Goal: Entertainment & Leisure: Consume media (video, audio)

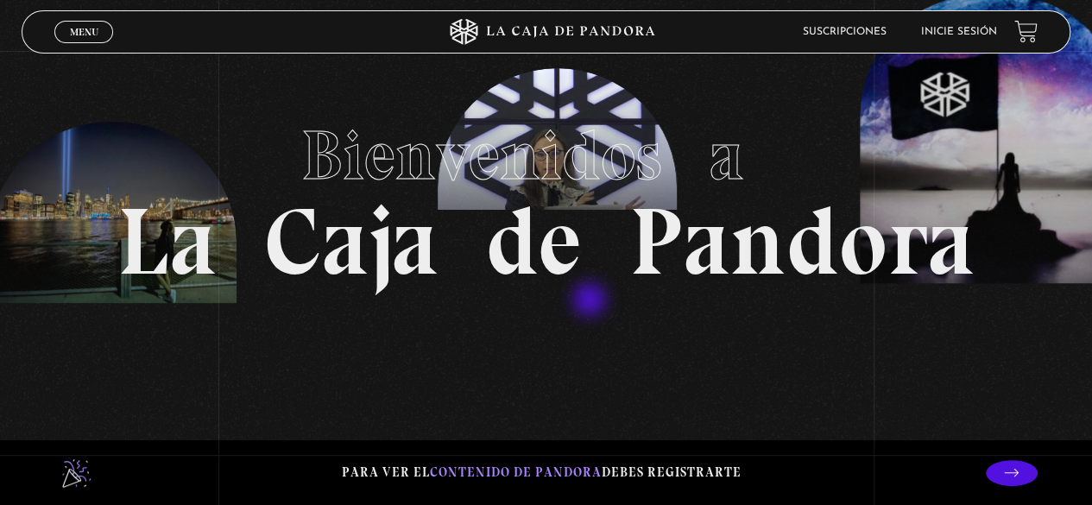
scroll to position [86, 0]
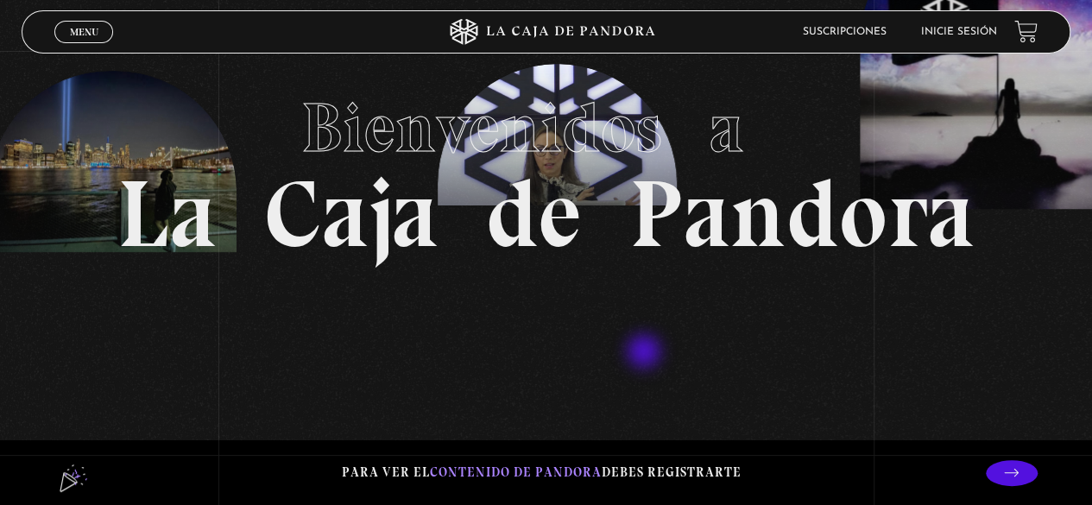
click at [645, 353] on section "Bienvenidos a La Caja de Pandora" at bounding box center [546, 166] width 1092 height 505
click at [956, 33] on link "Inicie sesión" at bounding box center [959, 32] width 76 height 10
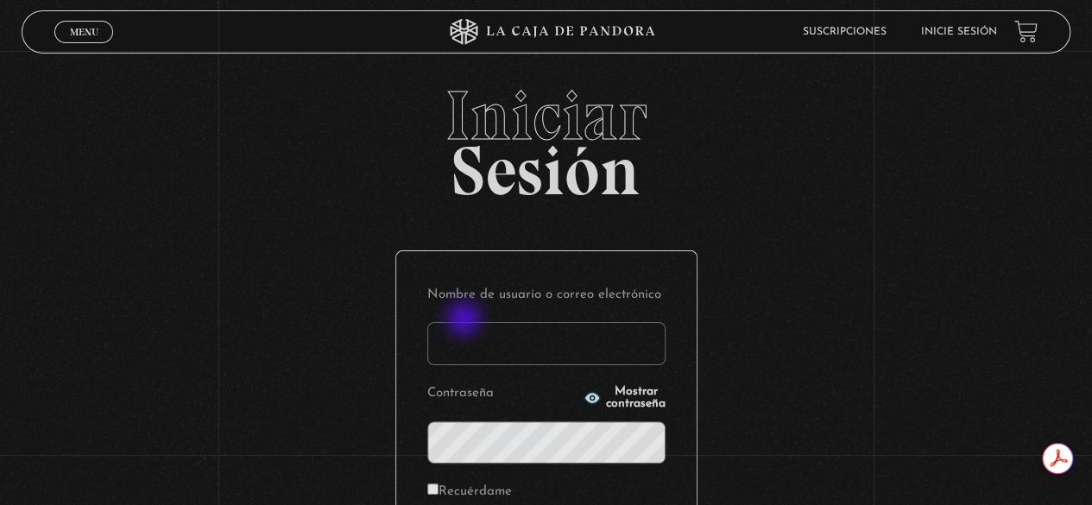
click at [468, 337] on input "Nombre de usuario o correo electrónico" at bounding box center [546, 343] width 238 height 43
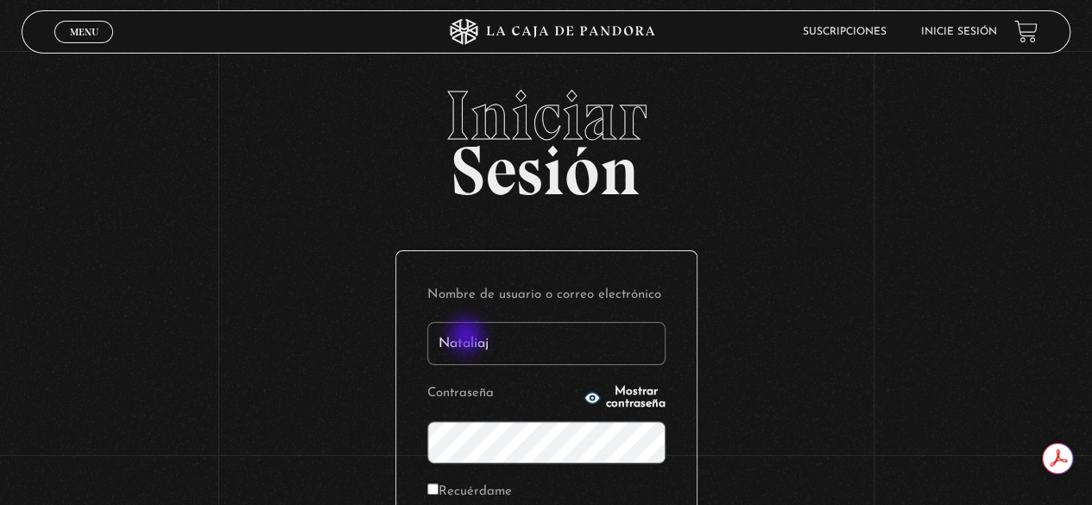
type input "Nataliaj"
click at [438, 486] on input "Recuérdame" at bounding box center [432, 488] width 11 height 11
checkbox input "true"
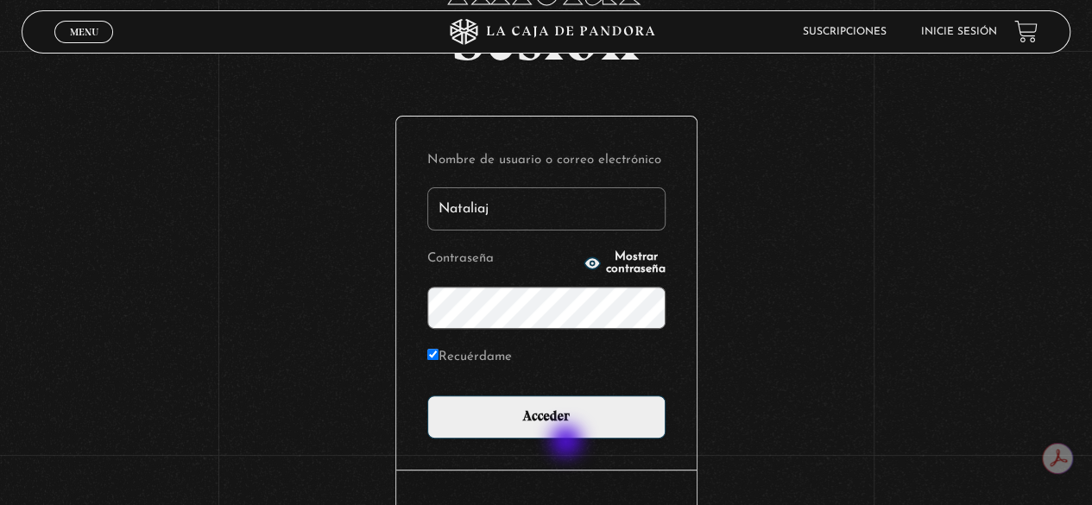
scroll to position [242, 0]
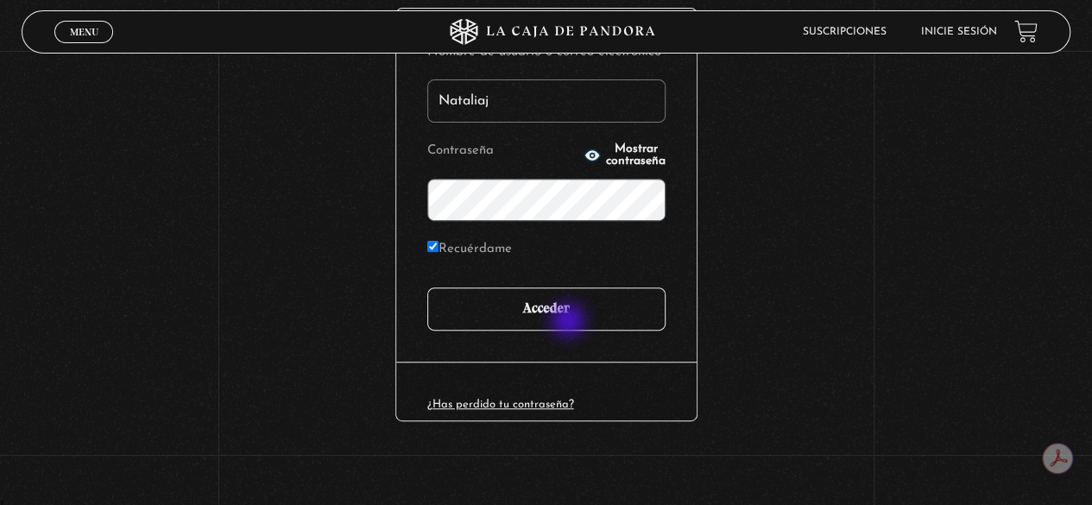
click at [573, 320] on input "Acceder" at bounding box center [546, 308] width 238 height 43
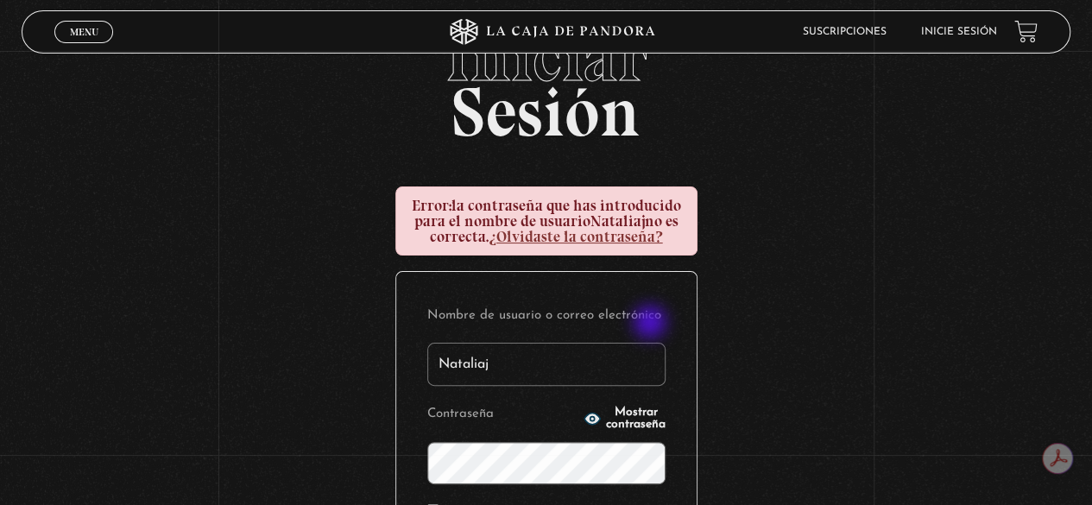
scroll to position [86, 0]
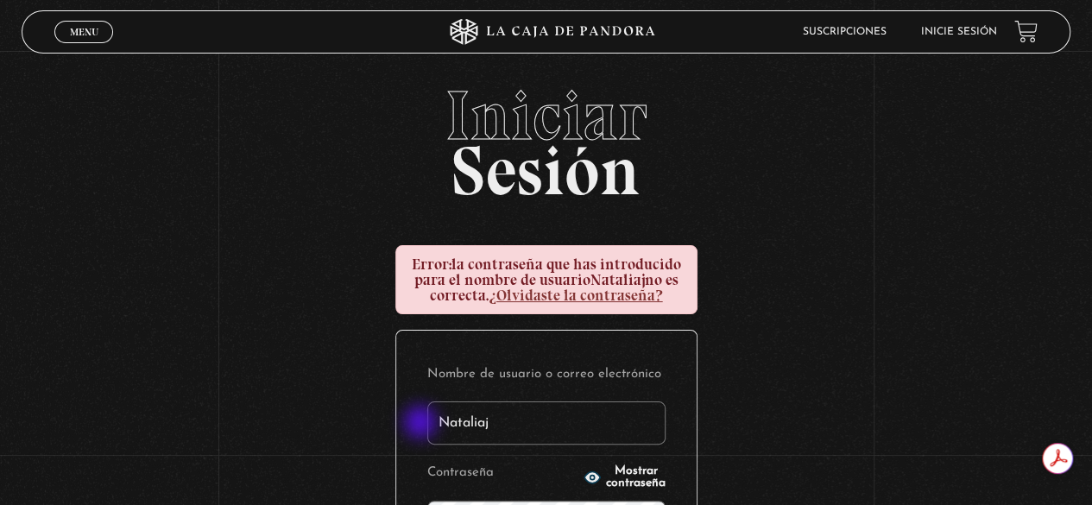
drag, startPoint x: 451, startPoint y: 429, endPoint x: 409, endPoint y: 424, distance: 42.6
click at [409, 424] on div "Nombre de usuario o correo electrónico [PERSON_NAME] Mostrar contraseña Recuérd…" at bounding box center [546, 506] width 300 height 353
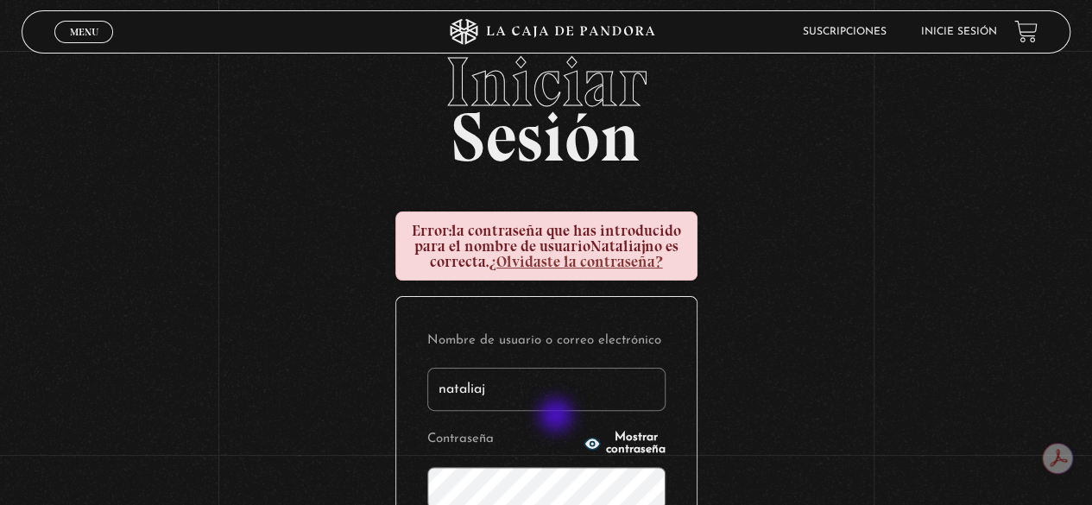
scroll to position [86, 0]
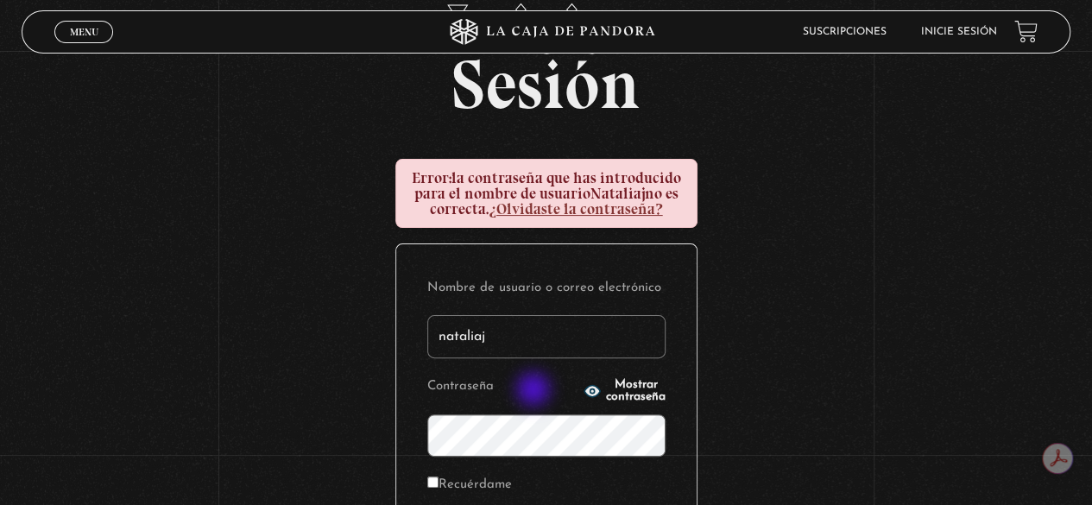
click at [537, 389] on label "Contraseña" at bounding box center [503, 387] width 152 height 27
click at [540, 388] on p "Contraseña Mostrar contraseña" at bounding box center [546, 415] width 238 height 83
click at [584, 388] on icon "button" at bounding box center [592, 391] width 16 height 11
drag, startPoint x: 454, startPoint y: 340, endPoint x: 411, endPoint y: 343, distance: 43.3
click at [411, 343] on div "Nombre de usuario o correo electrónico nataliaj Contraseña Ocultar contraseña R…" at bounding box center [546, 420] width 300 height 353
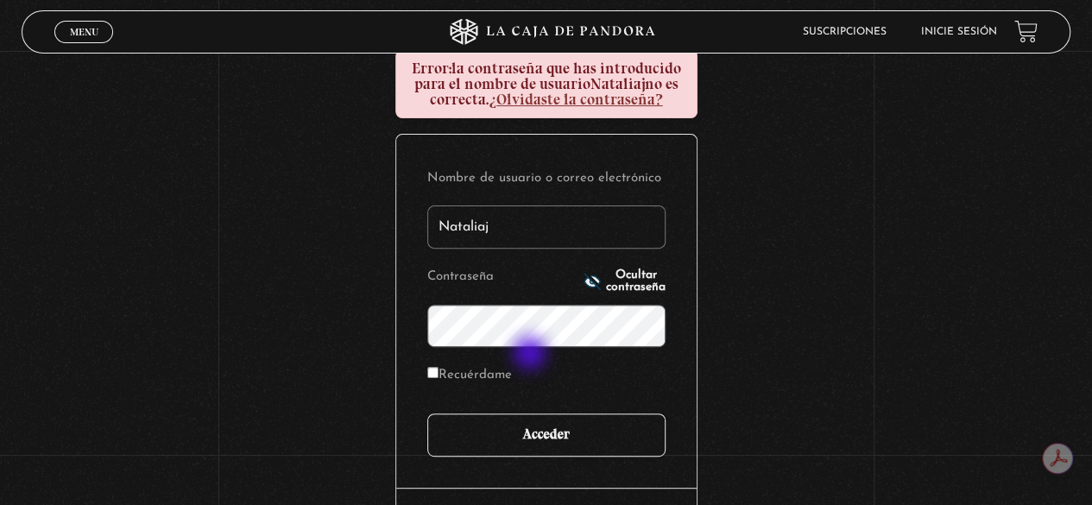
scroll to position [259, 0]
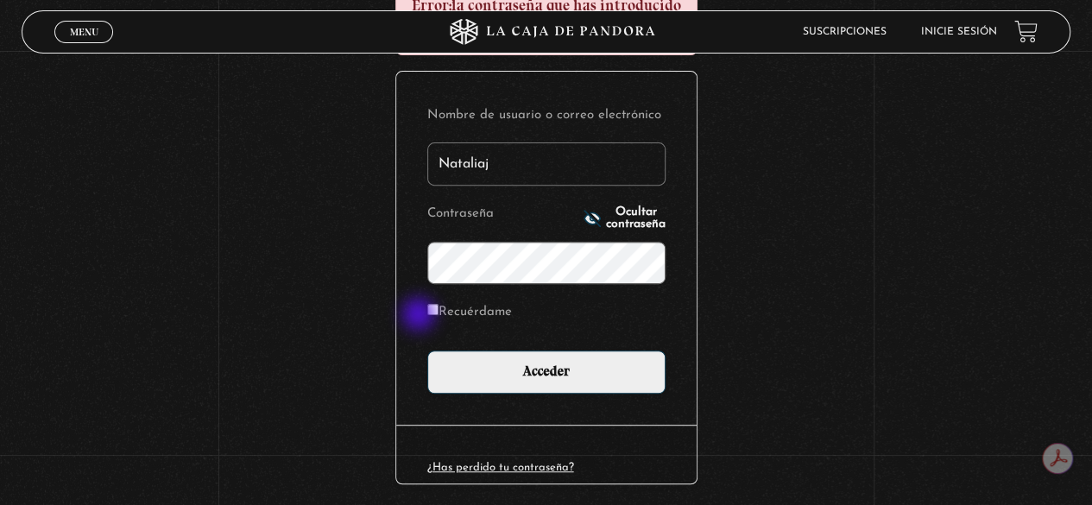
type input "Nataliaj"
click at [439, 317] on label "Recuérdame" at bounding box center [469, 312] width 85 height 27
click at [438, 315] on input "Recuérdame" at bounding box center [432, 309] width 11 height 11
checkbox input "true"
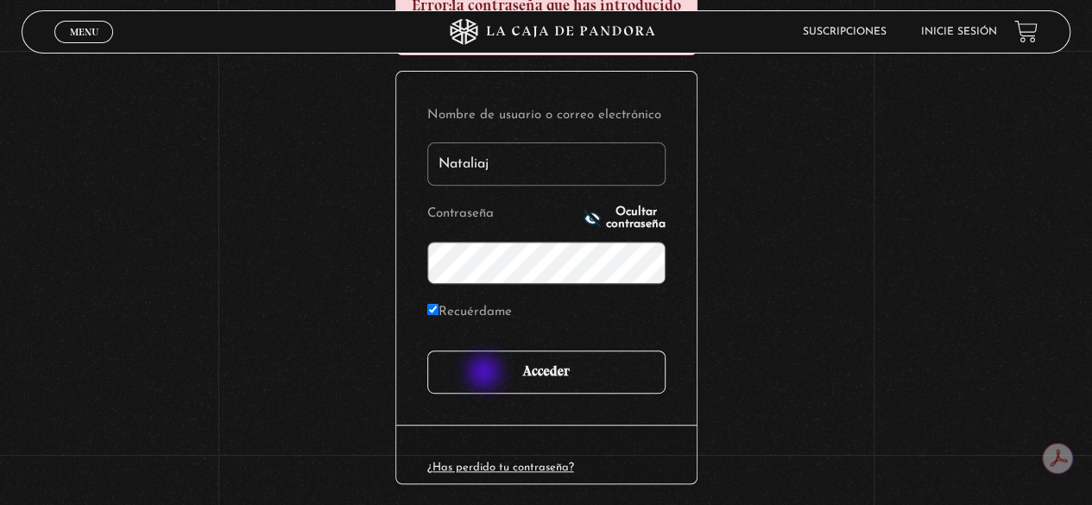
click at [486, 374] on input "Acceder" at bounding box center [546, 371] width 238 height 43
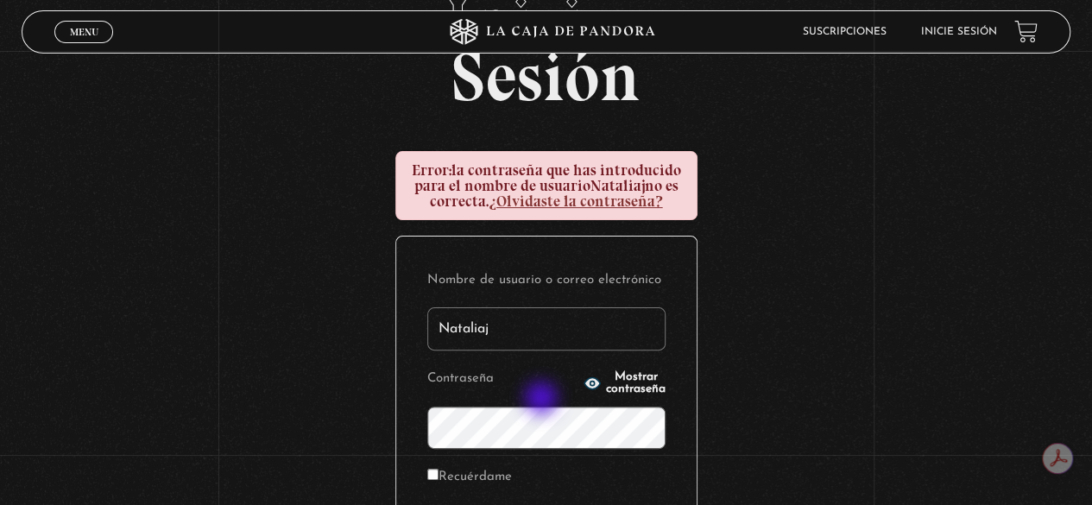
scroll to position [173, 0]
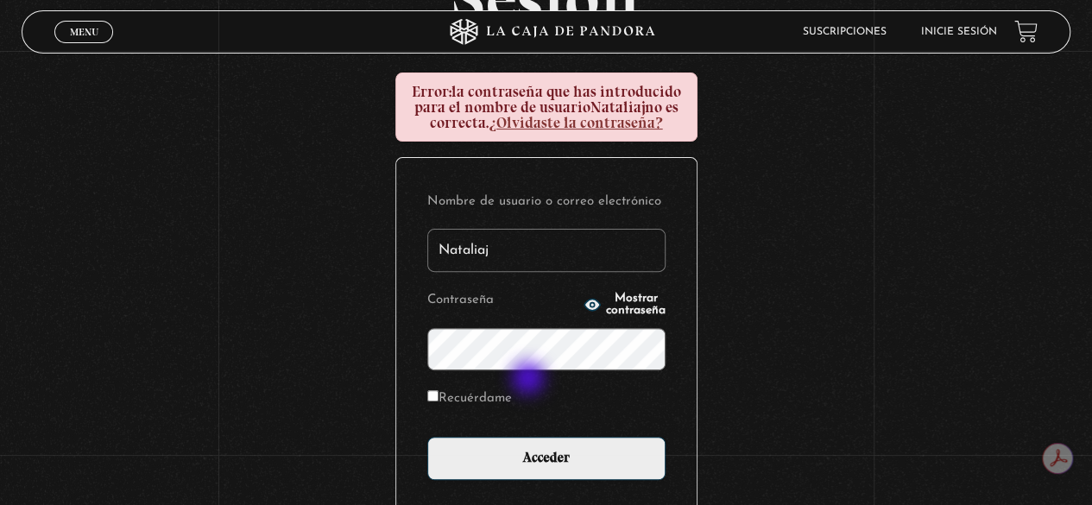
click at [533, 370] on form "Nombre de usuario o correo electrónico [PERSON_NAME] Mostrar contraseña Recuérd…" at bounding box center [546, 334] width 238 height 291
click at [584, 304] on icon "button" at bounding box center [592, 304] width 16 height 11
click at [447, 404] on label "Recuérdame" at bounding box center [469, 399] width 85 height 27
click at [438, 401] on input "Recuérdame" at bounding box center [432, 395] width 11 height 11
checkbox input "true"
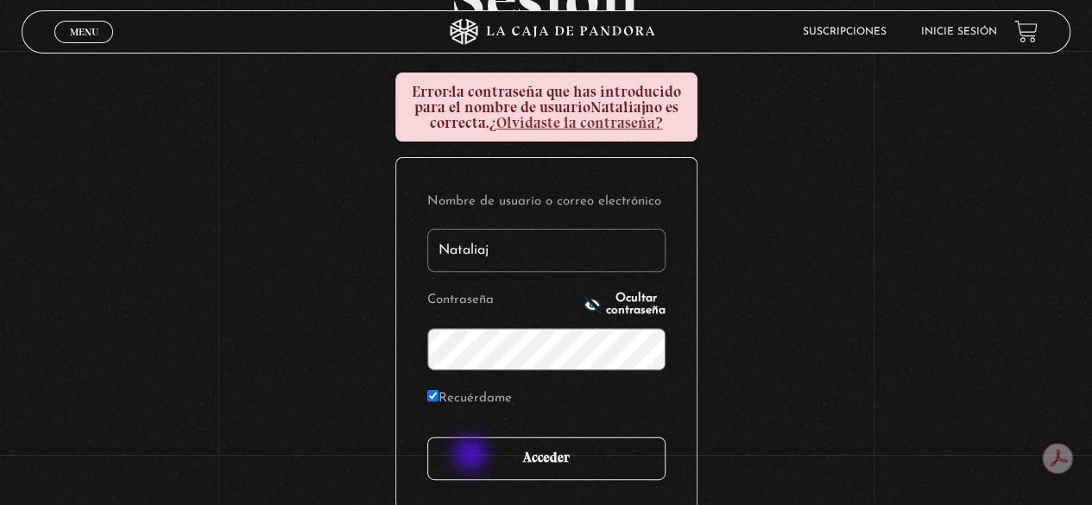
click at [466, 472] on input "Acceder" at bounding box center [546, 458] width 238 height 43
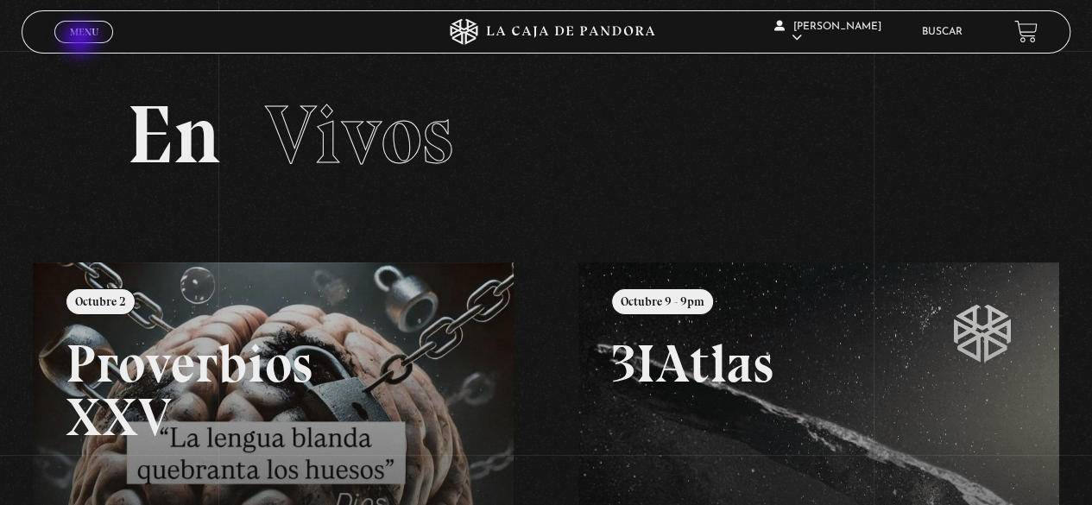
click at [82, 40] on link "Menu Cerrar" at bounding box center [83, 32] width 59 height 22
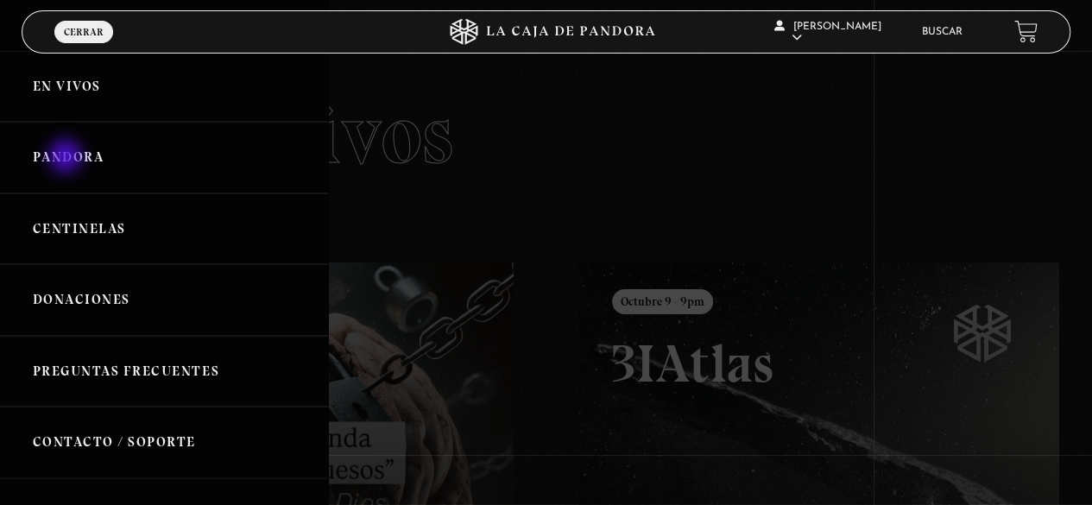
click at [67, 158] on link "Pandora" at bounding box center [164, 158] width 328 height 72
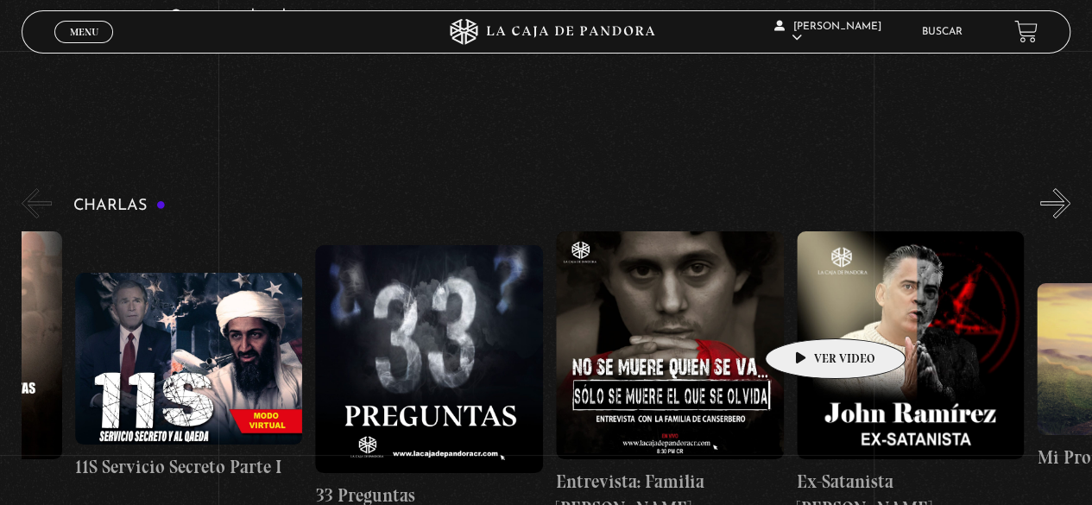
scroll to position [0, 601]
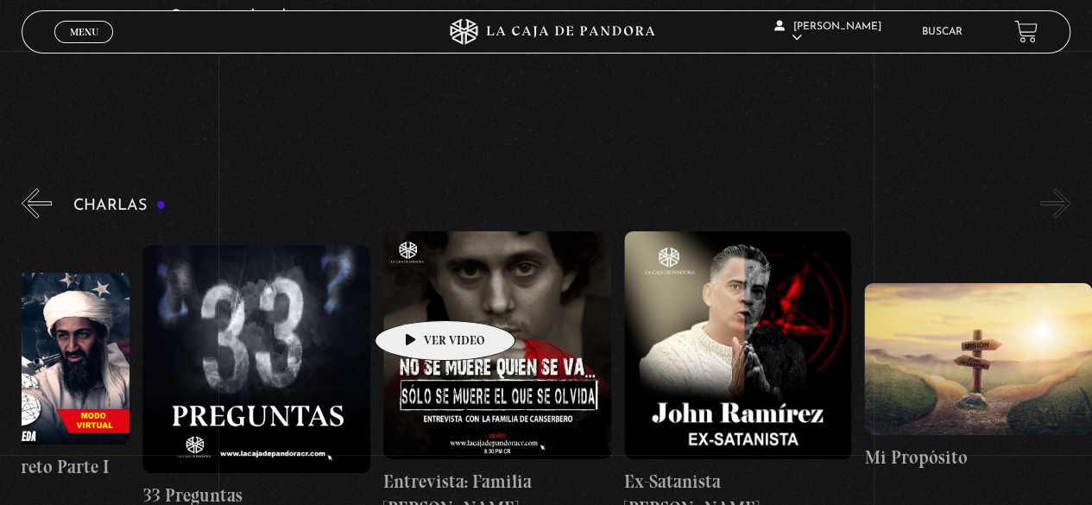
drag, startPoint x: 808, startPoint y: 312, endPoint x: 466, endPoint y: 296, distance: 342.1
click at [418, 293] on div "Cuarto [PERSON_NAME] 11S En la Mente de los Terroristas 11S Servicio Secreto Pa…" at bounding box center [263, 376] width 1684 height 291
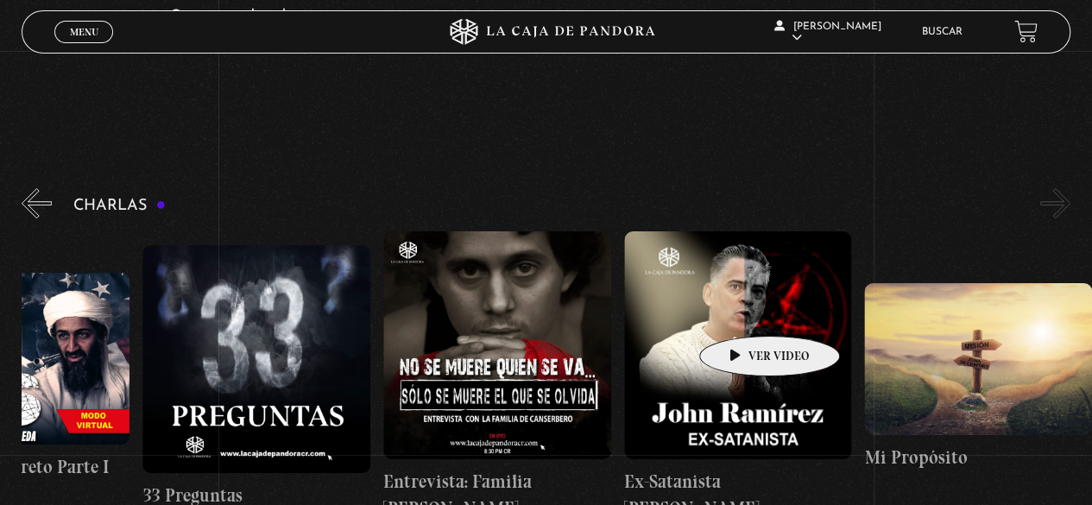
scroll to position [259, 0]
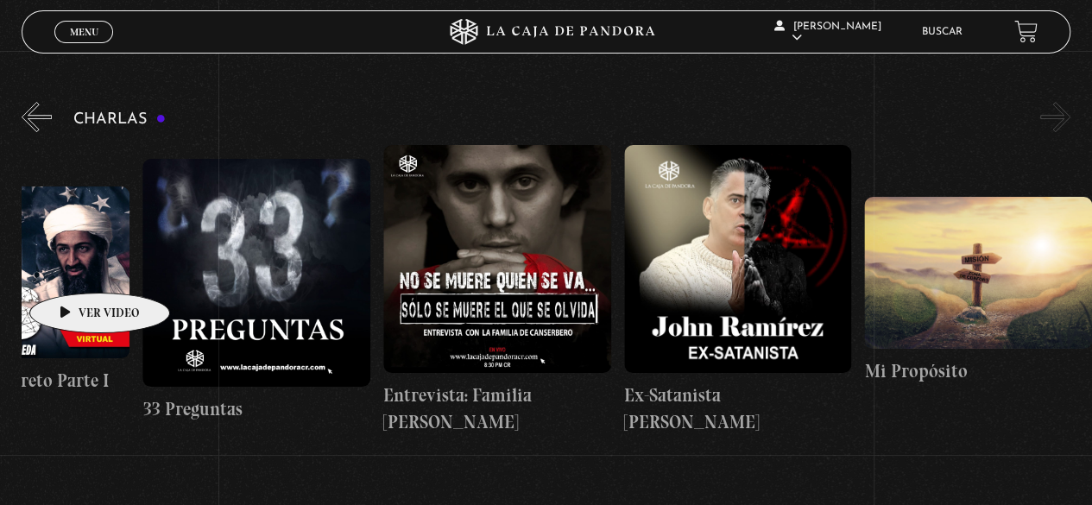
drag, startPoint x: 680, startPoint y: 289, endPoint x: 72, endPoint y: 267, distance: 607.9
click at [72, 267] on div "Cuarto de Guerra 11S En la Mente de los Terroristas 11S Servicio Secreto Parte …" at bounding box center [263, 290] width 1684 height 291
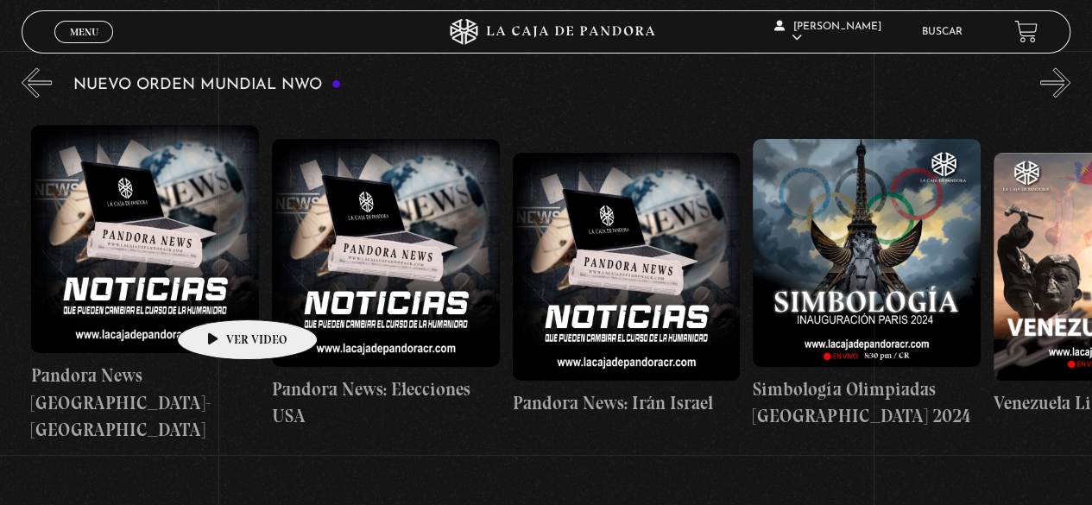
scroll to position [0, 2898]
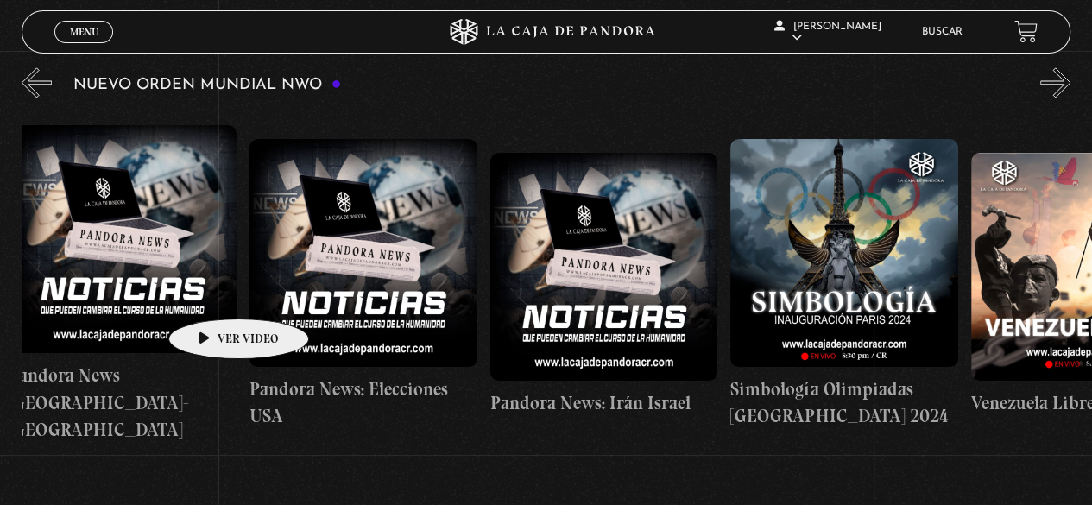
drag, startPoint x: 768, startPoint y: 286, endPoint x: 211, endPoint y: 293, distance: 556.6
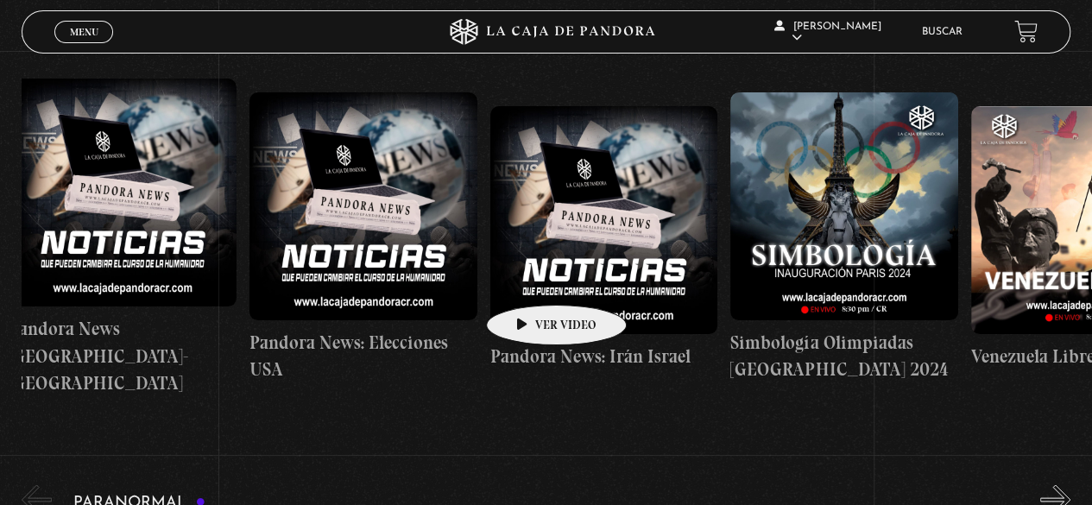
scroll to position [1208, 0]
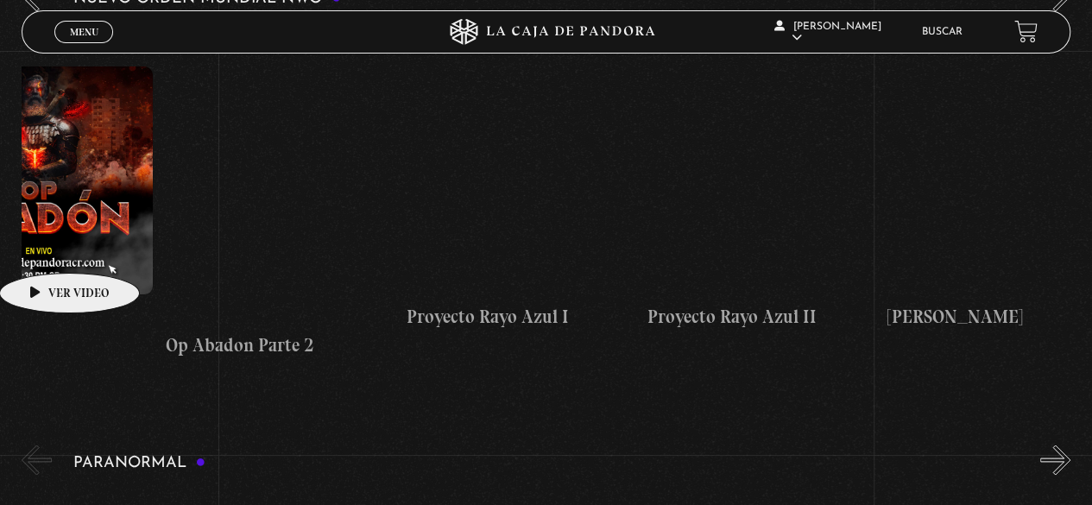
drag, startPoint x: 776, startPoint y: 236, endPoint x: 38, endPoint y: 237, distance: 737.8
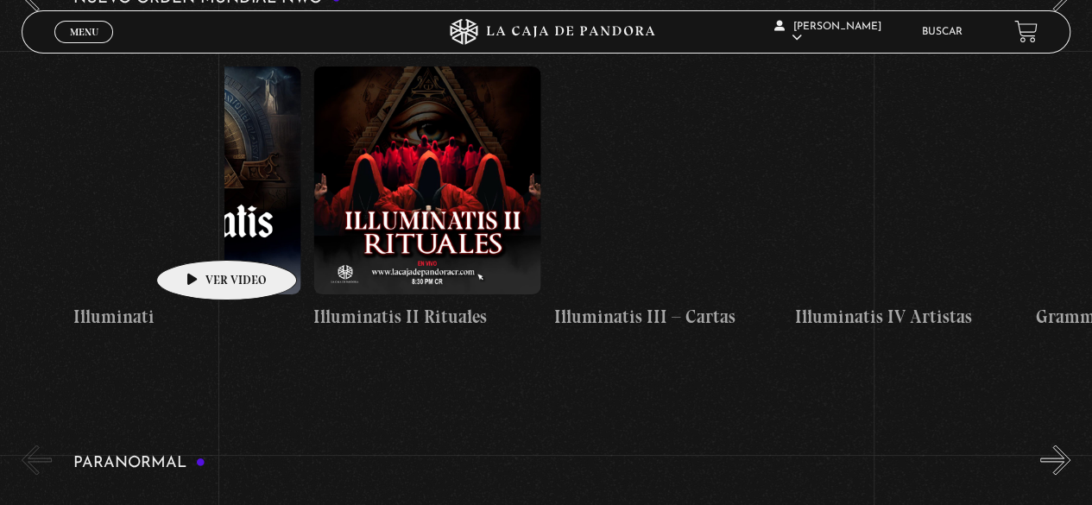
scroll to position [0, 8129]
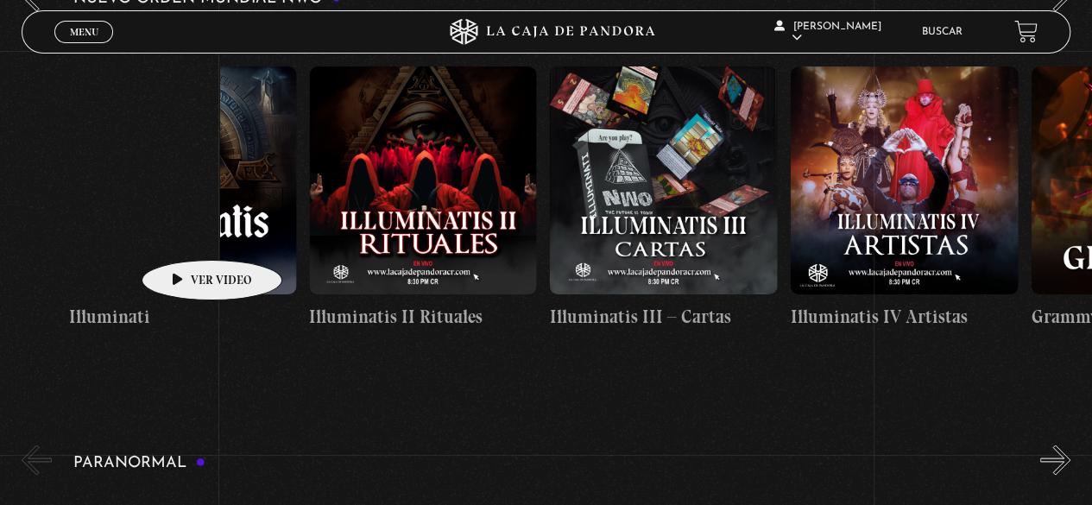
drag, startPoint x: 488, startPoint y: 231, endPoint x: 185, endPoint y: 234, distance: 303.8
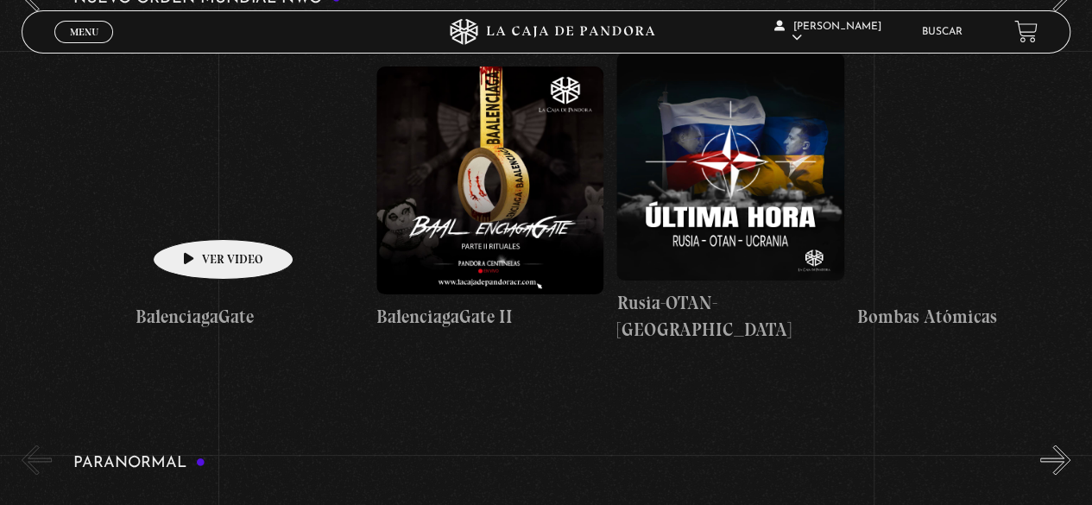
drag, startPoint x: 664, startPoint y: 232, endPoint x: 195, endPoint y: 212, distance: 469.0
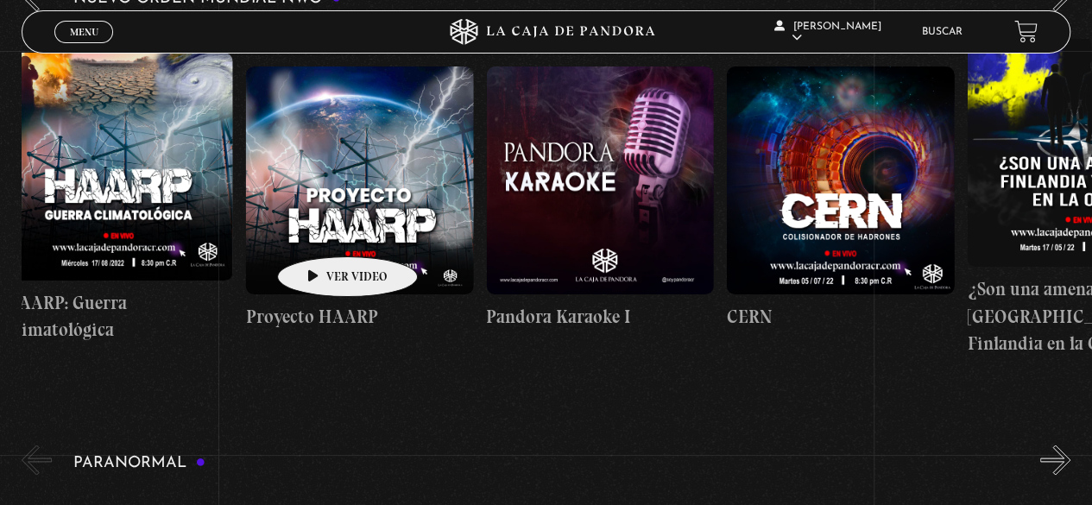
drag, startPoint x: 567, startPoint y: 225, endPoint x: 365, endPoint y: 223, distance: 201.9
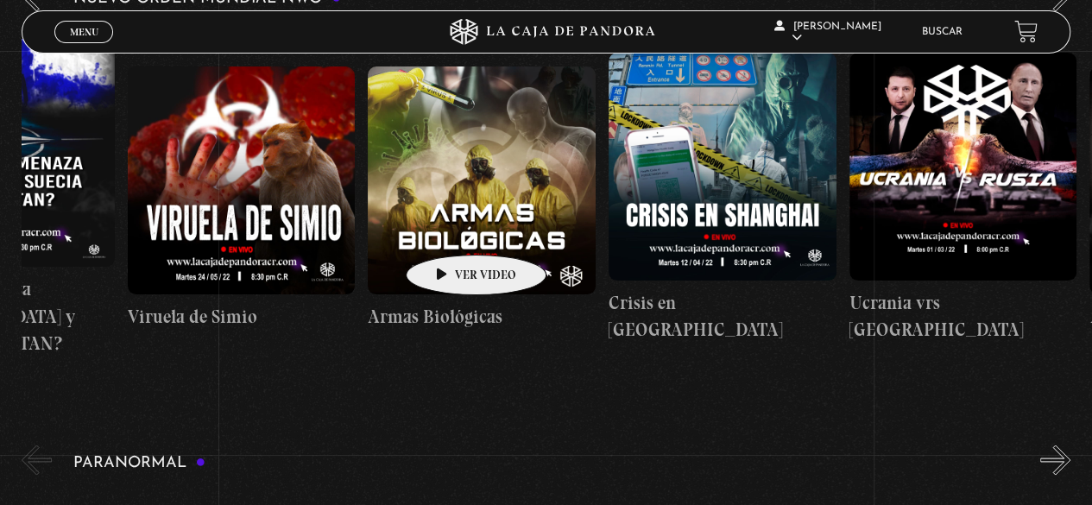
drag, startPoint x: 665, startPoint y: 223, endPoint x: 449, endPoint y: 226, distance: 216.6
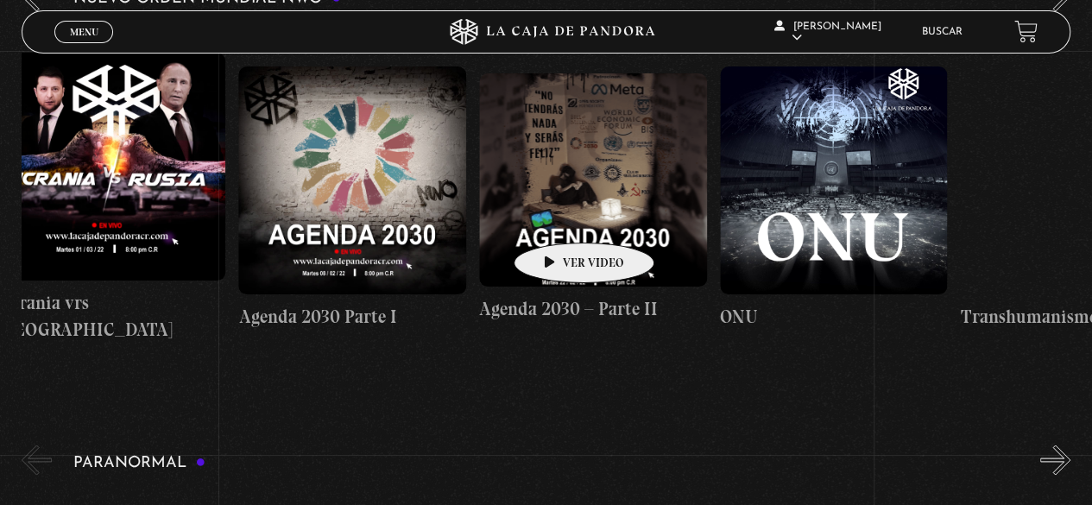
drag, startPoint x: 684, startPoint y: 217, endPoint x: 525, endPoint y: 217, distance: 159.6
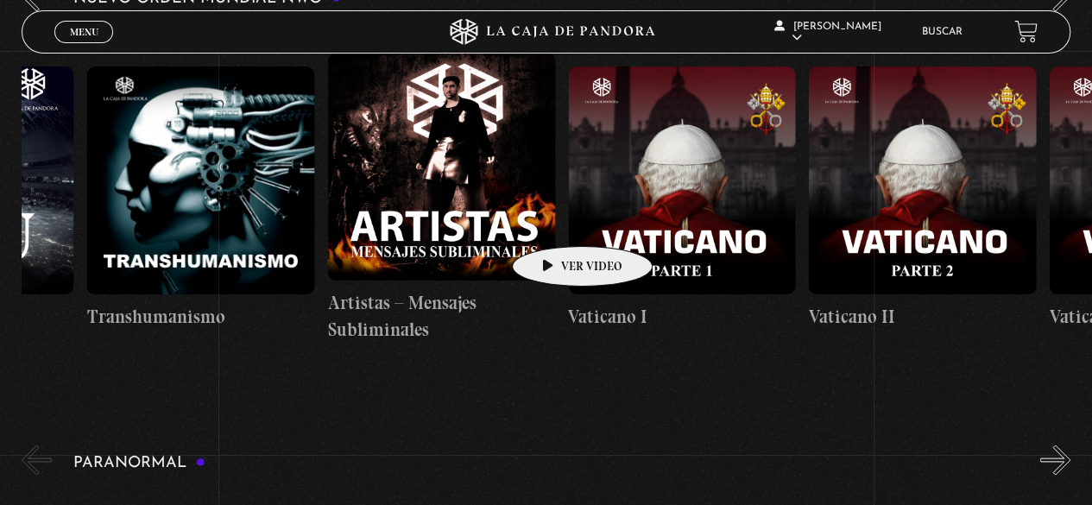
drag, startPoint x: 727, startPoint y: 213, endPoint x: 554, endPoint y: 220, distance: 172.7
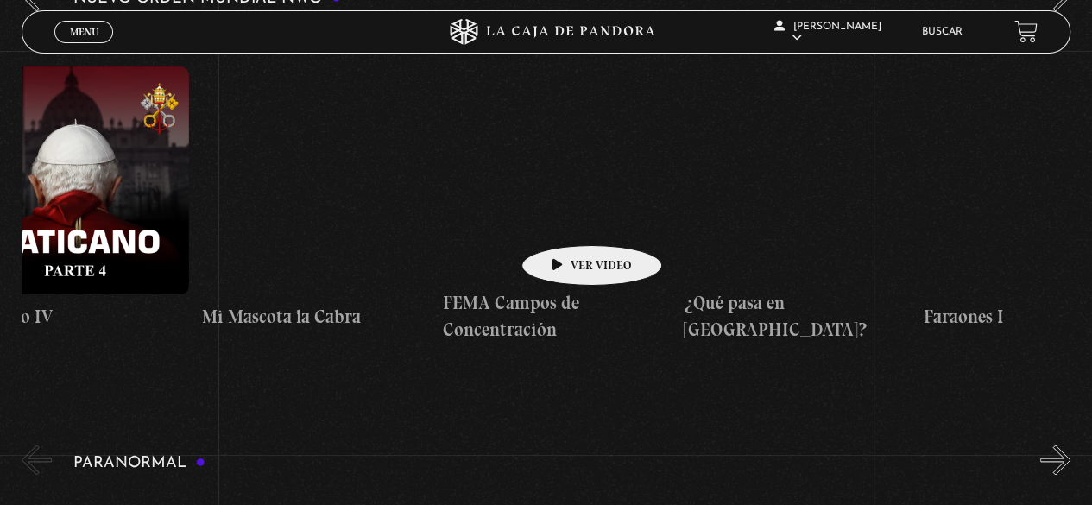
drag, startPoint x: 708, startPoint y: 219, endPoint x: 564, endPoint y: 219, distance: 143.2
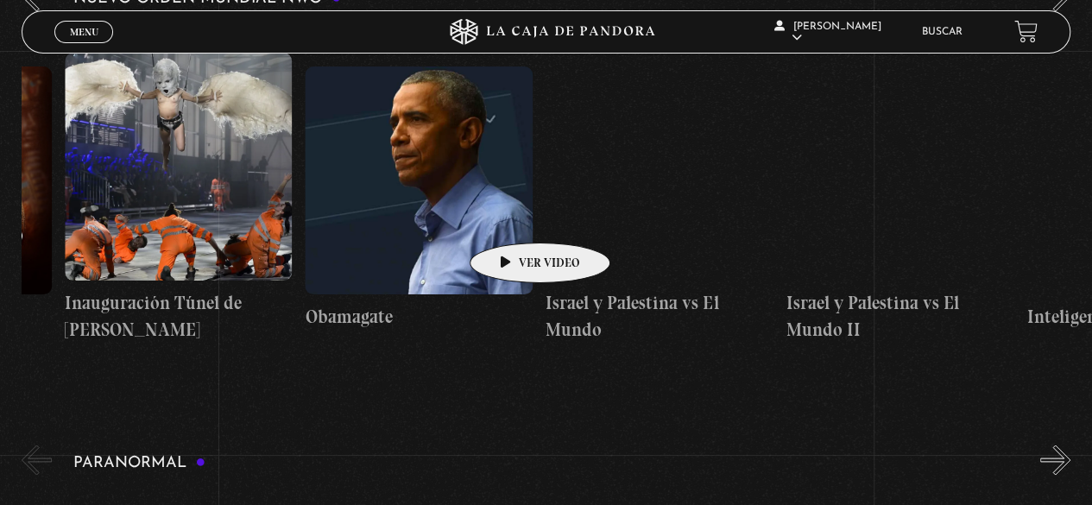
drag, startPoint x: 815, startPoint y: 217, endPoint x: 304, endPoint y: 154, distance: 514.6
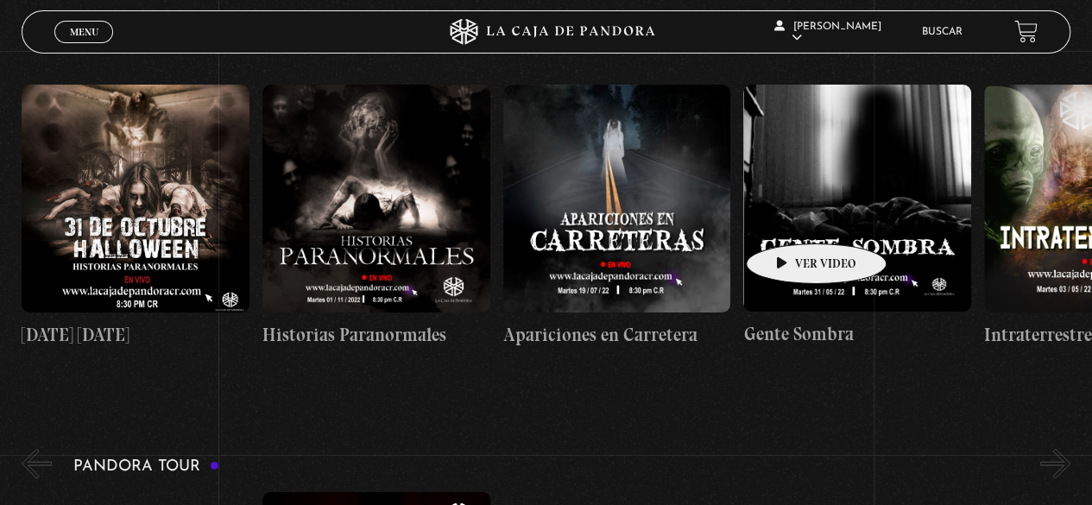
scroll to position [0, 1562]
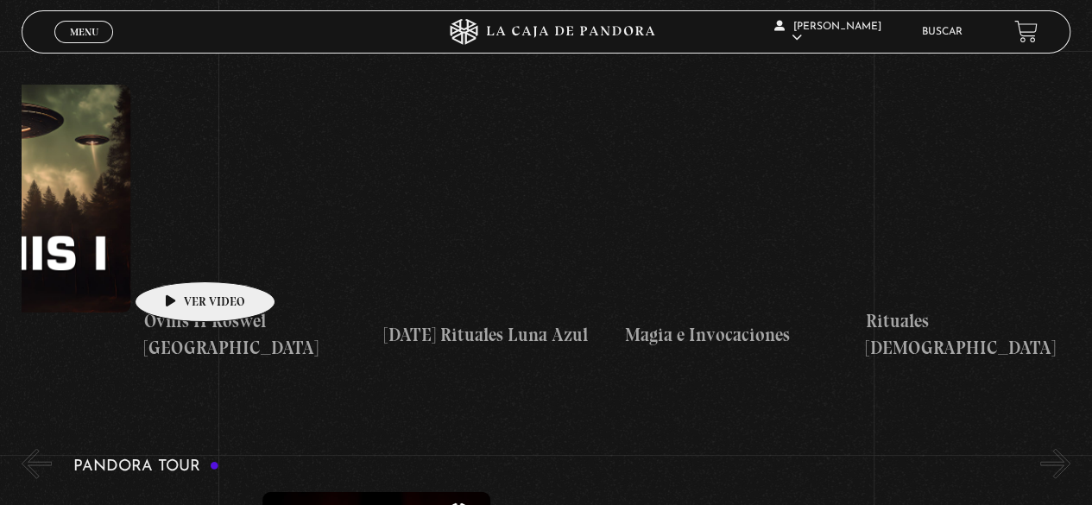
drag, startPoint x: 773, startPoint y: 217, endPoint x: 147, endPoint y: 263, distance: 628.1
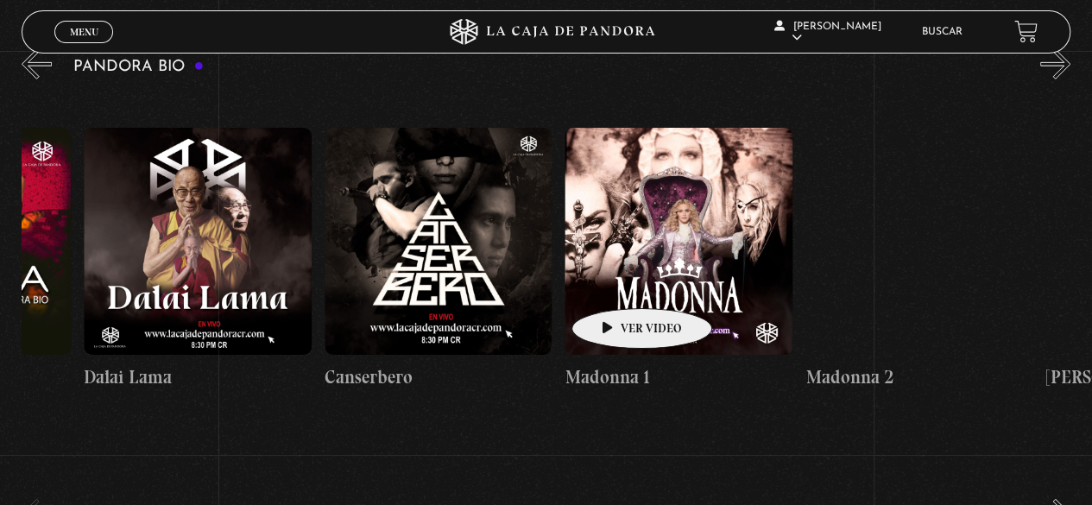
scroll to position [0, 904]
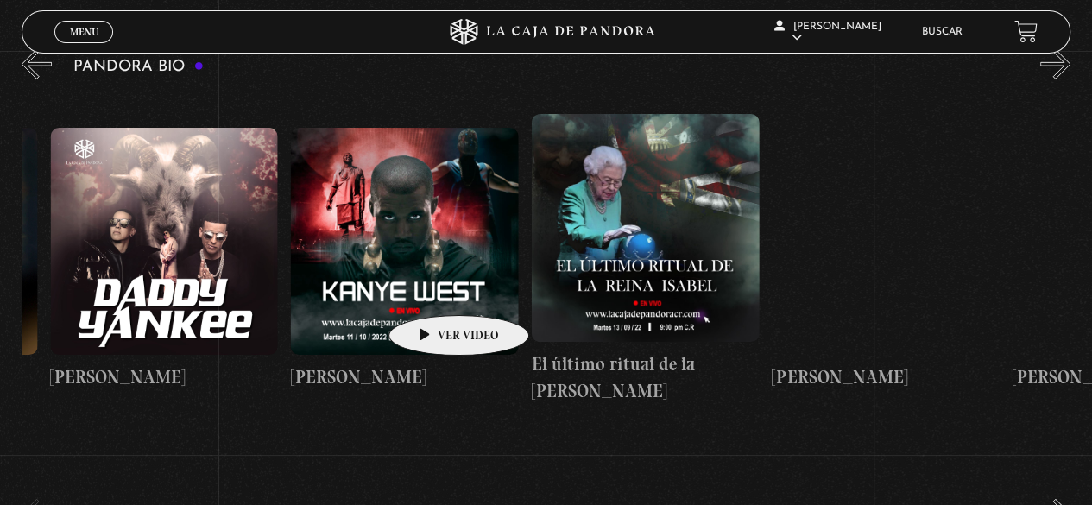
drag, startPoint x: 736, startPoint y: 257, endPoint x: 399, endPoint y: 275, distance: 337.9
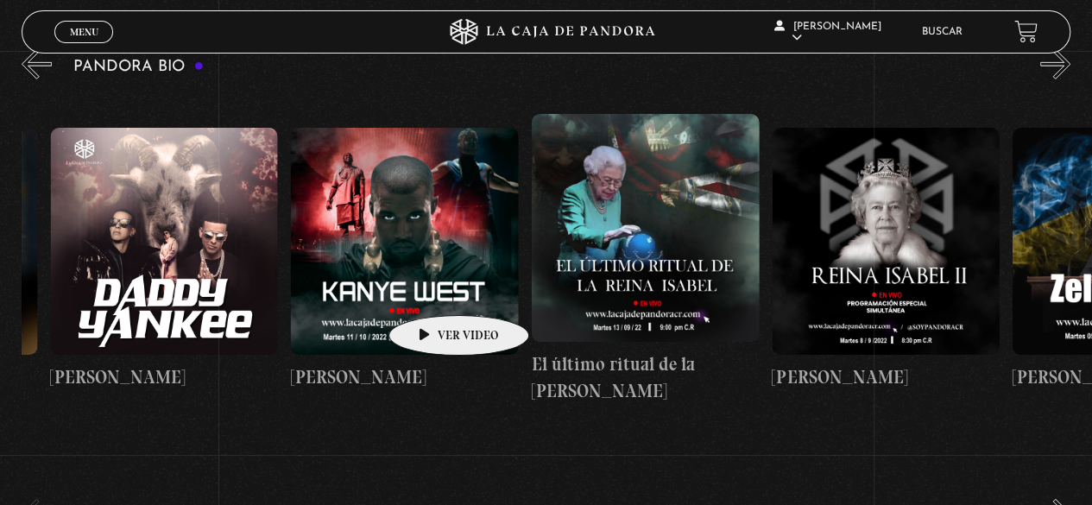
click at [399, 276] on div "Papa Francisco Lil Nas X Emanuela Orlandi Shakira Dalai Lama Canserbero Madonna…" at bounding box center [1012, 259] width 5771 height 334
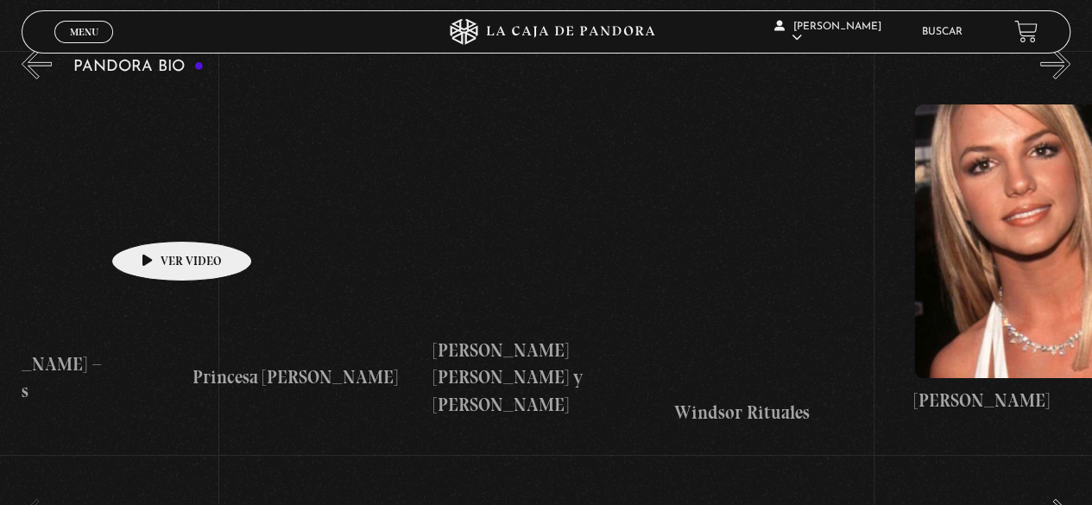
scroll to position [0, 4656]
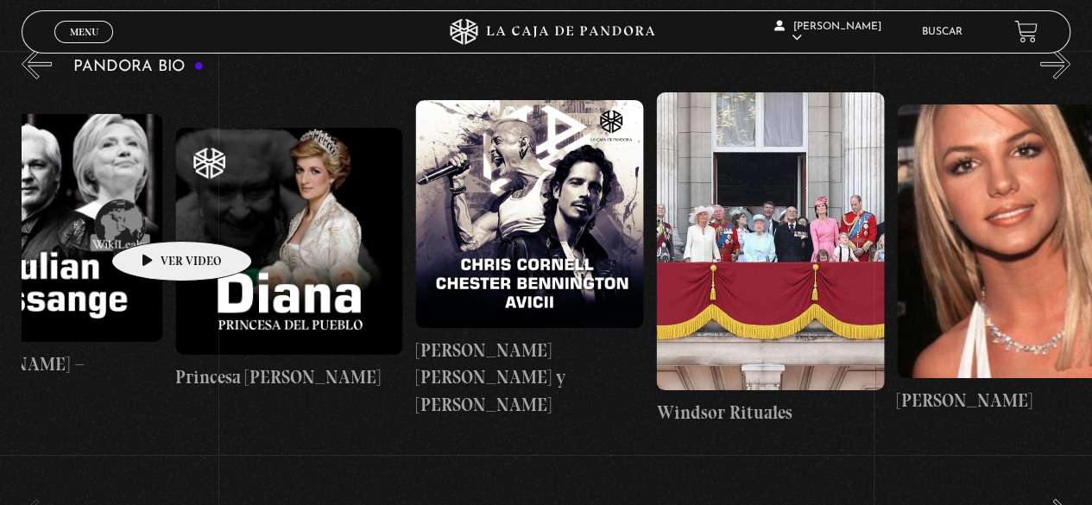
drag, startPoint x: 670, startPoint y: 225, endPoint x: 142, endPoint y: 212, distance: 528.3
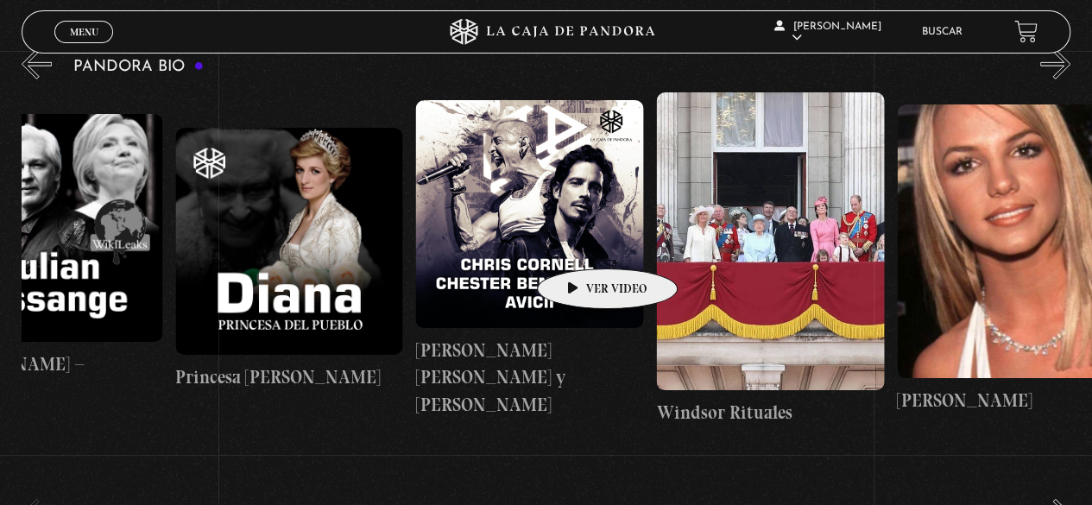
scroll to position [0, 4688]
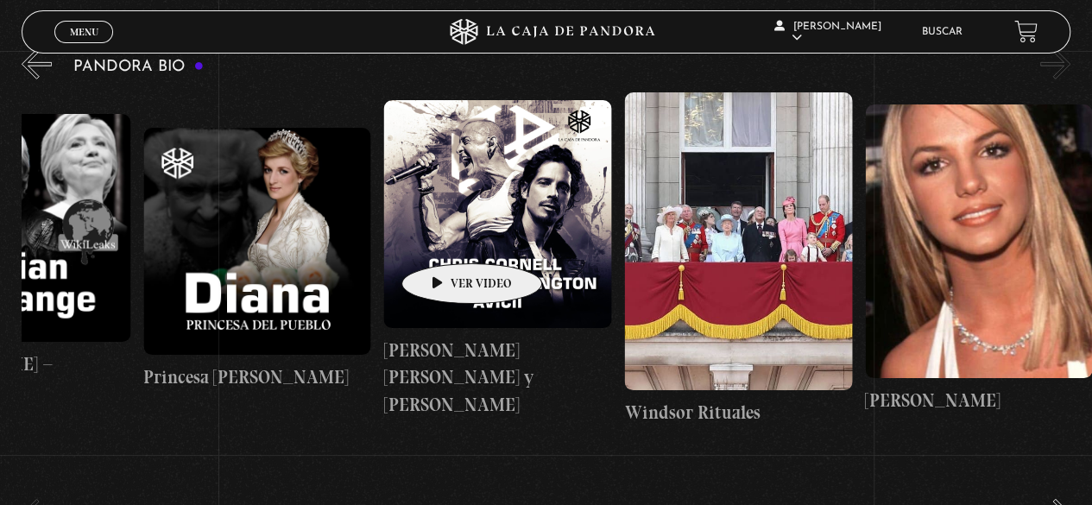
drag, startPoint x: 580, startPoint y: 242, endPoint x: 337, endPoint y: 228, distance: 243.8
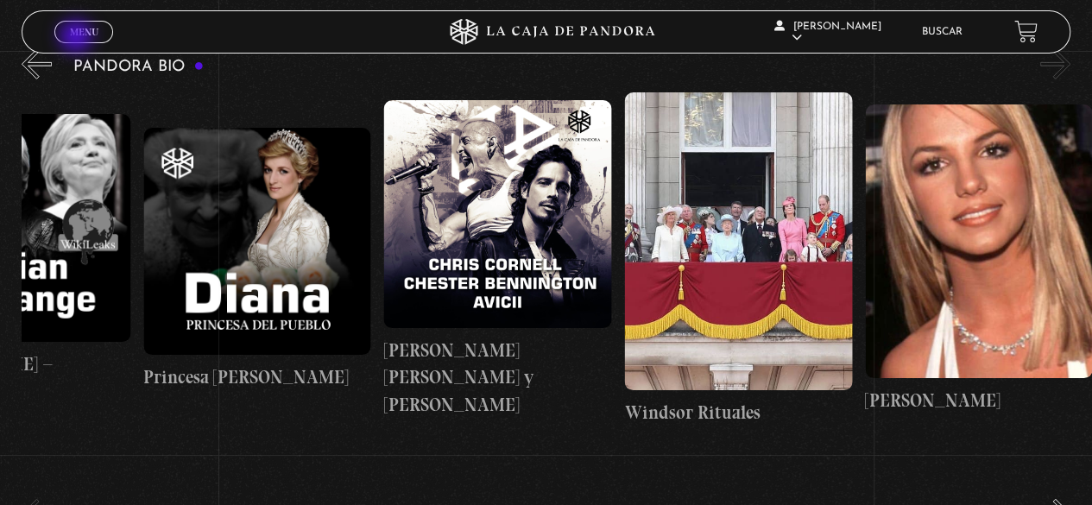
click at [82, 34] on span "Menu" at bounding box center [84, 32] width 28 height 10
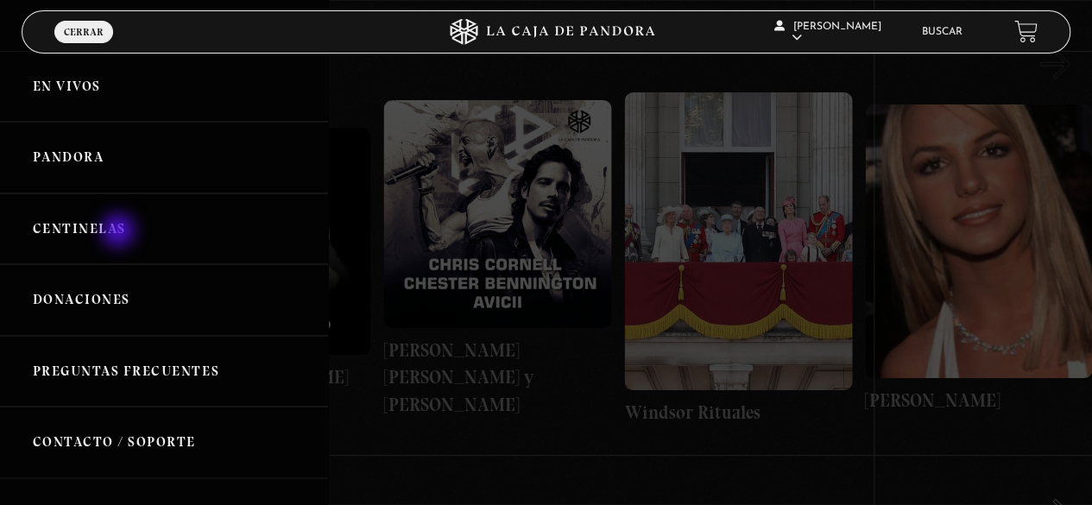
click at [120, 232] on link "Centinelas" at bounding box center [164, 229] width 328 height 72
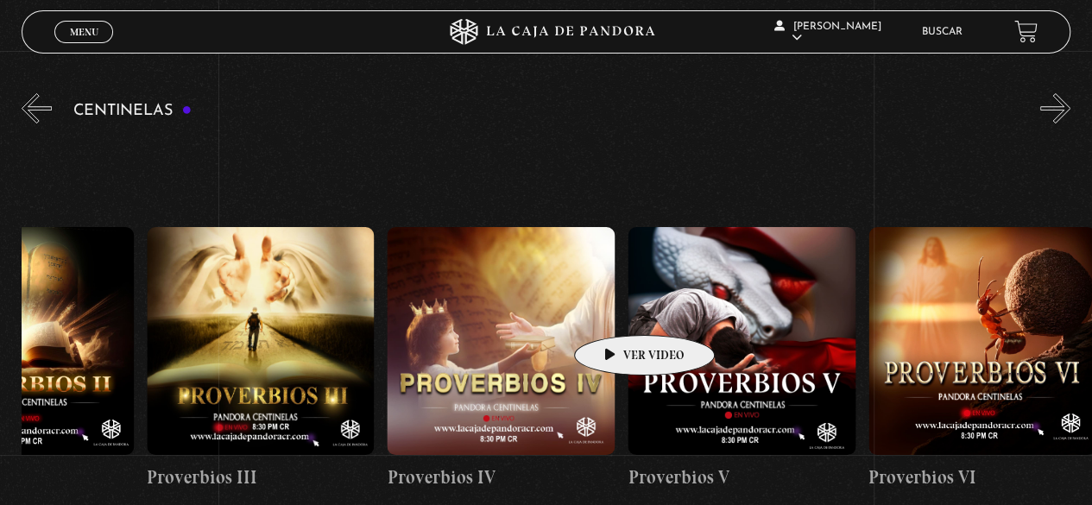
scroll to position [0, 1130]
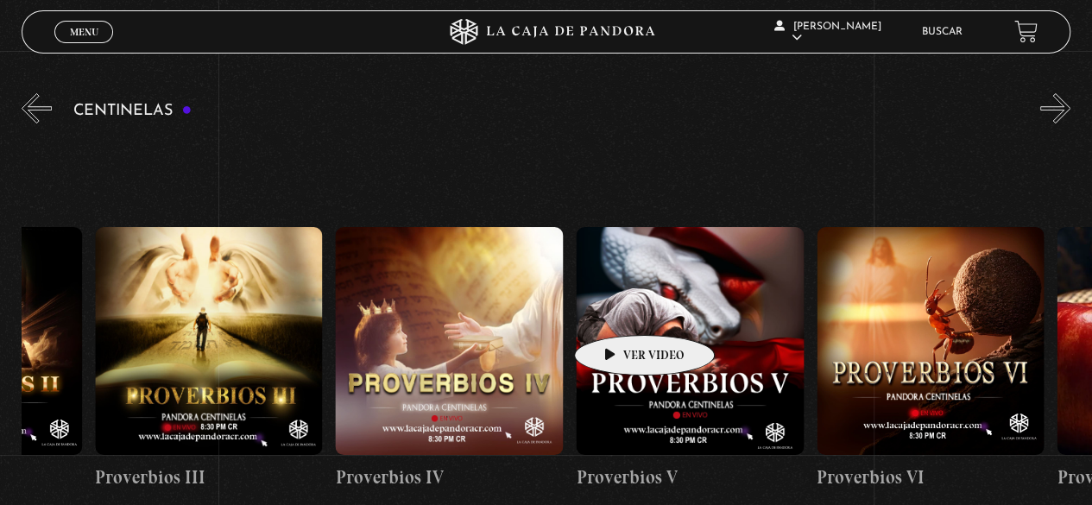
drag, startPoint x: 826, startPoint y: 308, endPoint x: 607, endPoint y: 310, distance: 218.3
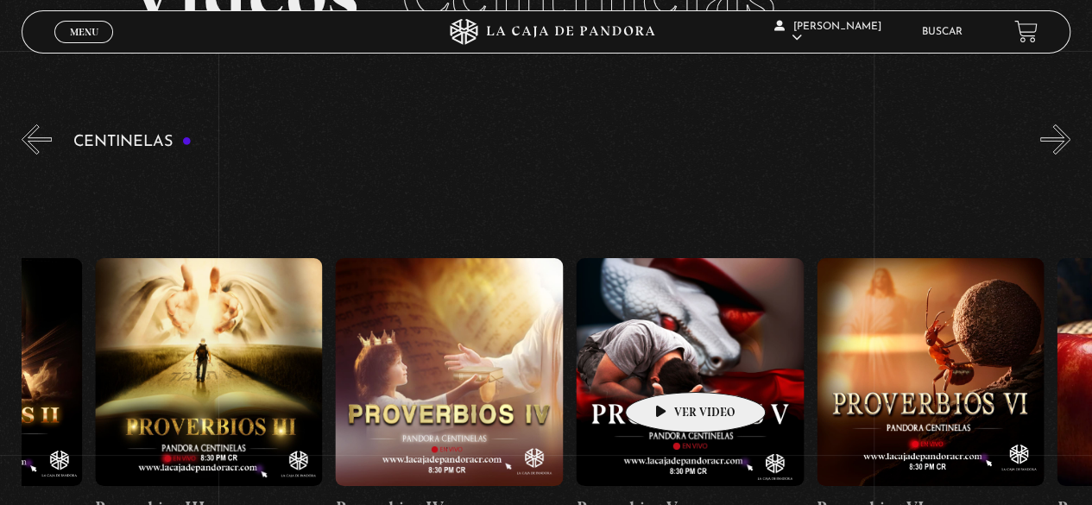
scroll to position [169, 0]
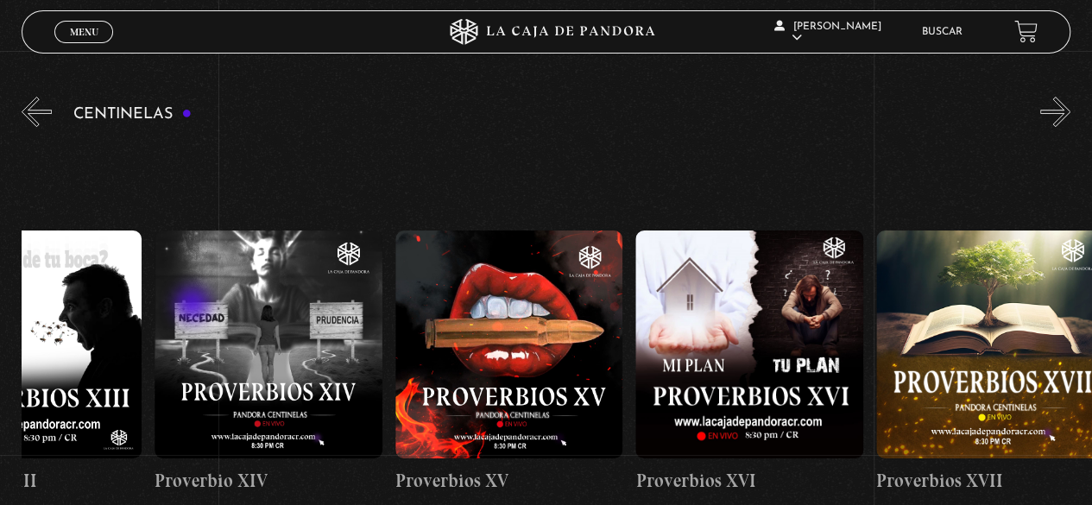
drag, startPoint x: 694, startPoint y: 343, endPoint x: 184, endPoint y: 306, distance: 511.3
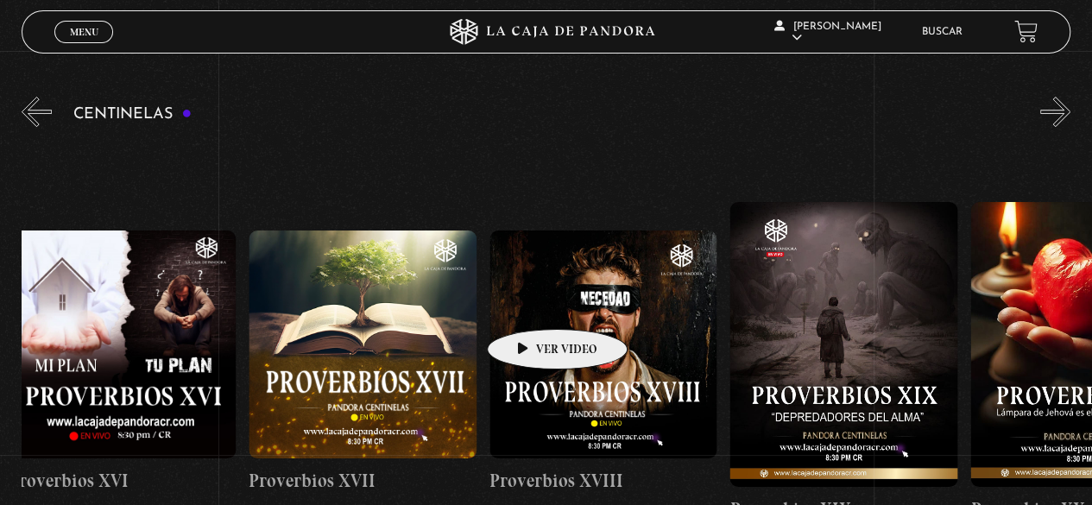
drag, startPoint x: 530, startPoint y: 303, endPoint x: 342, endPoint y: 305, distance: 188.1
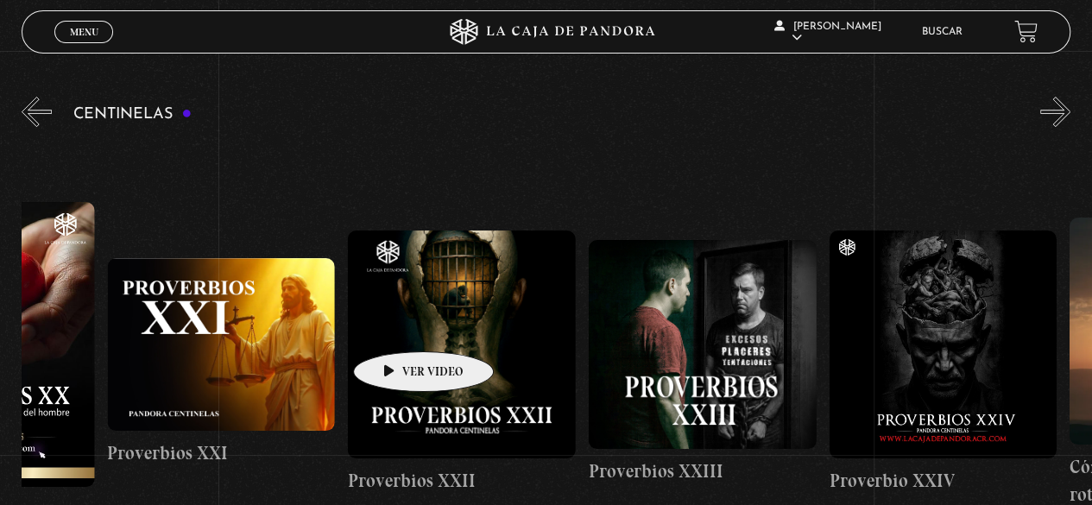
drag, startPoint x: 551, startPoint y: 324, endPoint x: 395, endPoint y: 325, distance: 156.2
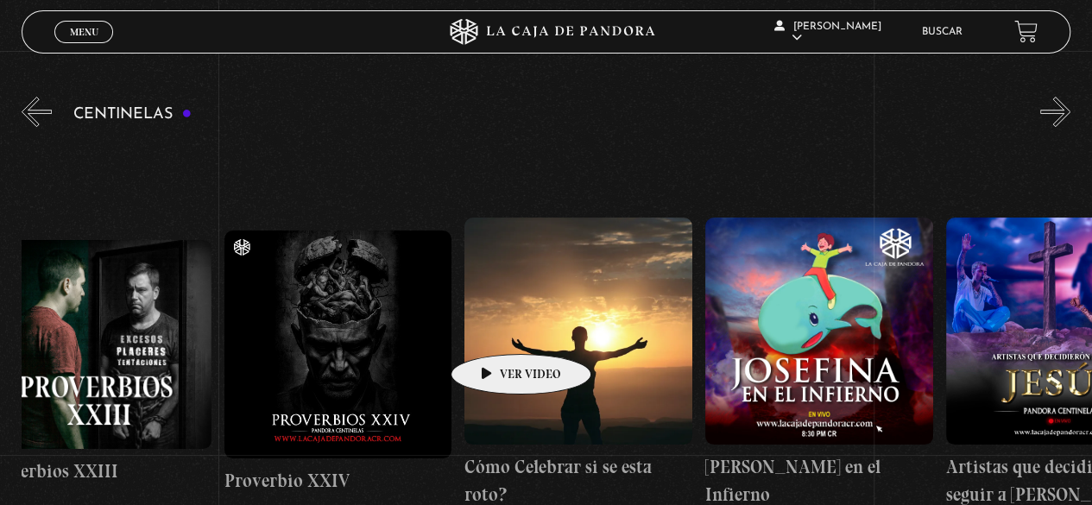
drag, startPoint x: 494, startPoint y: 328, endPoint x: 414, endPoint y: 327, distance: 79.4
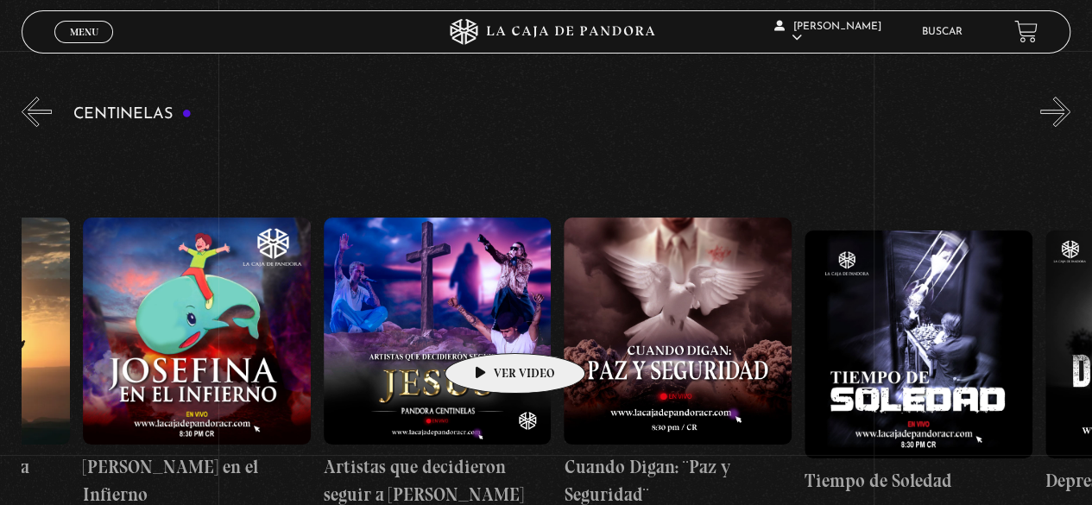
drag, startPoint x: 506, startPoint y: 327, endPoint x: 381, endPoint y: 334, distance: 124.4
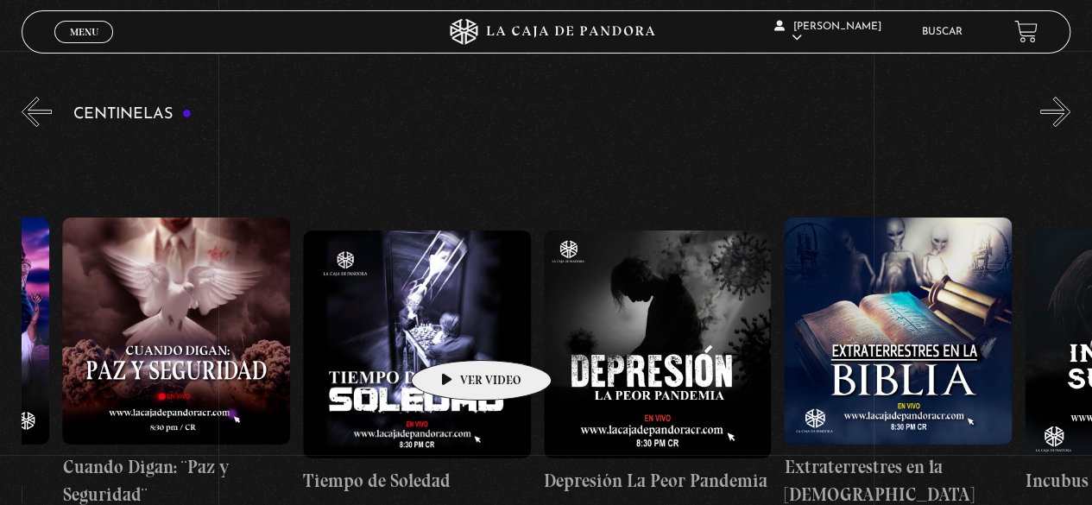
drag, startPoint x: 454, startPoint y: 334, endPoint x: 352, endPoint y: 334, distance: 101.8
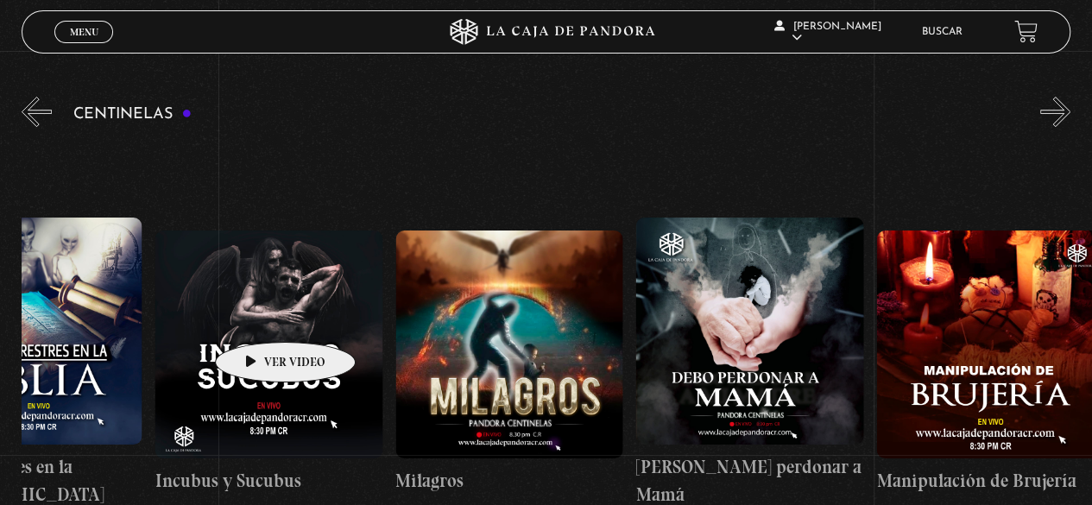
scroll to position [0, 8057]
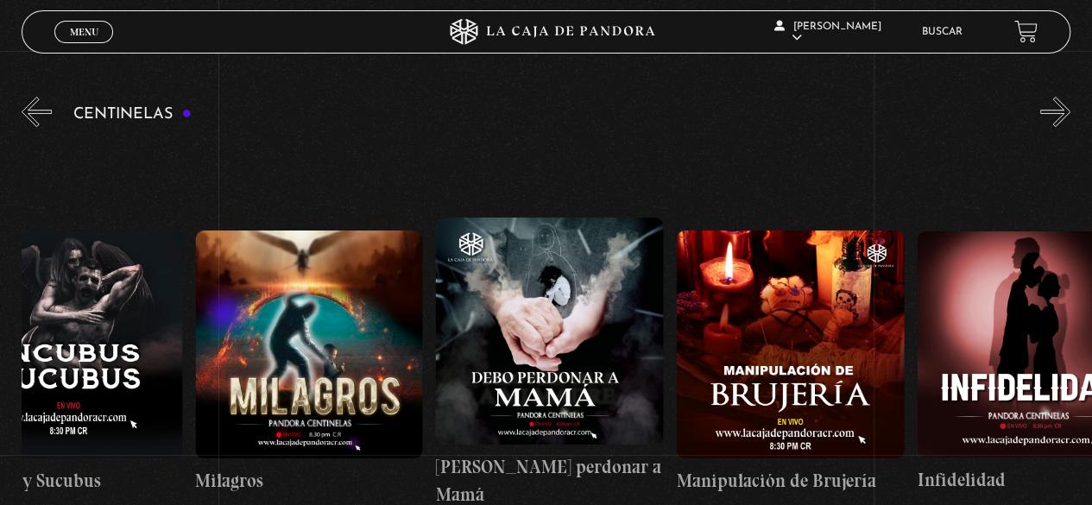
drag, startPoint x: 428, startPoint y: 330, endPoint x: 217, endPoint y: 315, distance: 211.1
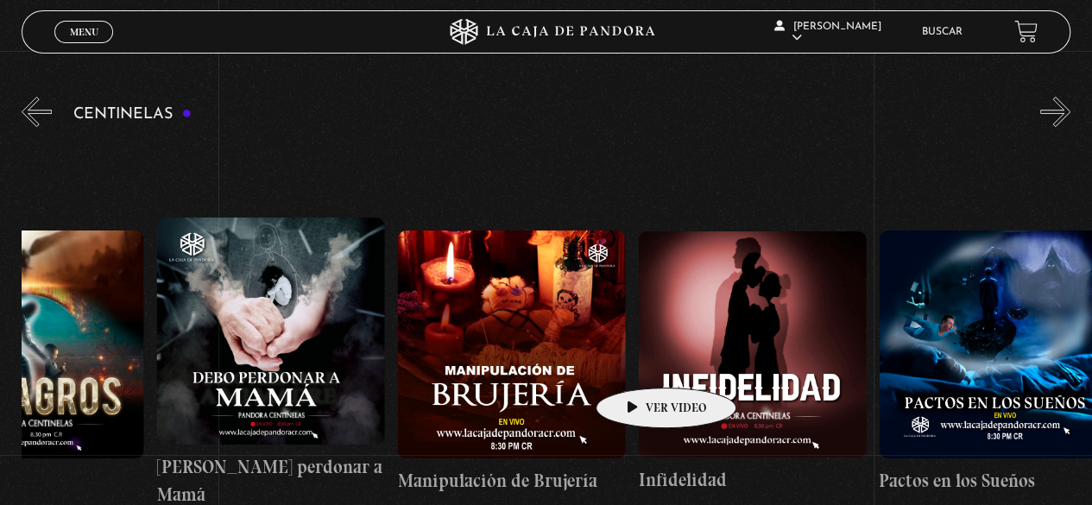
scroll to position [0, 8531]
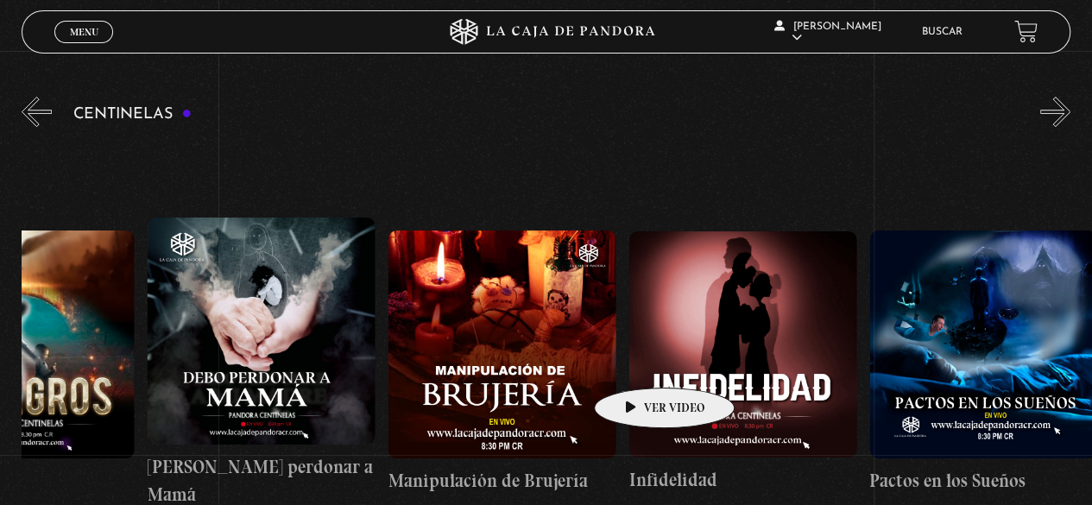
drag, startPoint x: 692, startPoint y: 360, endPoint x: 637, endPoint y: 362, distance: 55.3
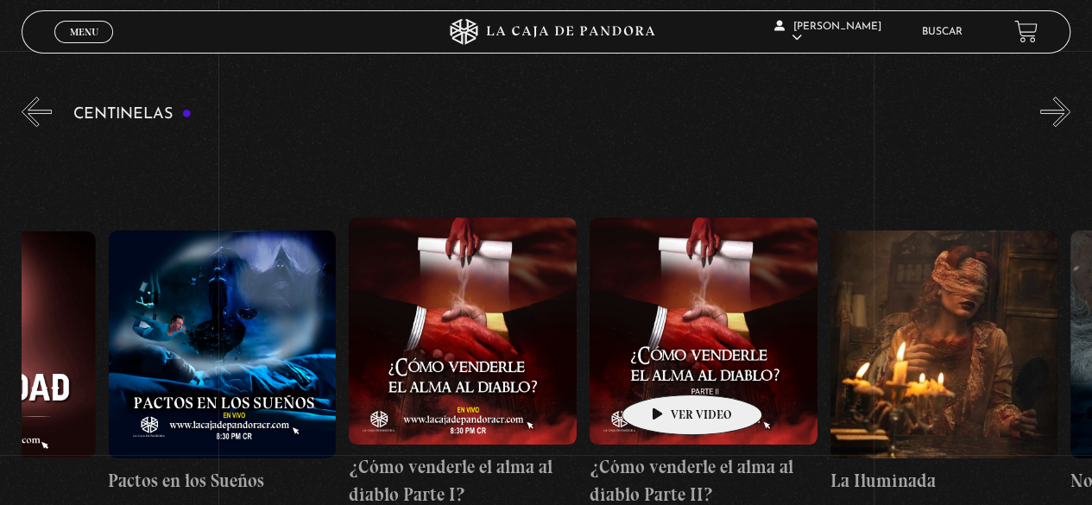
scroll to position [0, 9296]
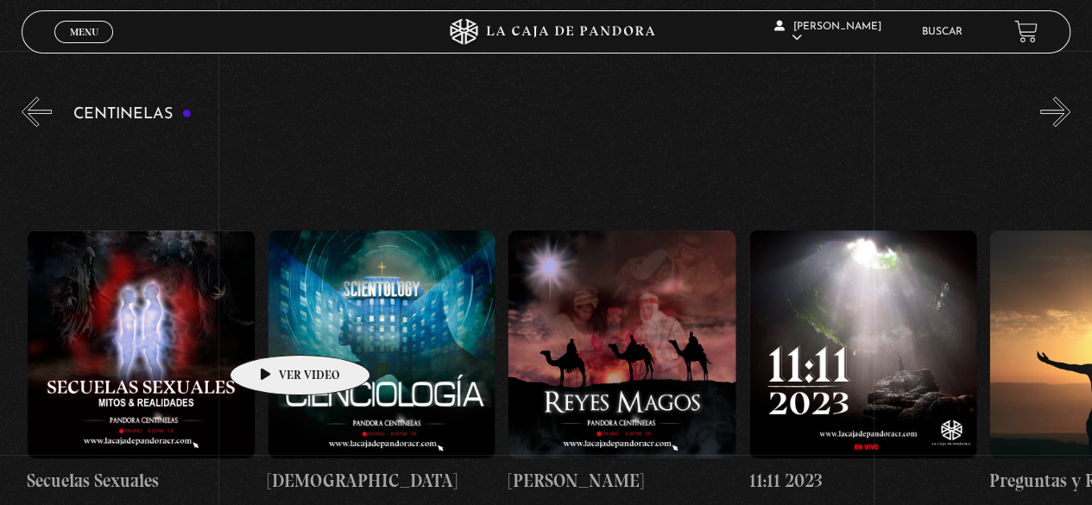
drag, startPoint x: 816, startPoint y: 376, endPoint x: 271, endPoint y: 329, distance: 547.4
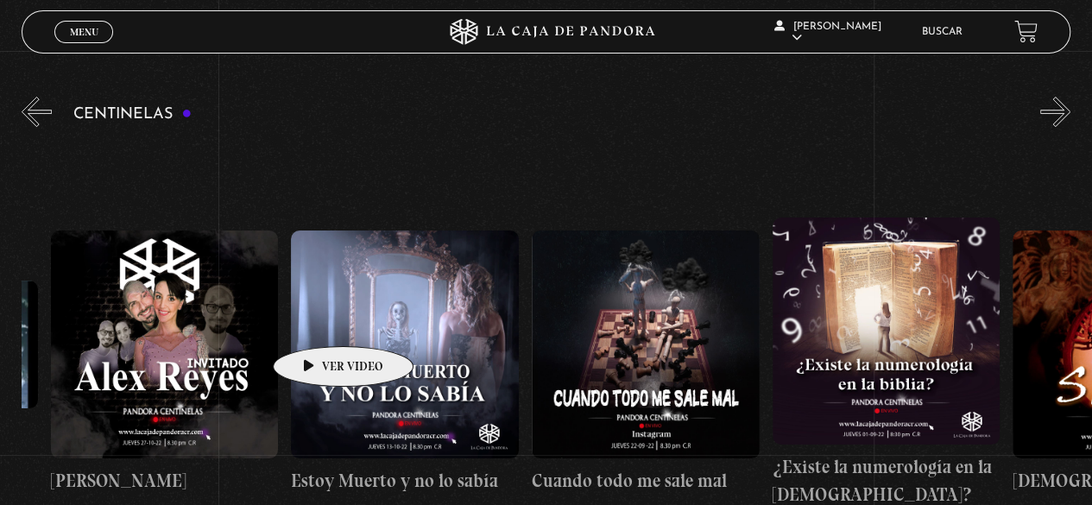
drag, startPoint x: 636, startPoint y: 350, endPoint x: 311, endPoint y: 312, distance: 327.5
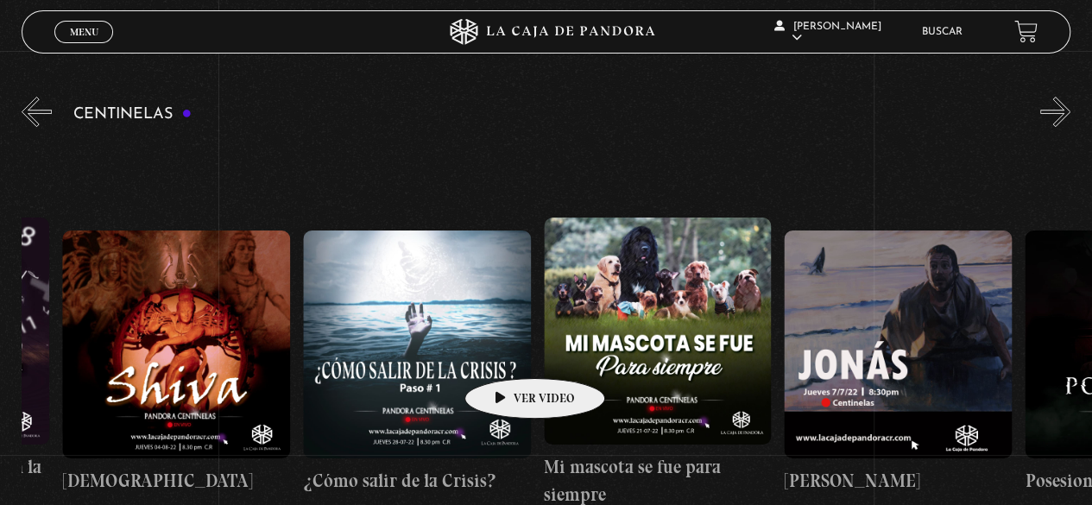
drag, startPoint x: 697, startPoint y: 357, endPoint x: 507, endPoint y: 352, distance: 189.9
click at [507, 352] on div "Como manejar las malas noticias? Centinelas 2025 Por qué Dios no me escucha Rel…" at bounding box center [182, 363] width 28134 height 446
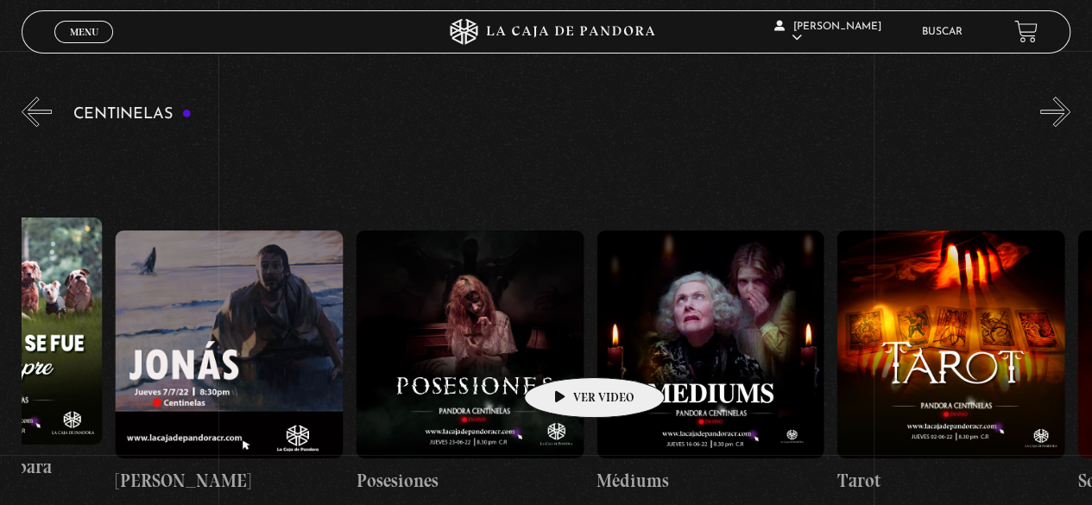
drag, startPoint x: 699, startPoint y: 351, endPoint x: 566, endPoint y: 351, distance: 132.9
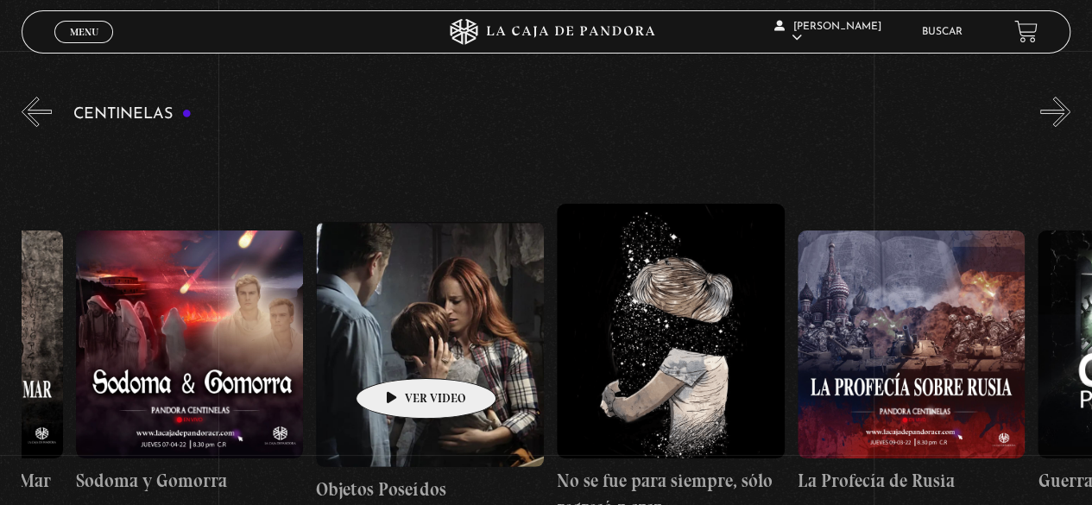
drag, startPoint x: 742, startPoint y: 354, endPoint x: 354, endPoint y: 348, distance: 388.4
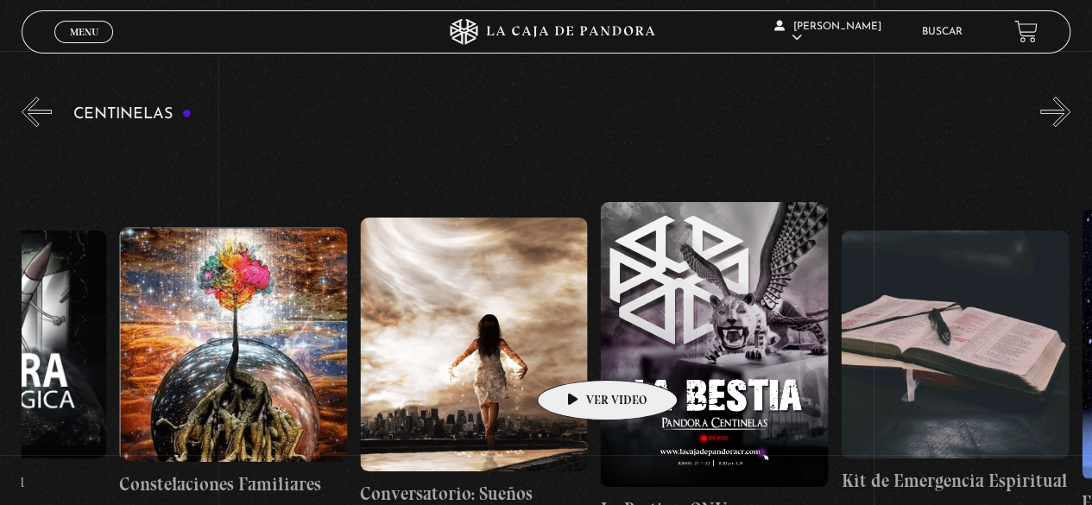
drag, startPoint x: 775, startPoint y: 354, endPoint x: 580, endPoint y: 354, distance: 195.0
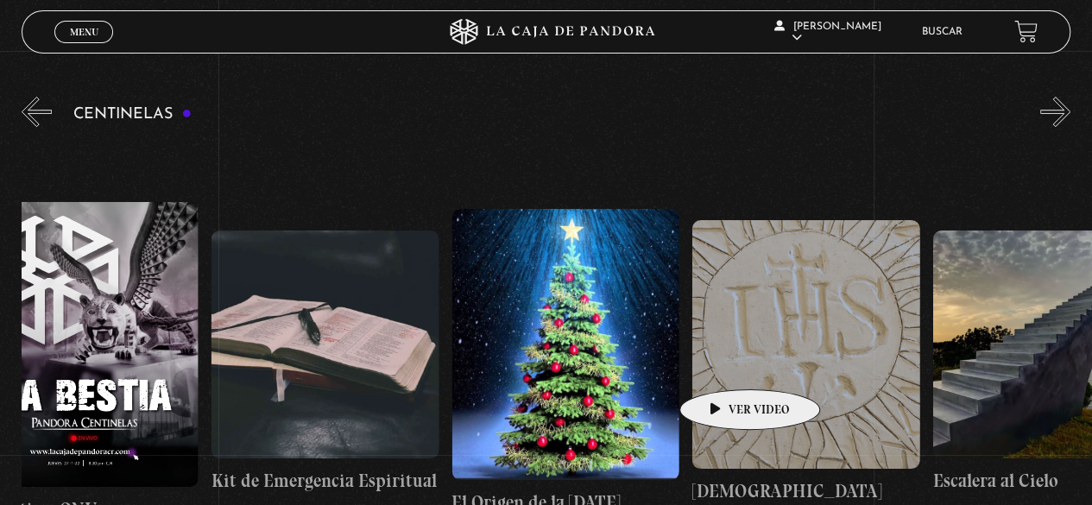
drag, startPoint x: 847, startPoint y: 363, endPoint x: 722, endPoint y: 363, distance: 124.3
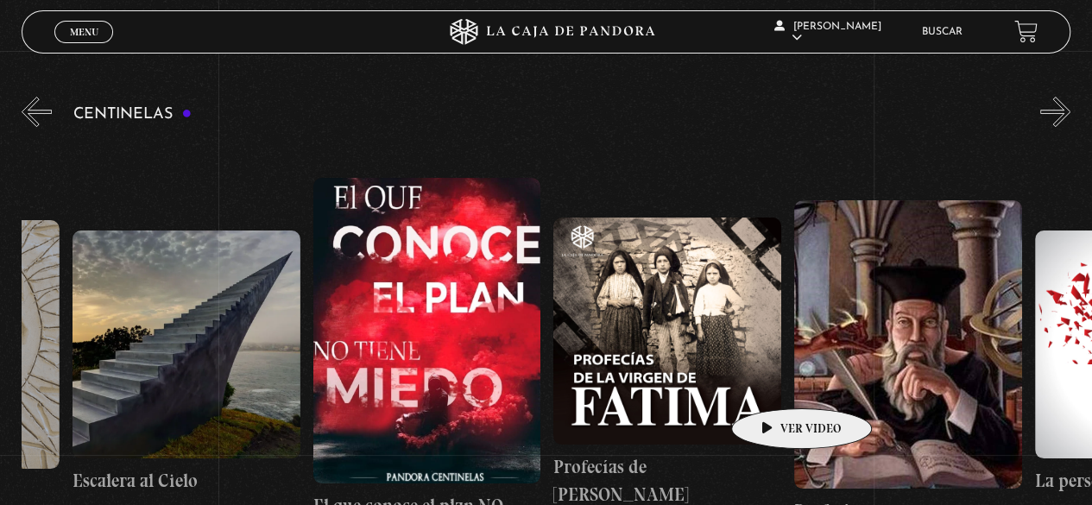
drag, startPoint x: 936, startPoint y: 381, endPoint x: 765, endPoint y: 379, distance: 171.7
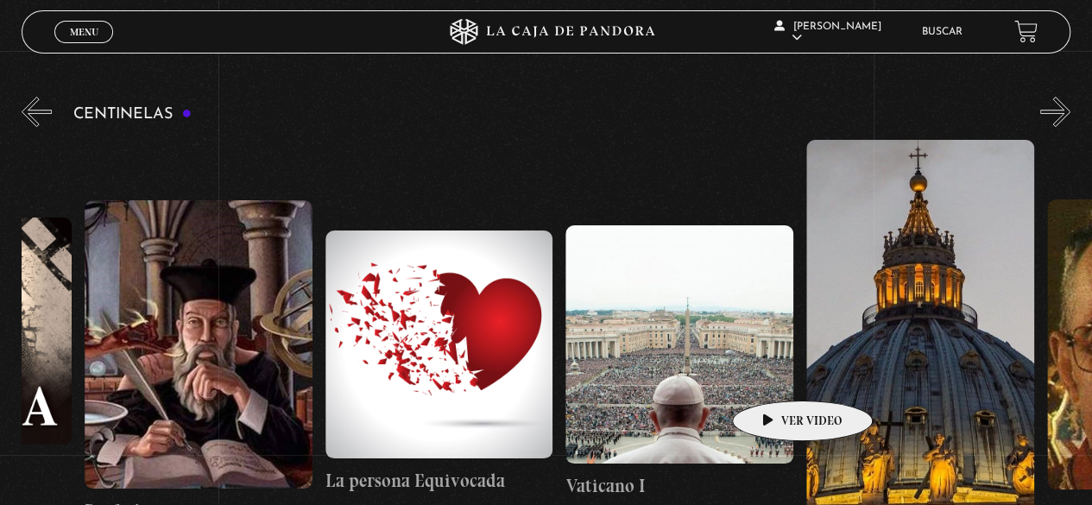
drag, startPoint x: 806, startPoint y: 374, endPoint x: 775, endPoint y: 374, distance: 31.1
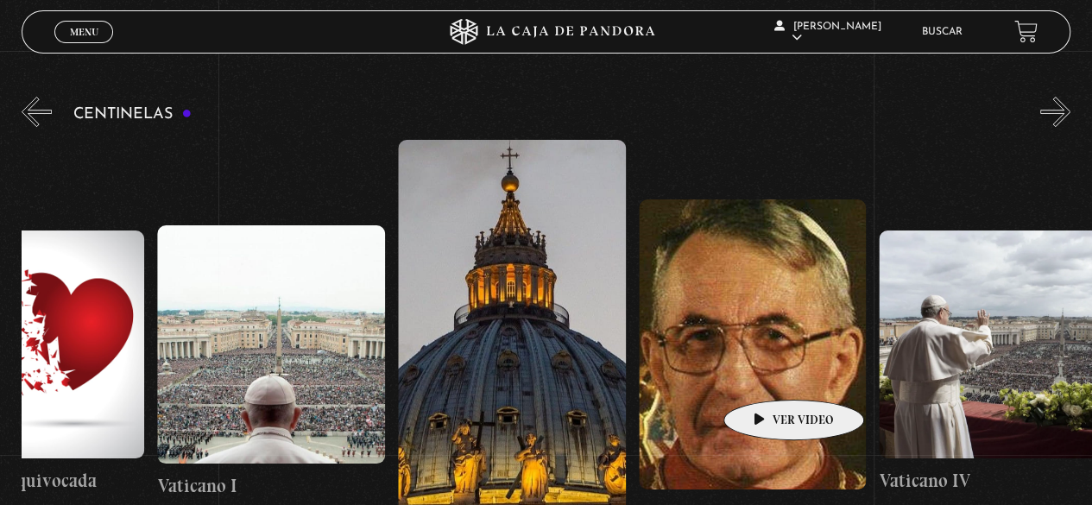
drag, startPoint x: 813, startPoint y: 374, endPoint x: 766, endPoint y: 374, distance: 46.6
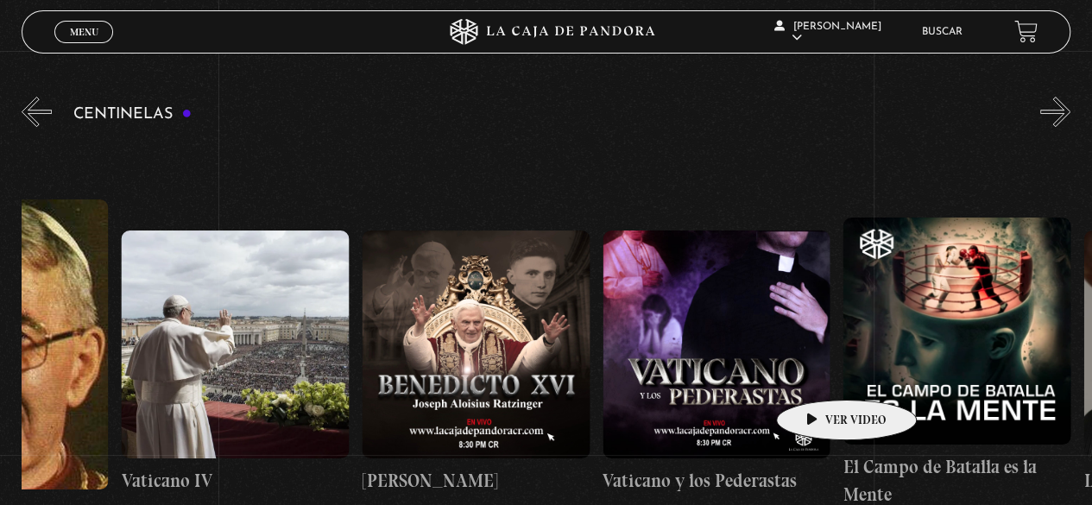
drag, startPoint x: 920, startPoint y: 373, endPoint x: 769, endPoint y: 365, distance: 151.2
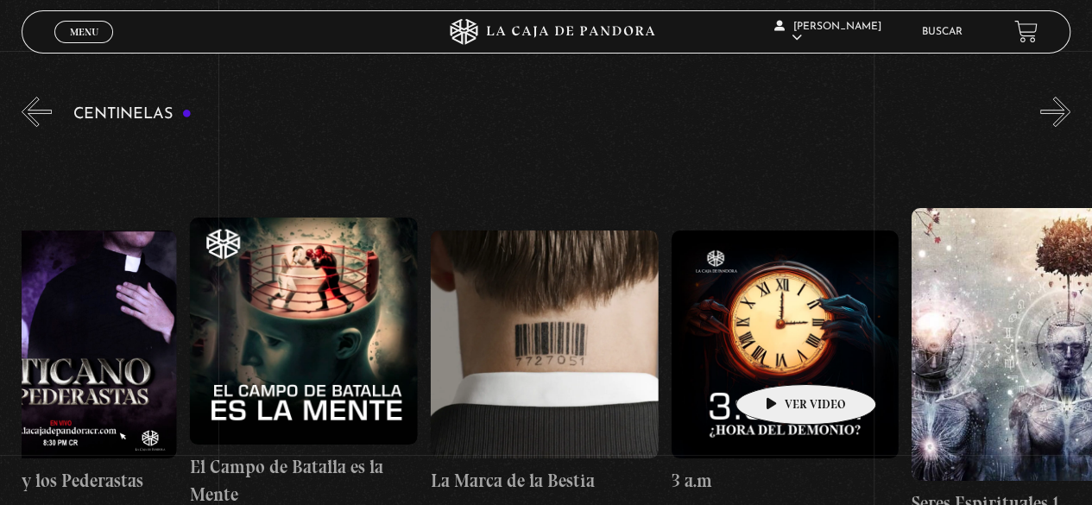
drag, startPoint x: 892, startPoint y: 358, endPoint x: 766, endPoint y: 355, distance: 126.0
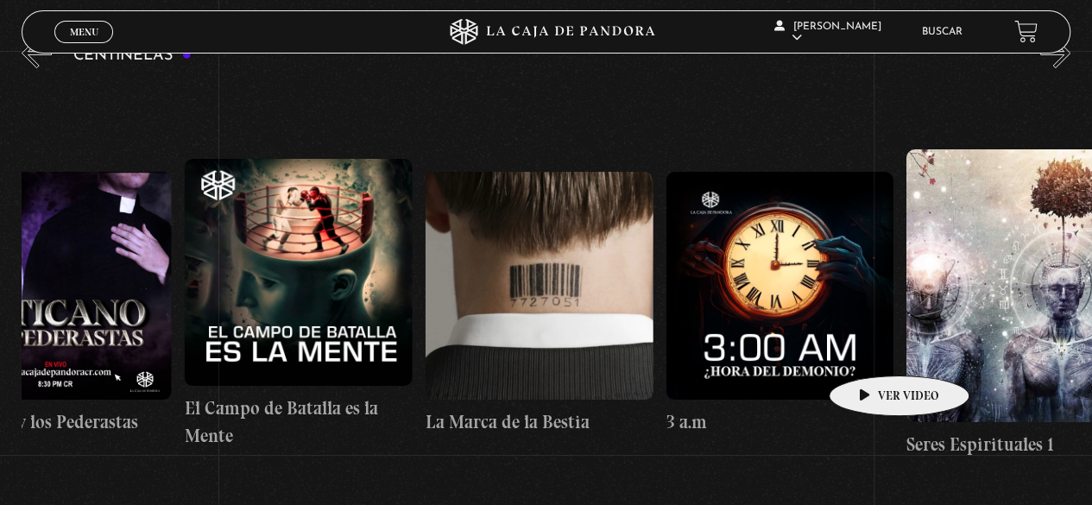
scroll to position [255, 0]
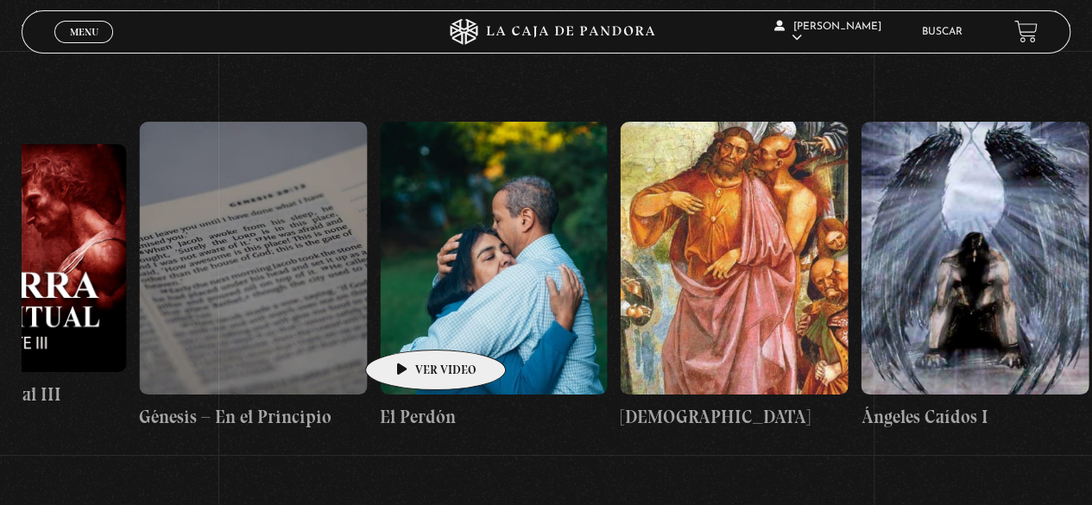
drag, startPoint x: 916, startPoint y: 330, endPoint x: 388, endPoint y: 321, distance: 528.2
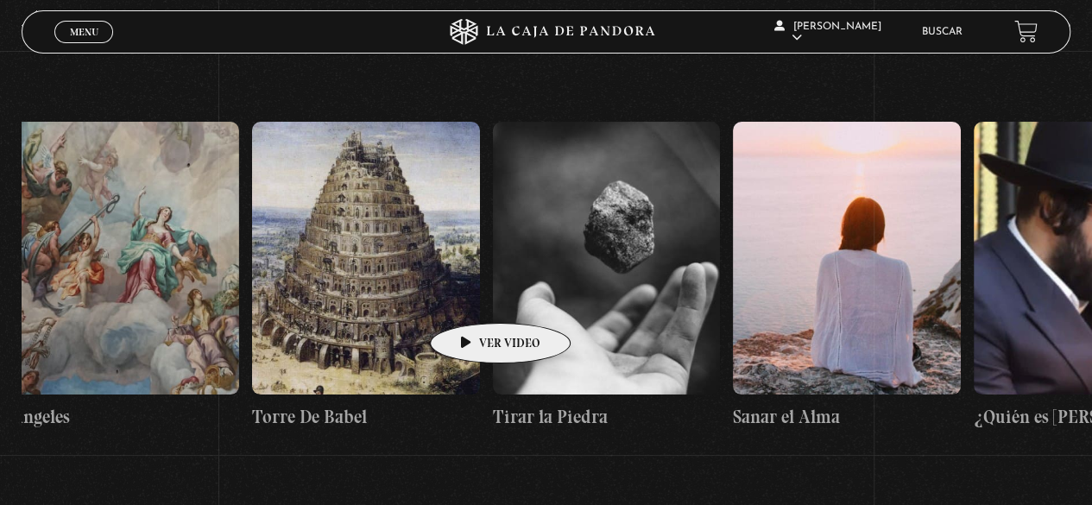
drag, startPoint x: 735, startPoint y: 312, endPoint x: 472, endPoint y: 297, distance: 263.6
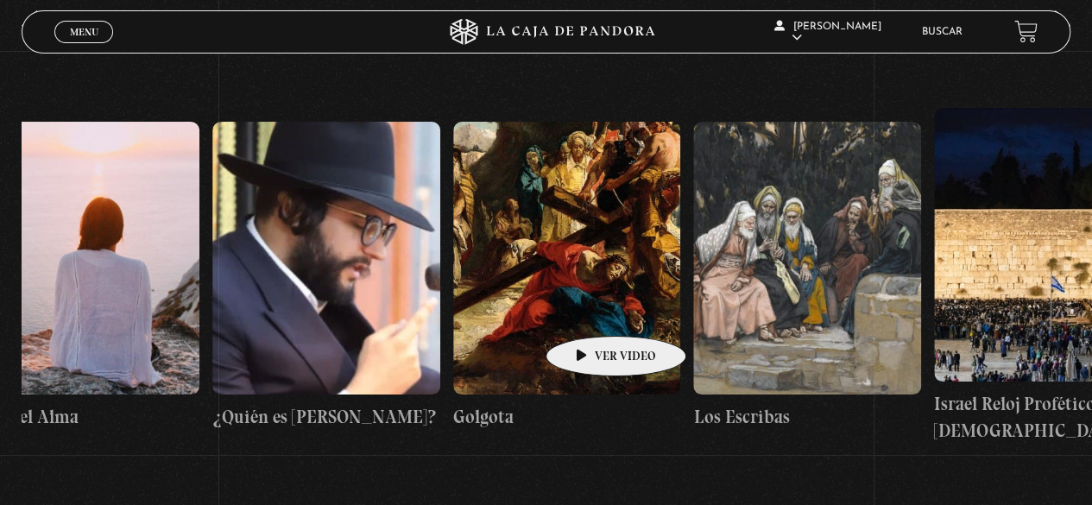
drag, startPoint x: 701, startPoint y: 315, endPoint x: 549, endPoint y: 304, distance: 152.3
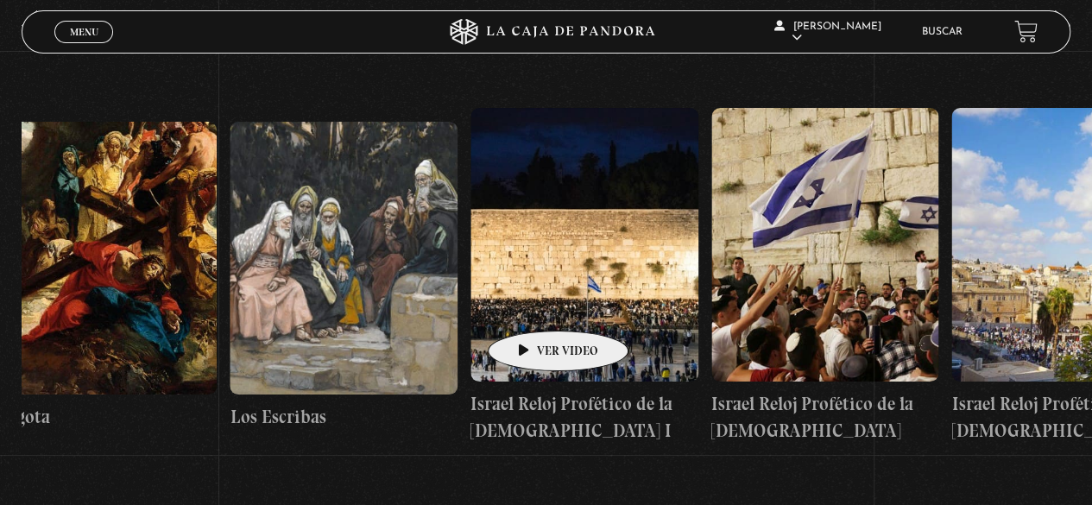
drag, startPoint x: 559, startPoint y: 306, endPoint x: 537, endPoint y: 301, distance: 23.0
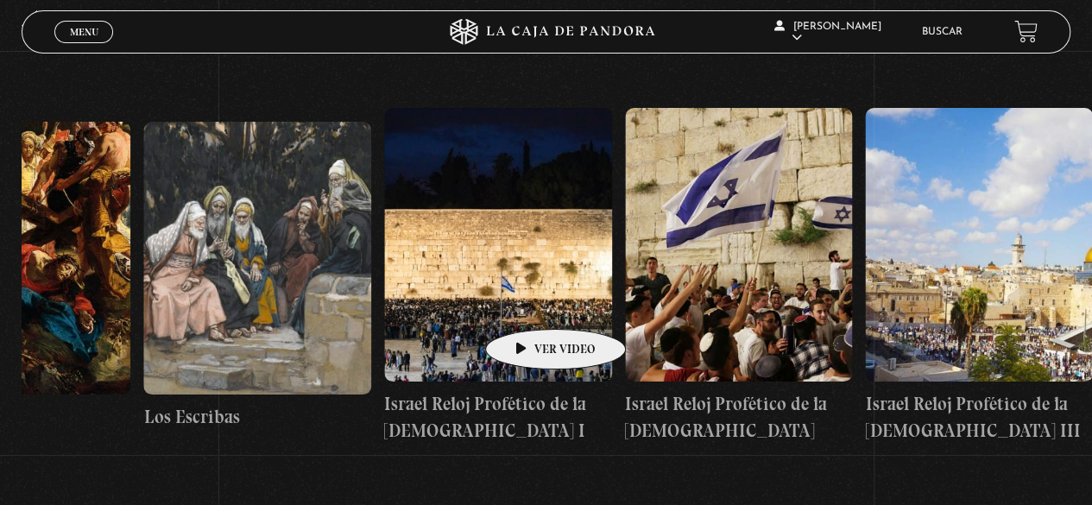
drag, startPoint x: 694, startPoint y: 301, endPoint x: 528, endPoint y: 303, distance: 165.7
click at [528, 303] on figure at bounding box center [498, 244] width 228 height 273
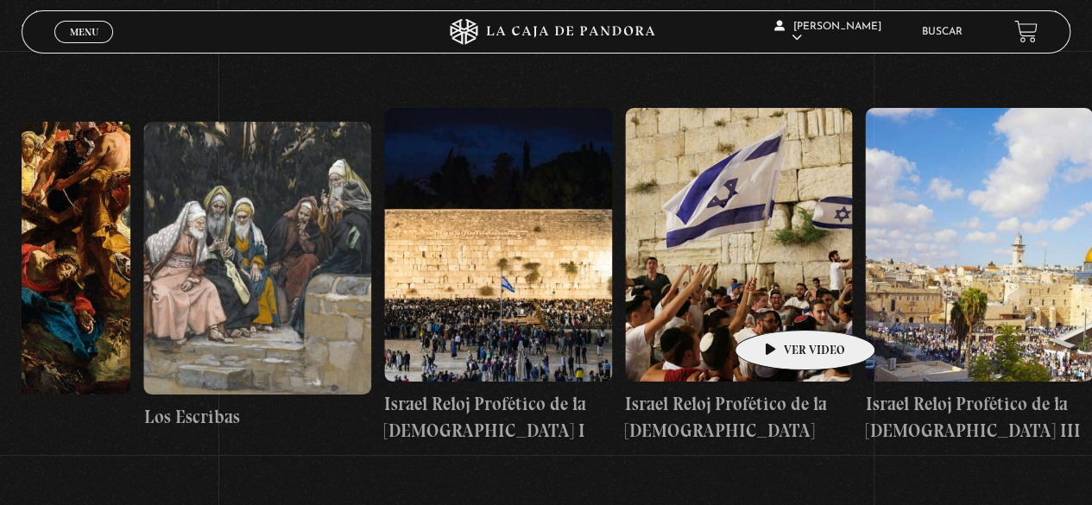
drag, startPoint x: 570, startPoint y: 304, endPoint x: 1020, endPoint y: 332, distance: 451.3
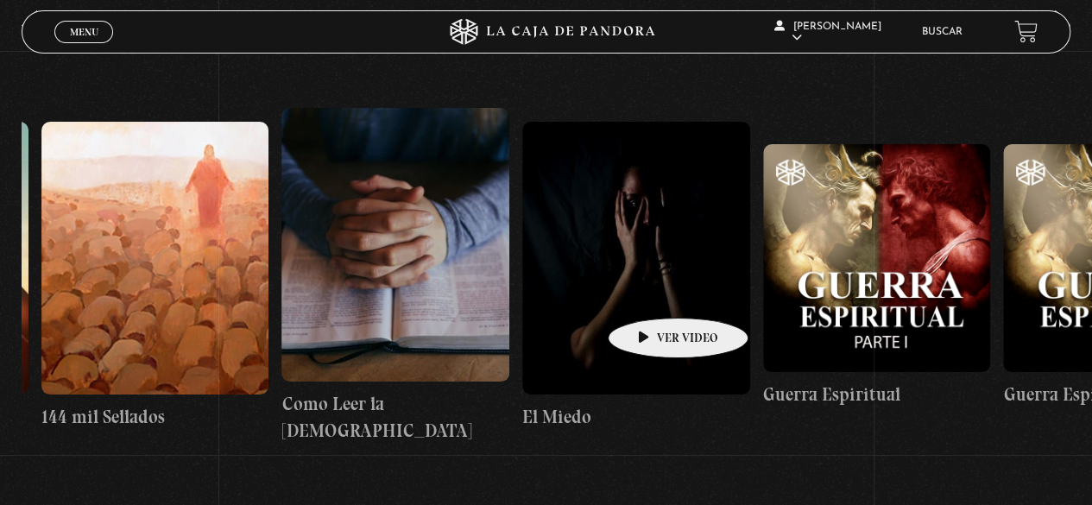
drag, startPoint x: 645, startPoint y: 291, endPoint x: 1009, endPoint y: 312, distance: 363.9
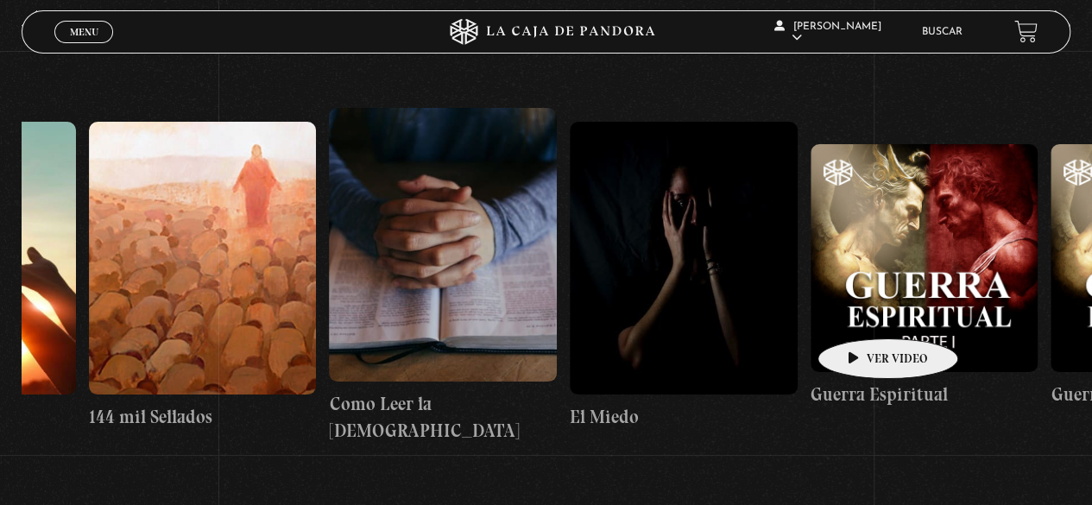
drag, startPoint x: 631, startPoint y: 269, endPoint x: 756, endPoint y: 269, distance: 125.1
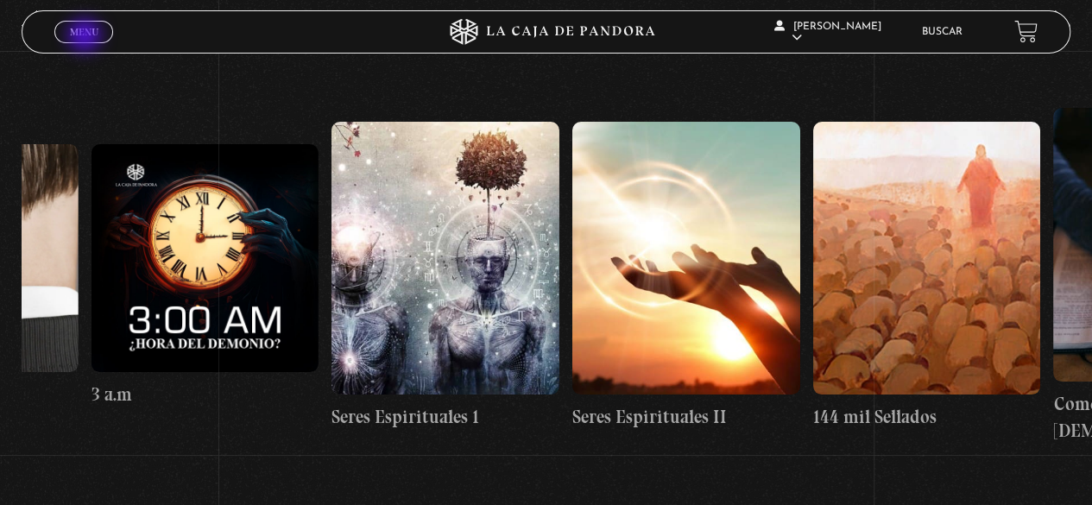
click at [86, 37] on span "Menu" at bounding box center [84, 32] width 28 height 10
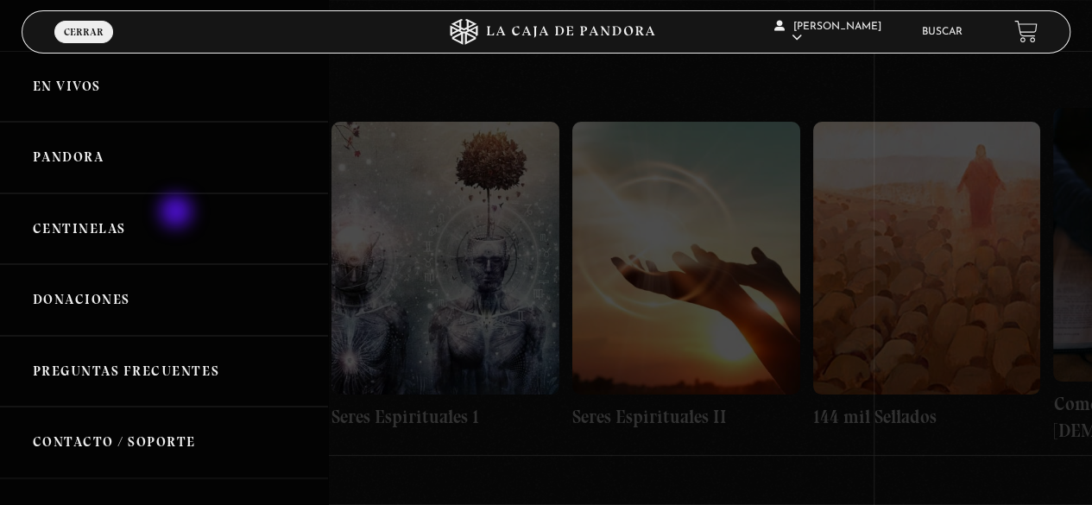
scroll to position [0, 0]
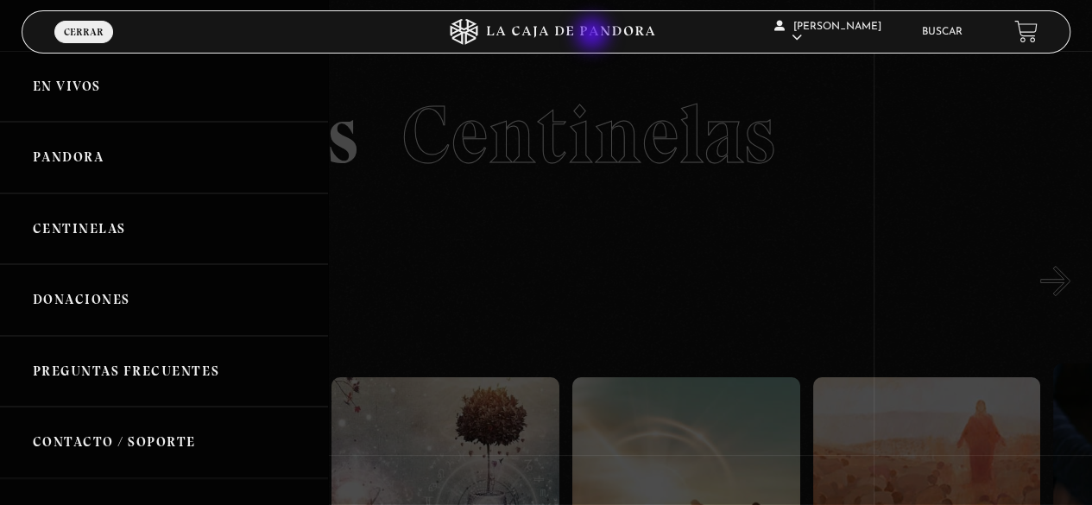
click at [592, 35] on icon at bounding box center [546, 32] width 328 height 26
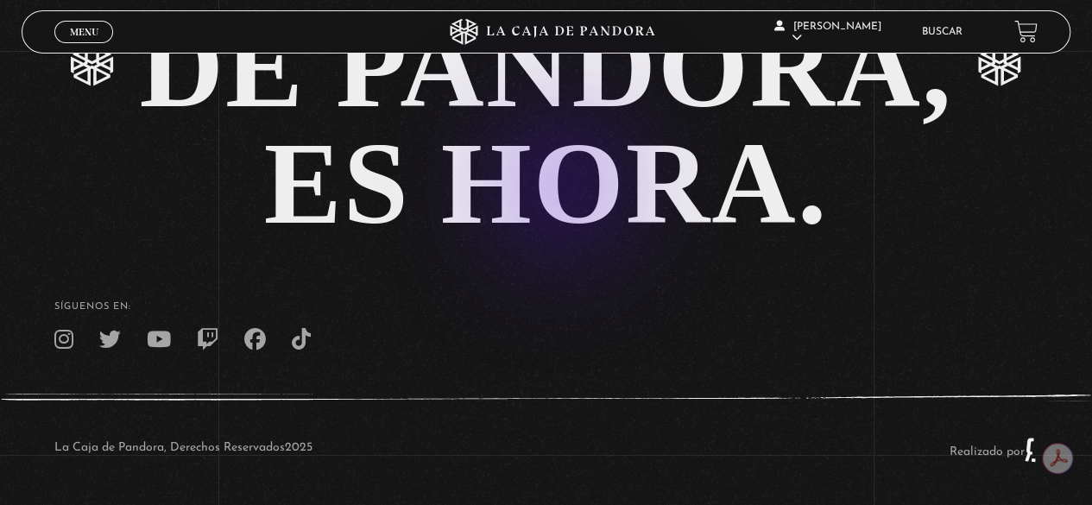
scroll to position [3509, 0]
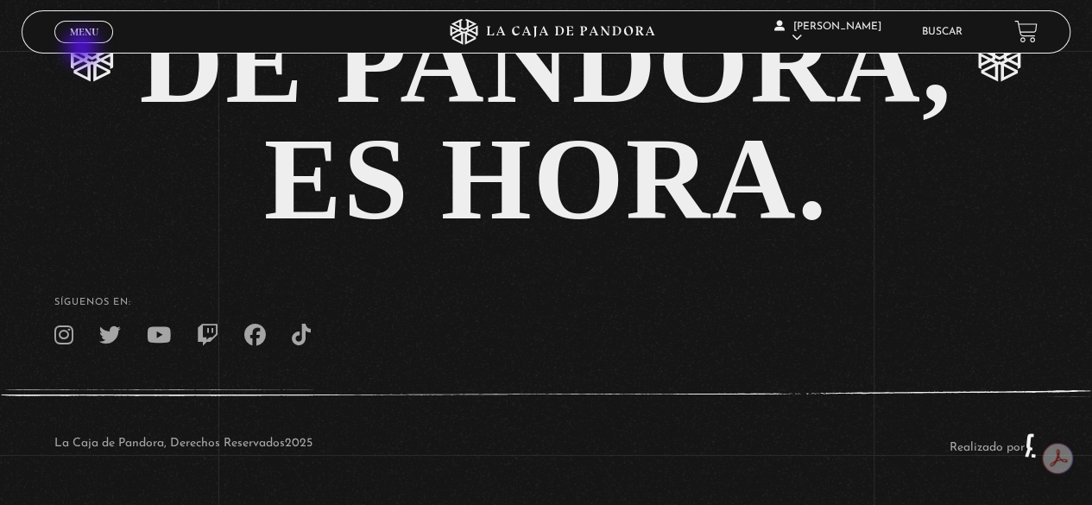
click at [83, 49] on div "Menu Cerrar" at bounding box center [218, 31] width 328 height 41
click at [92, 28] on span "Menu" at bounding box center [84, 32] width 28 height 10
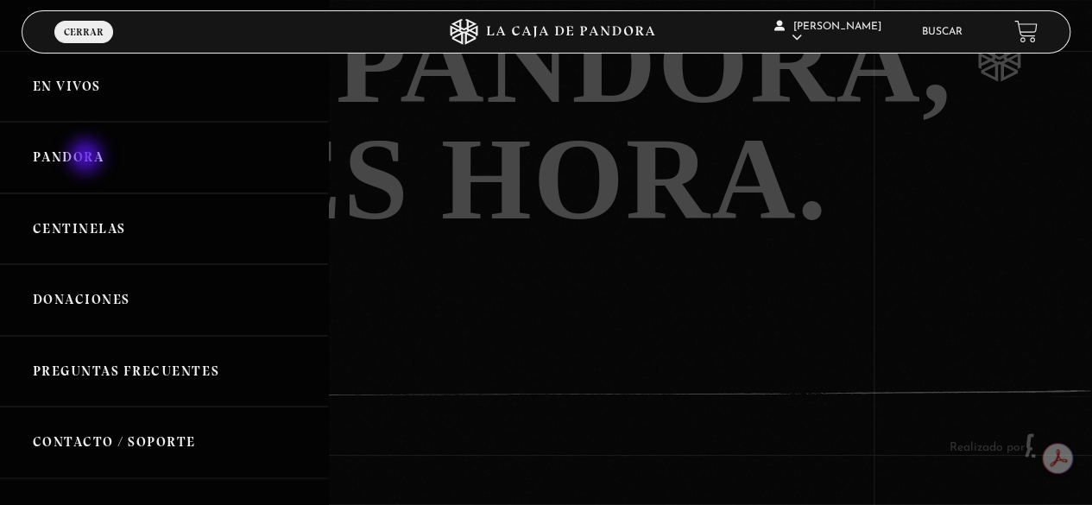
click at [86, 158] on link "Pandora" at bounding box center [164, 158] width 328 height 72
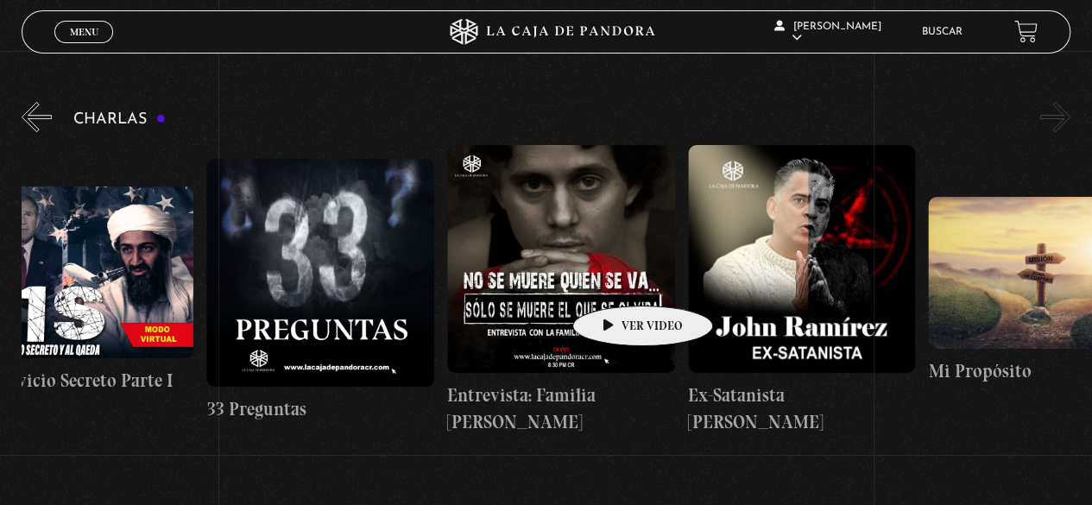
scroll to position [0, 601]
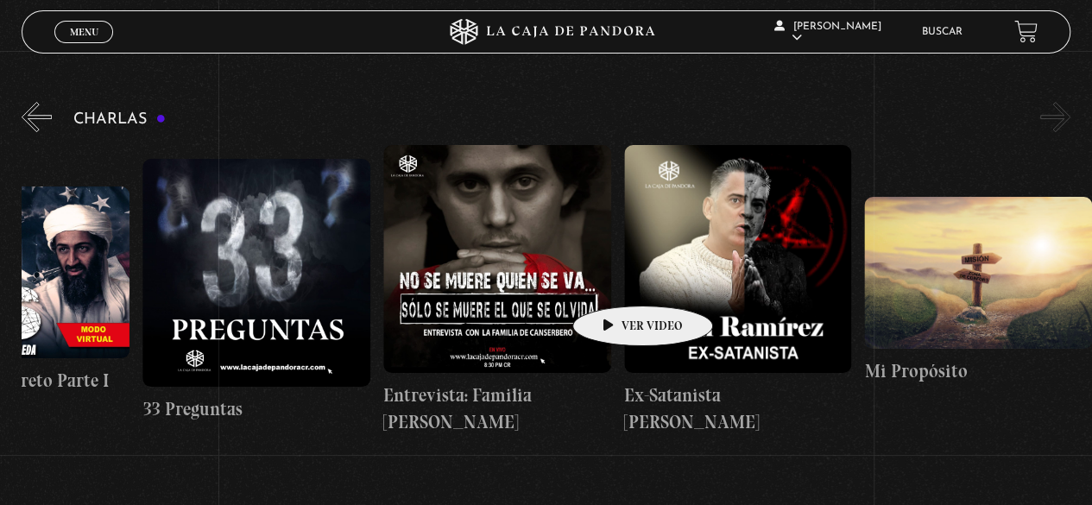
drag, startPoint x: 735, startPoint y: 280, endPoint x: 600, endPoint y: 277, distance: 135.5
click at [600, 277] on div "Cuarto de Guerra 11S En la Mente de los Terroristas 11S Servicio Secreto Parte …" at bounding box center [263, 290] width 1684 height 291
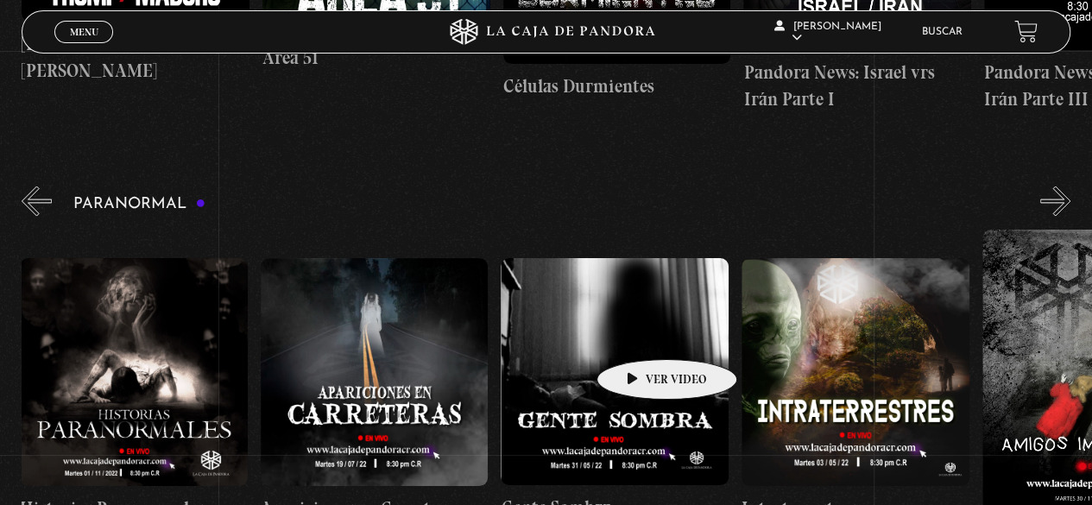
scroll to position [0, 261]
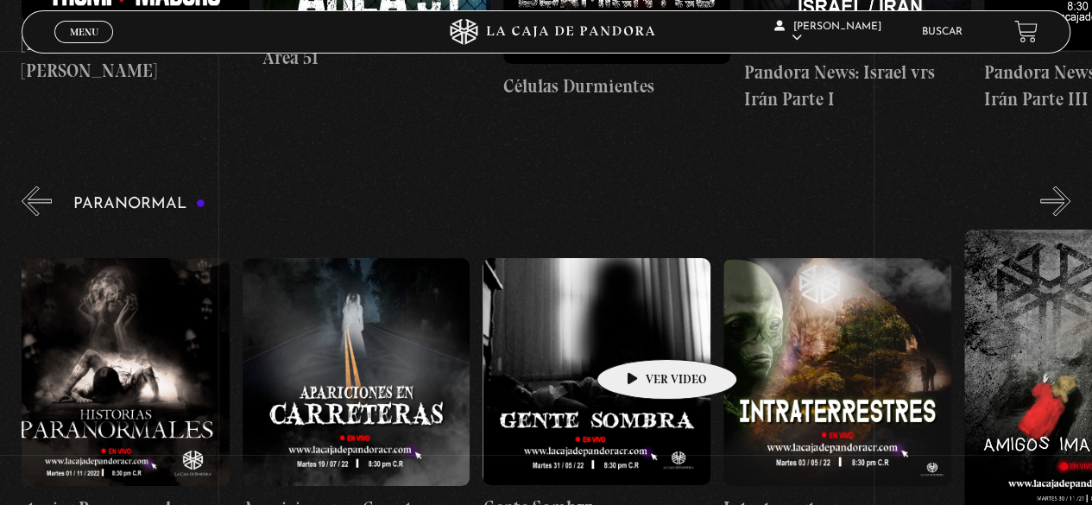
drag, startPoint x: 655, startPoint y: 332, endPoint x: 639, endPoint y: 333, distance: 16.4
click at [639, 333] on div "31 Octubre Halloween Historias Paranormales Apariciones en Carretera Gente Somb…" at bounding box center [1083, 389] width 2645 height 320
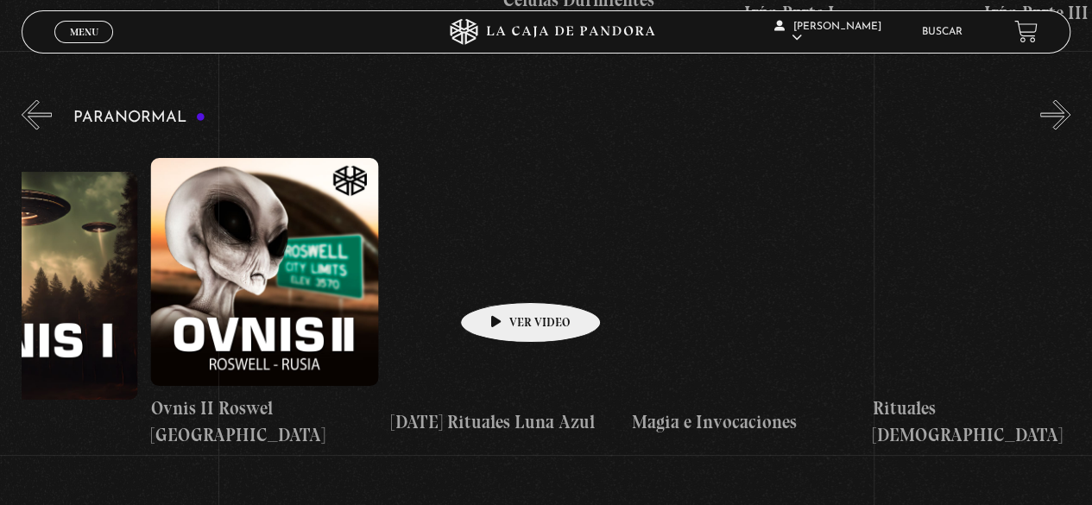
scroll to position [0, 1562]
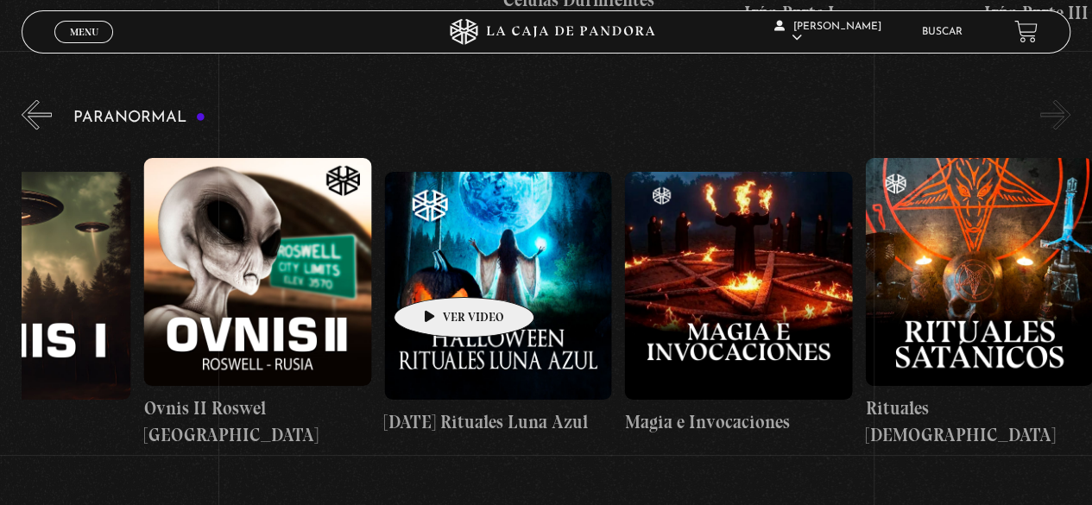
drag, startPoint x: 752, startPoint y: 277, endPoint x: 440, endPoint y: 264, distance: 312.6
drag, startPoint x: 613, startPoint y: 267, endPoint x: 406, endPoint y: 250, distance: 207.7
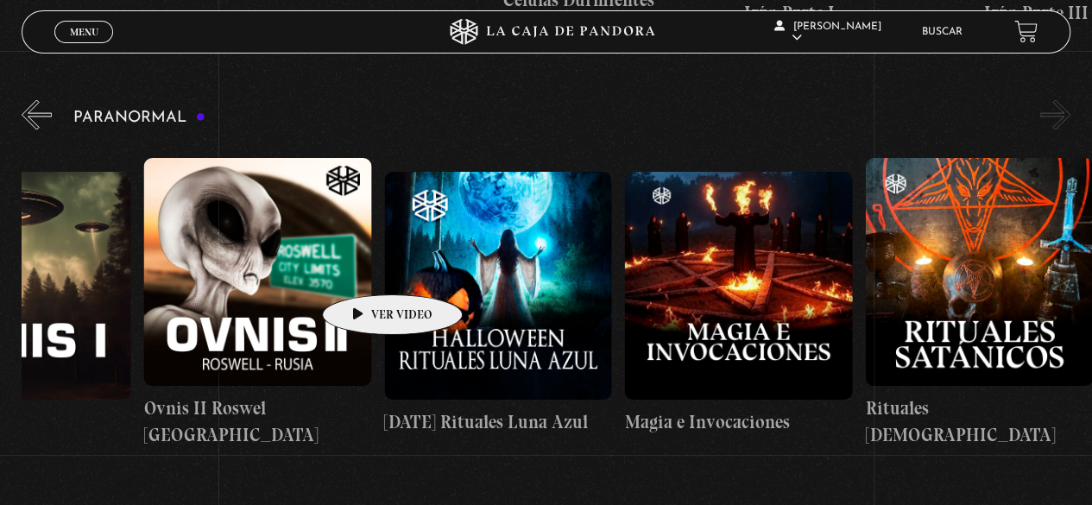
drag, startPoint x: 436, startPoint y: 251, endPoint x: 365, endPoint y: 268, distance: 72.8
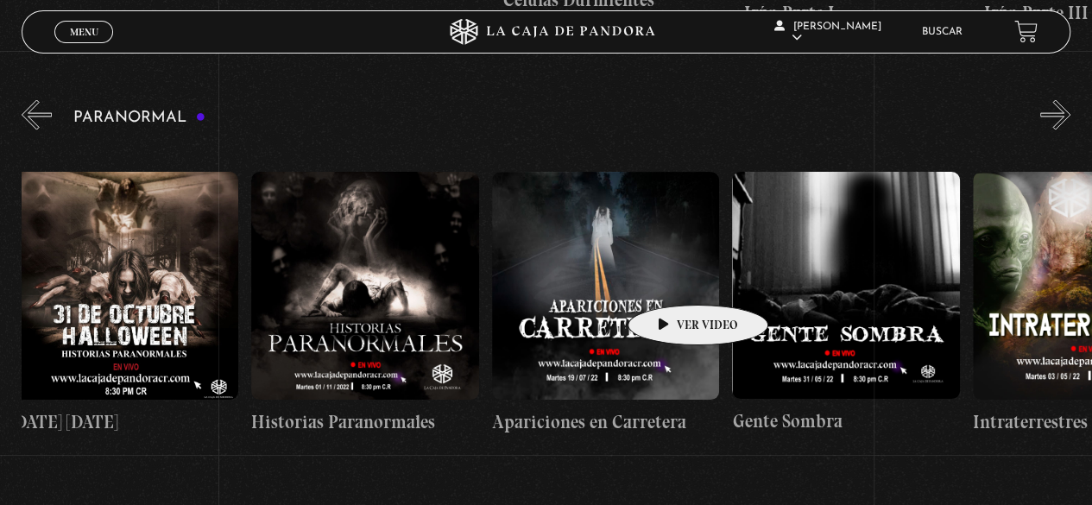
scroll to position [0, 0]
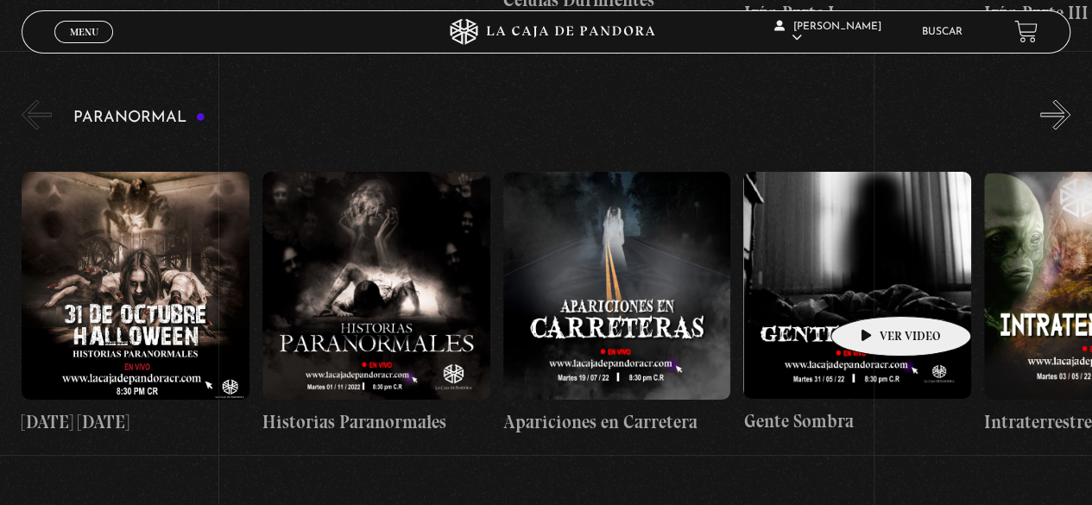
drag, startPoint x: 416, startPoint y: 268, endPoint x: 877, endPoint y: 291, distance: 461.3
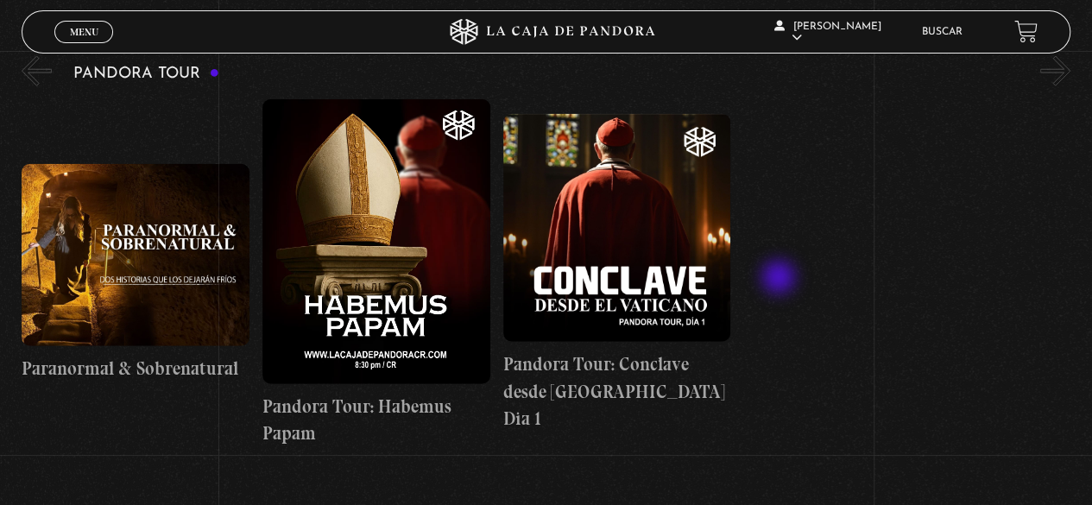
scroll to position [2071, 0]
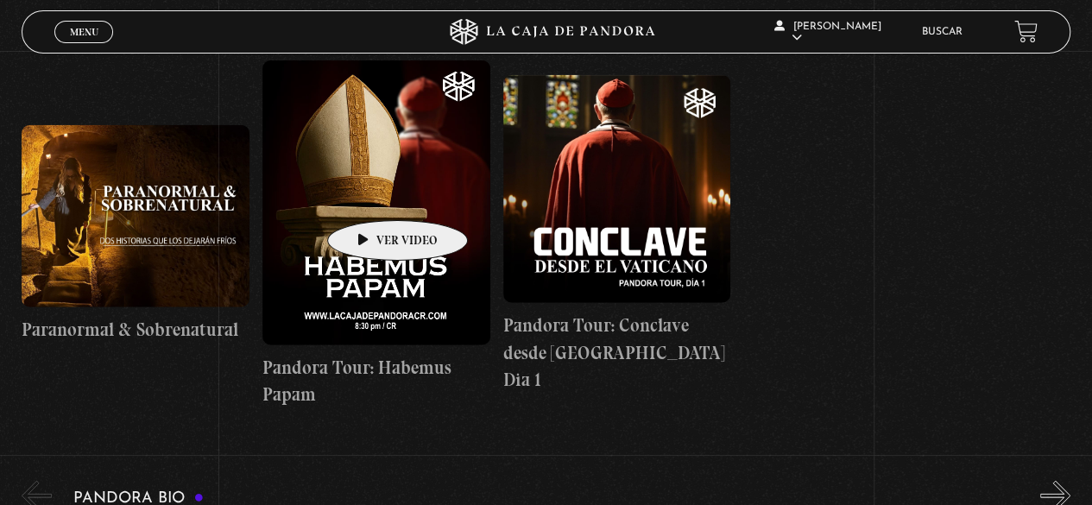
drag, startPoint x: 397, startPoint y: 196, endPoint x: 356, endPoint y: 192, distance: 41.6
click at [349, 193] on figure at bounding box center [376, 202] width 228 height 285
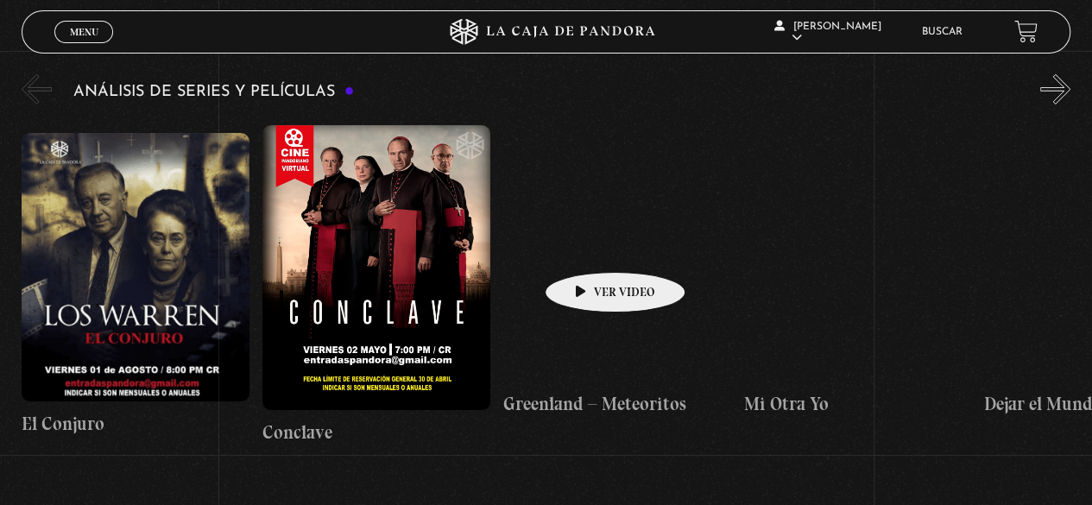
scroll to position [2934, 0]
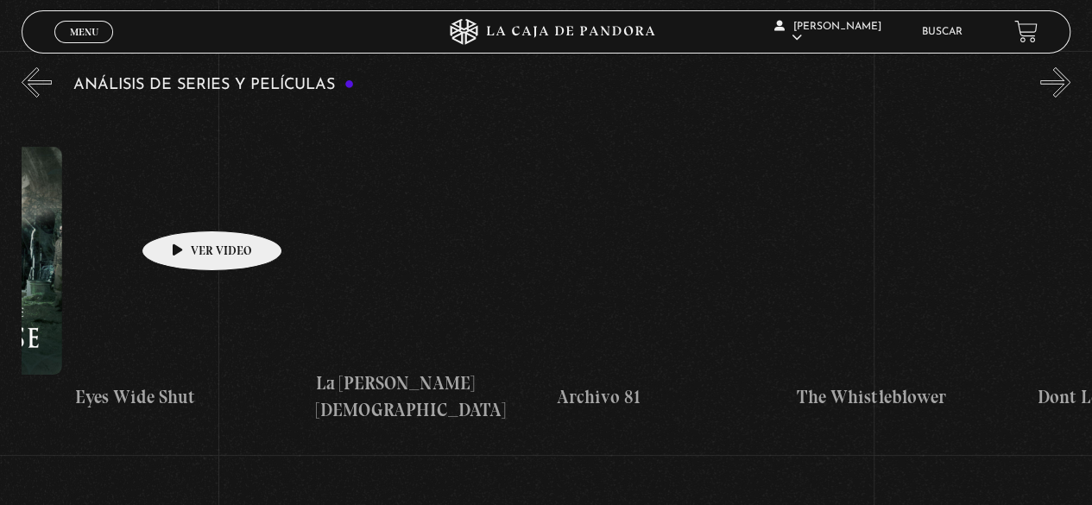
drag, startPoint x: 744, startPoint y: 222, endPoint x: 182, endPoint y: 203, distance: 562.1
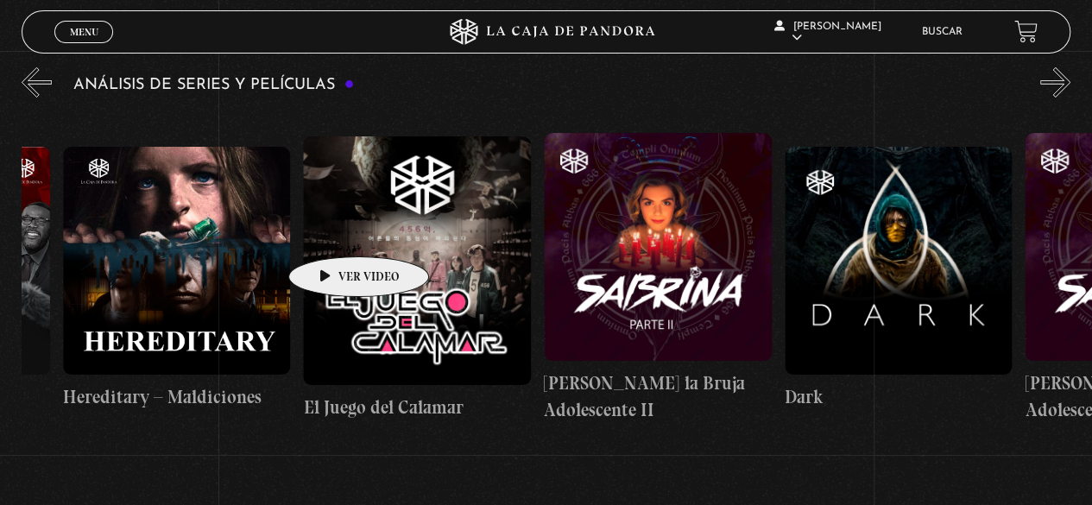
drag, startPoint x: 558, startPoint y: 238, endPoint x: 324, endPoint y: 230, distance: 234.0
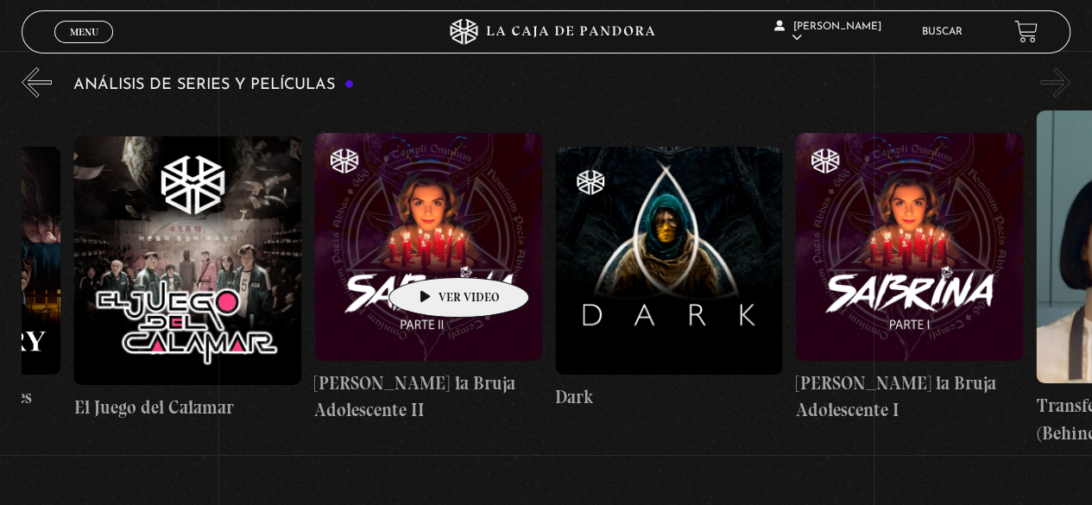
scroll to position [0, 4447]
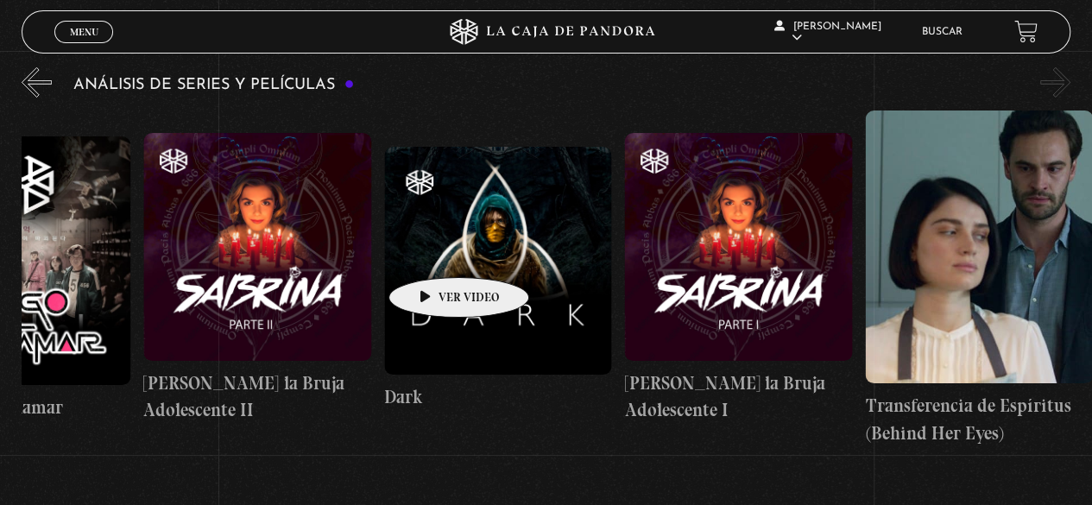
drag, startPoint x: 518, startPoint y: 246, endPoint x: 406, endPoint y: 251, distance: 111.4
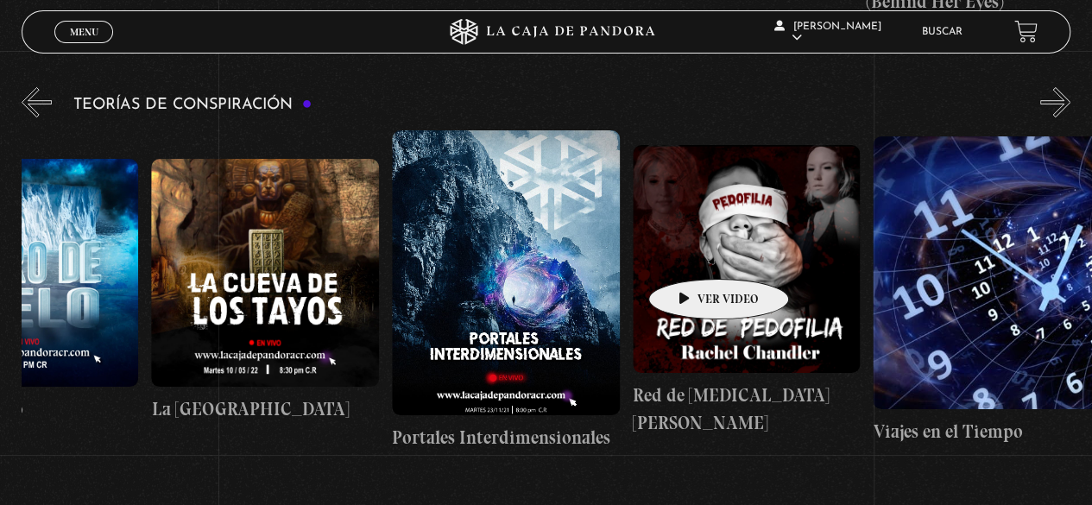
scroll to position [0, 601]
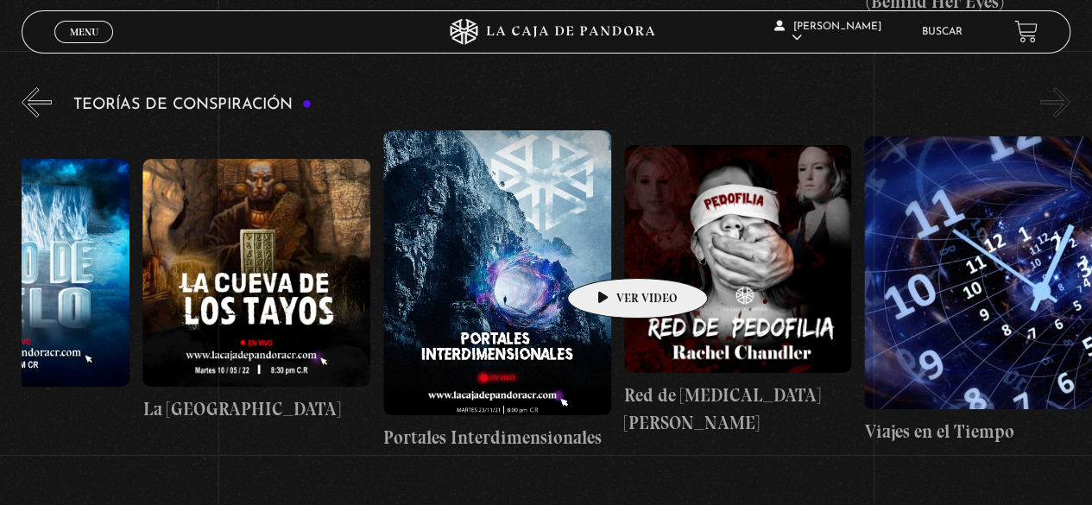
drag, startPoint x: 769, startPoint y: 251, endPoint x: 589, endPoint y: 249, distance: 179.5
click at [589, 249] on div "Arca de la Alianza Desclasificado Naves Nodrizas Muro de Hielo La Cueva de los …" at bounding box center [263, 290] width 1684 height 320
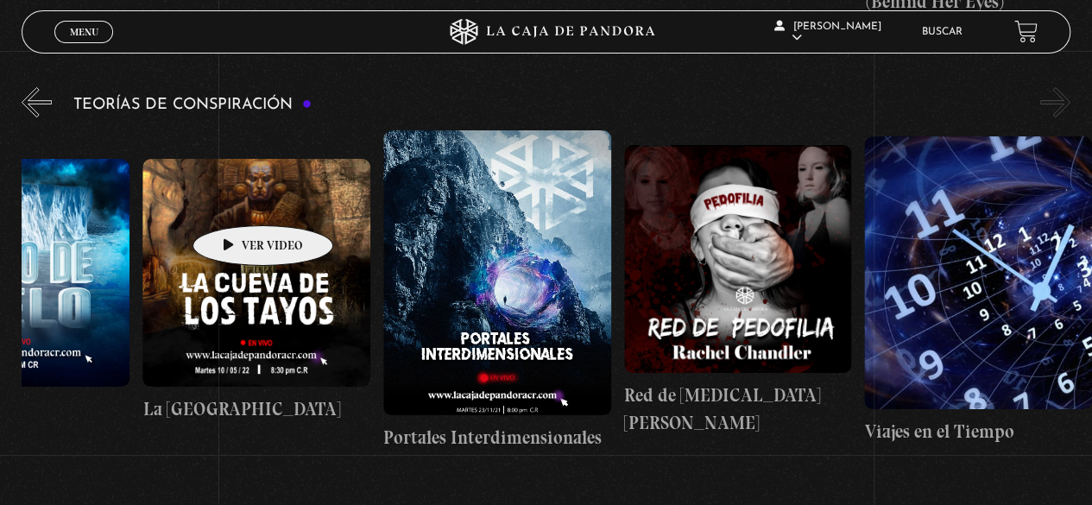
drag, startPoint x: 588, startPoint y: 248, endPoint x: 205, endPoint y: 199, distance: 386.2
click at [205, 199] on div "Arca de la Alianza Desclasificado Naves Nodrizas Muro de Hielo La Cueva de los …" at bounding box center [263, 290] width 1684 height 320
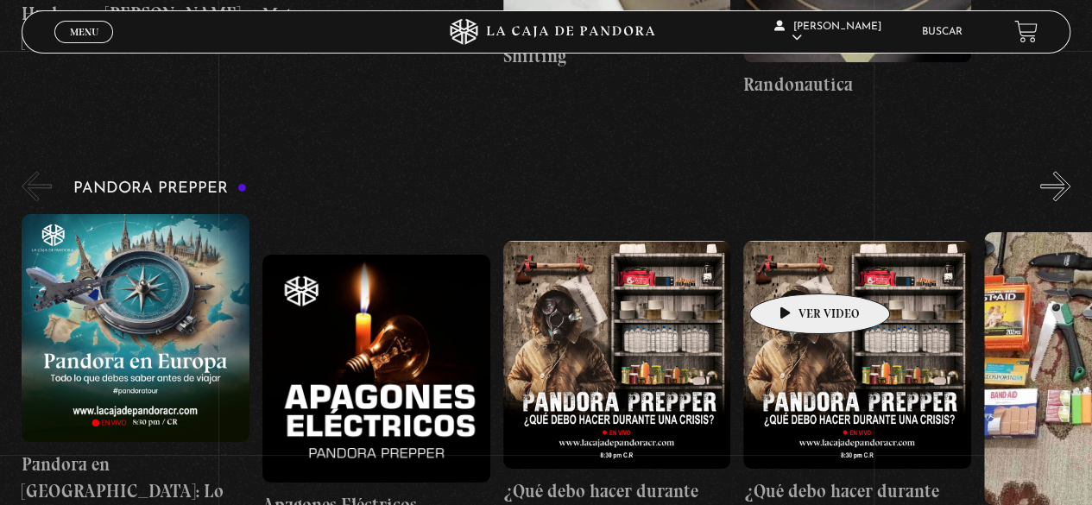
scroll to position [4314, 0]
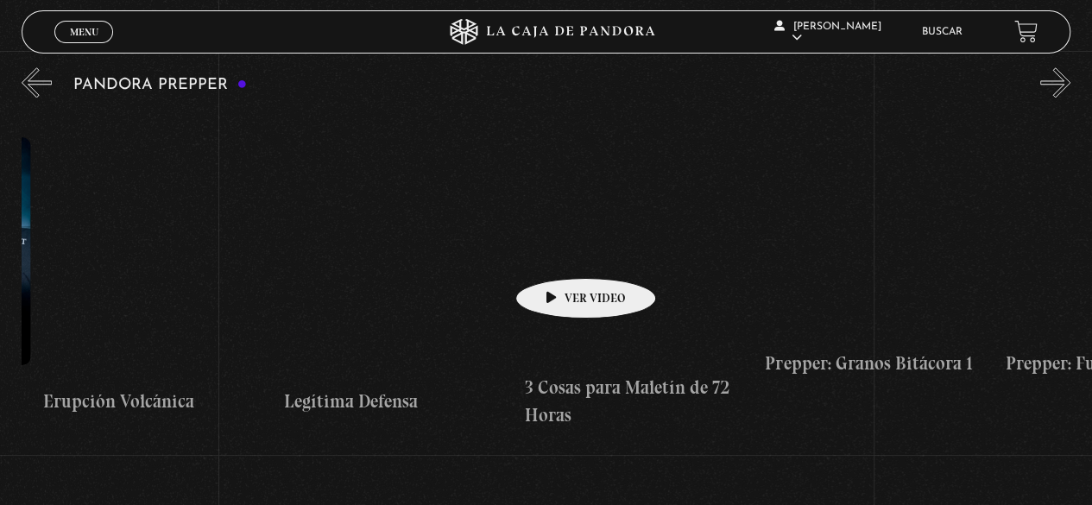
drag, startPoint x: 827, startPoint y: 251, endPoint x: 485, endPoint y: 252, distance: 341.7
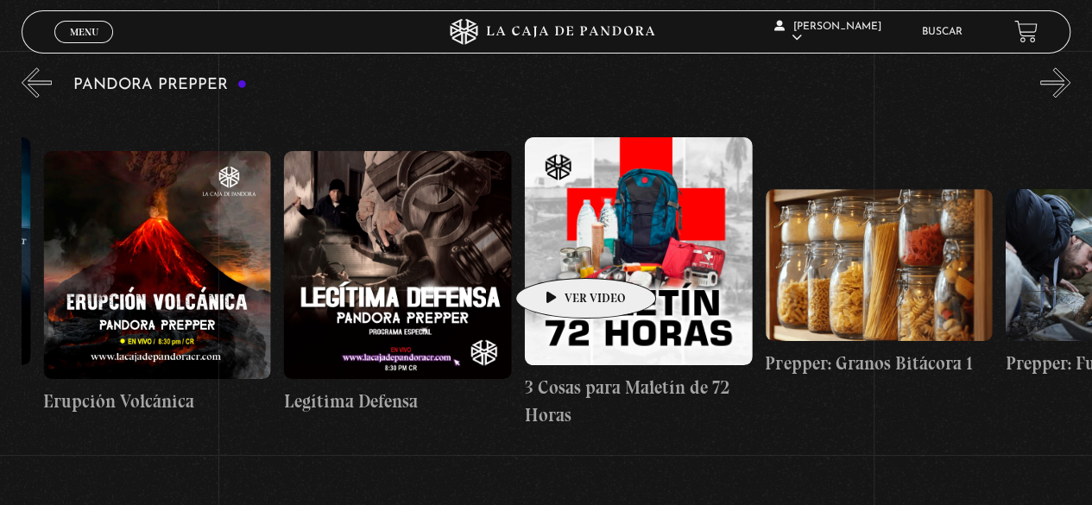
click at [485, 252] on div "Pandora en Europa: Lo que debes de saber antes de viajar Apagones Eléctricos ¿Q…" at bounding box center [885, 282] width 5530 height 345
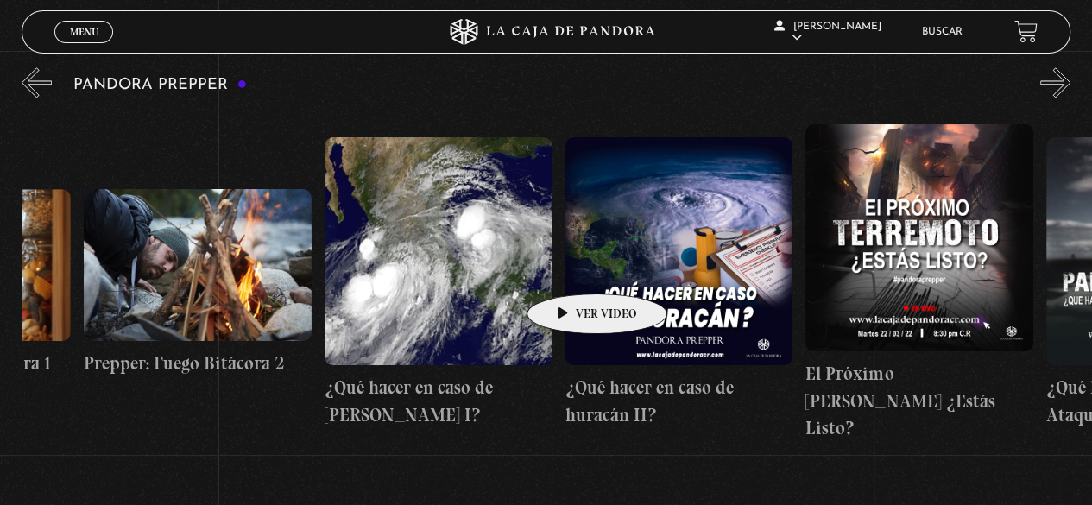
drag, startPoint x: 592, startPoint y: 267, endPoint x: 526, endPoint y: 267, distance: 65.6
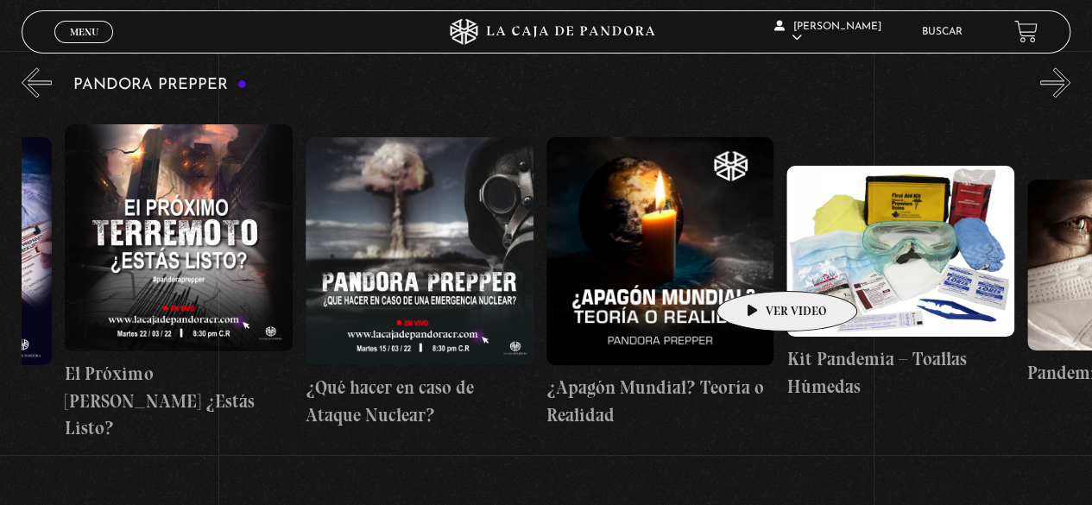
scroll to position [0, 3573]
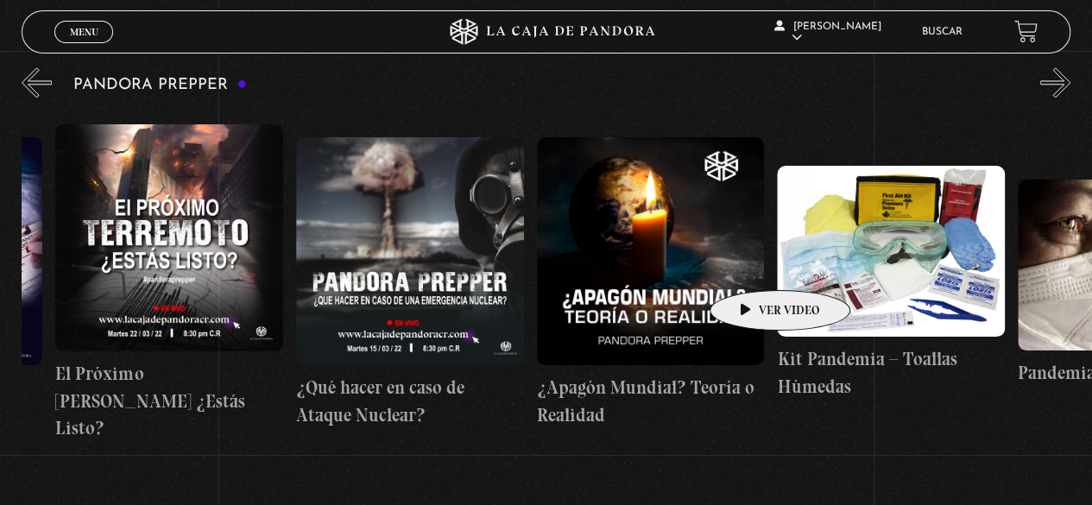
drag, startPoint x: 902, startPoint y: 261, endPoint x: 752, endPoint y: 264, distance: 149.3
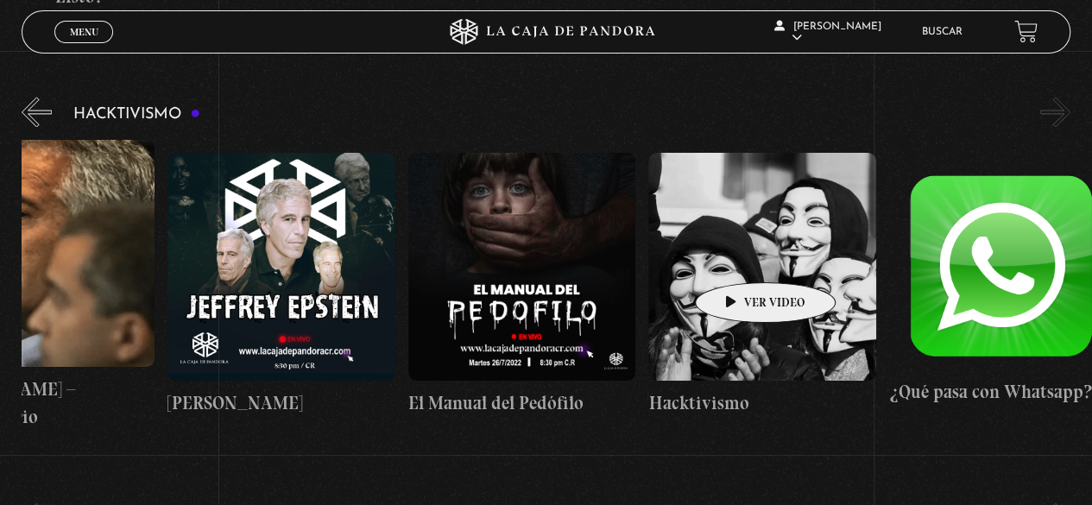
scroll to position [0, 119]
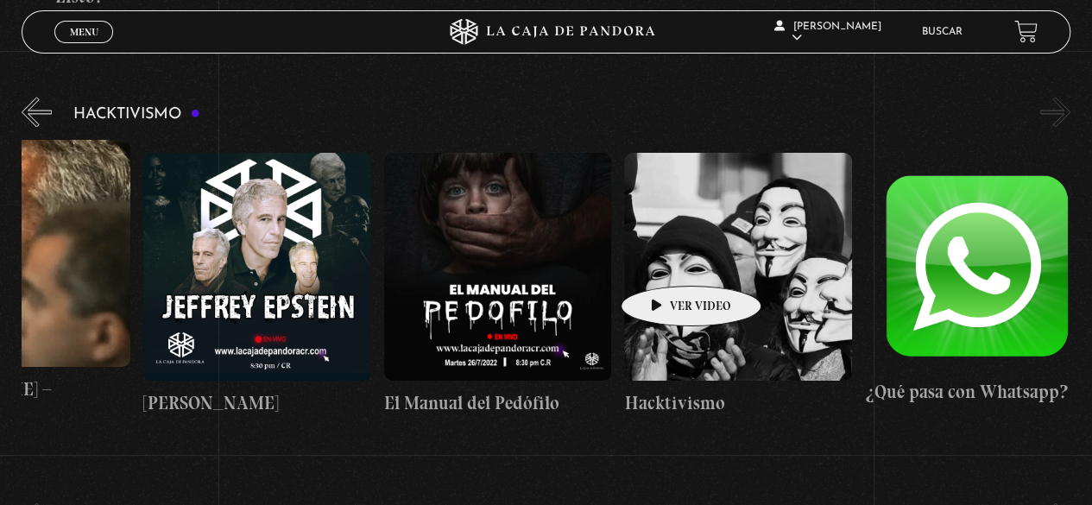
drag, startPoint x: 746, startPoint y: 255, endPoint x: 663, endPoint y: 259, distance: 82.9
click at [662, 260] on figure at bounding box center [738, 267] width 228 height 228
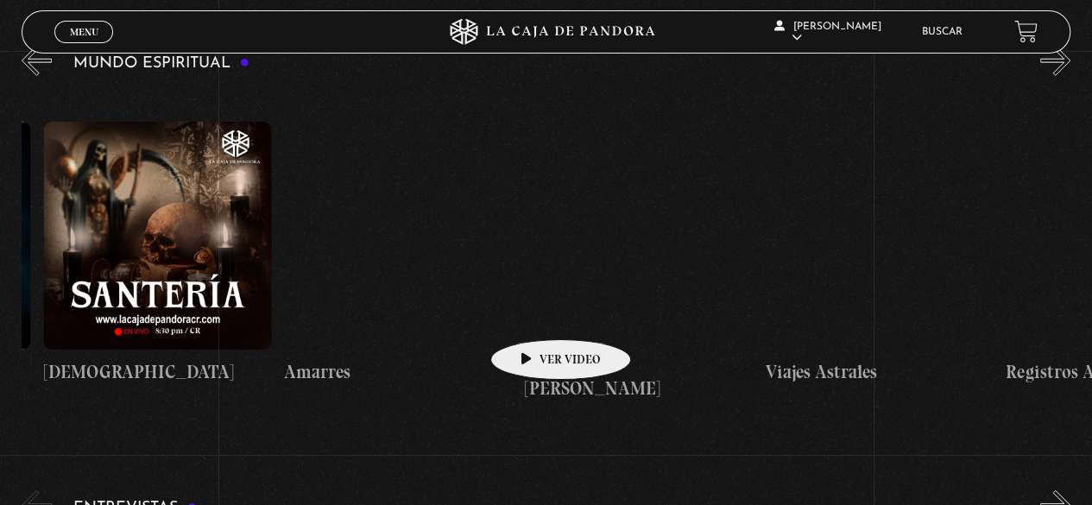
scroll to position [0, 1670]
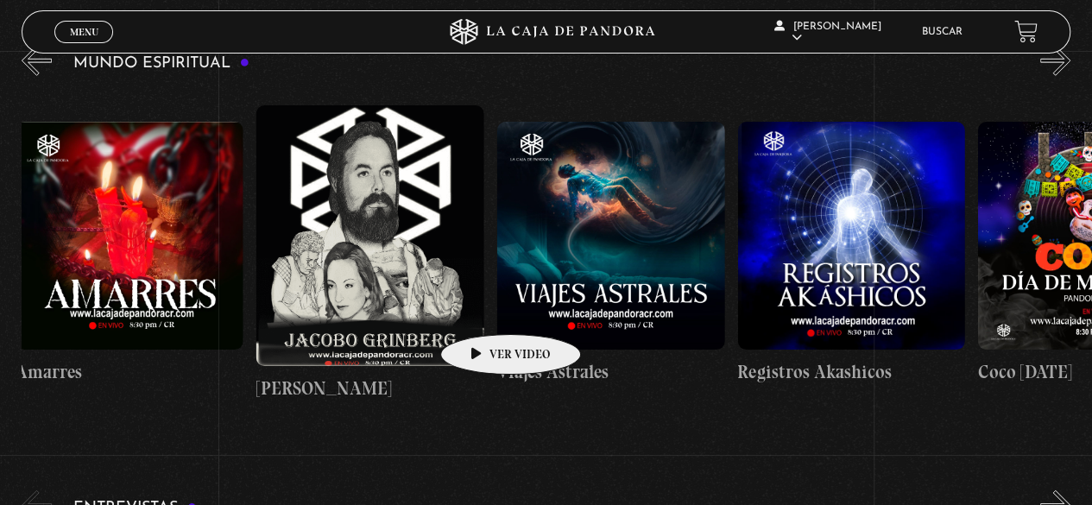
drag, startPoint x: 847, startPoint y: 247, endPoint x: 507, endPoint y: 293, distance: 344.0
click at [484, 305] on div "Que juras haber visto y no tienes pruebas Frecuencia Roja Expediente I Pandora …" at bounding box center [617, 253] width 5050 height 329
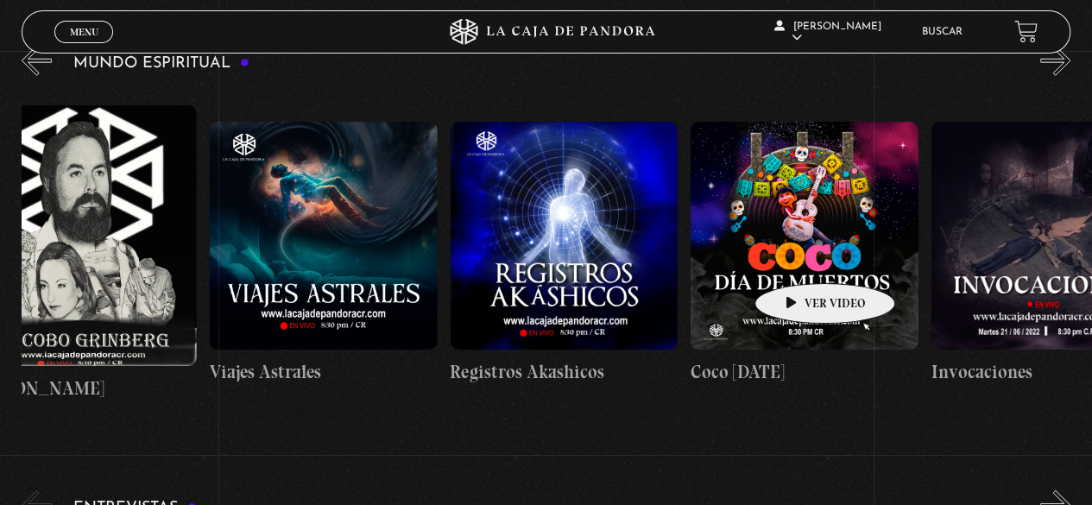
scroll to position [0, 2131]
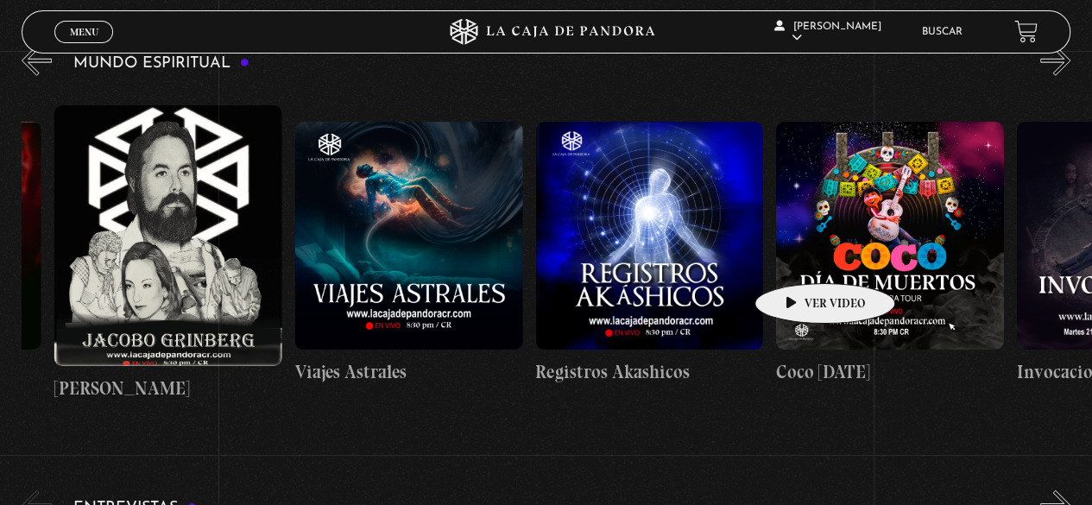
drag, startPoint x: 842, startPoint y: 244, endPoint x: 758, endPoint y: 266, distance: 87.3
click at [806, 261] on div "Que juras haber visto y no tienes pruebas Frecuencia Roja Expediente I Pandora …" at bounding box center [415, 253] width 5050 height 329
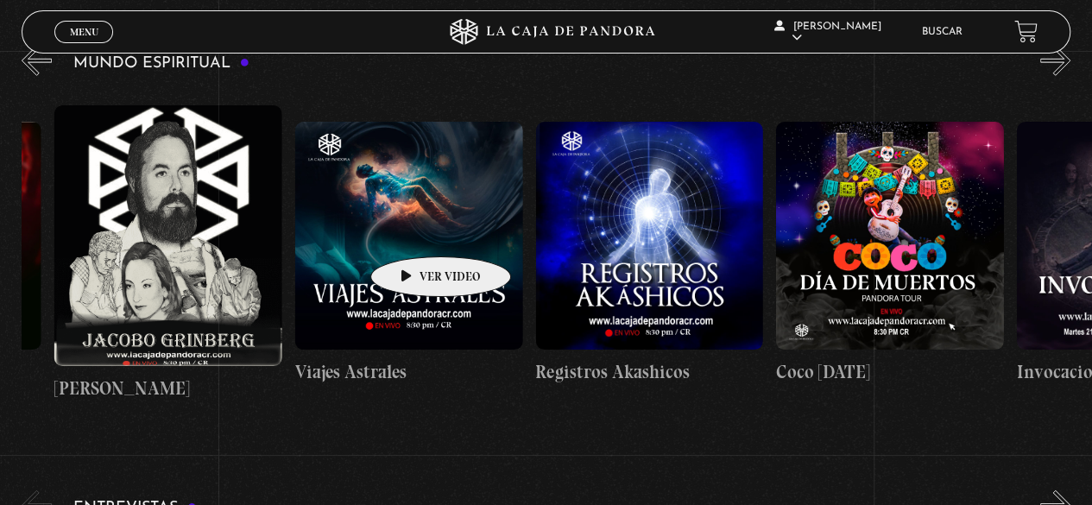
click at [402, 223] on figure at bounding box center [409, 236] width 228 height 228
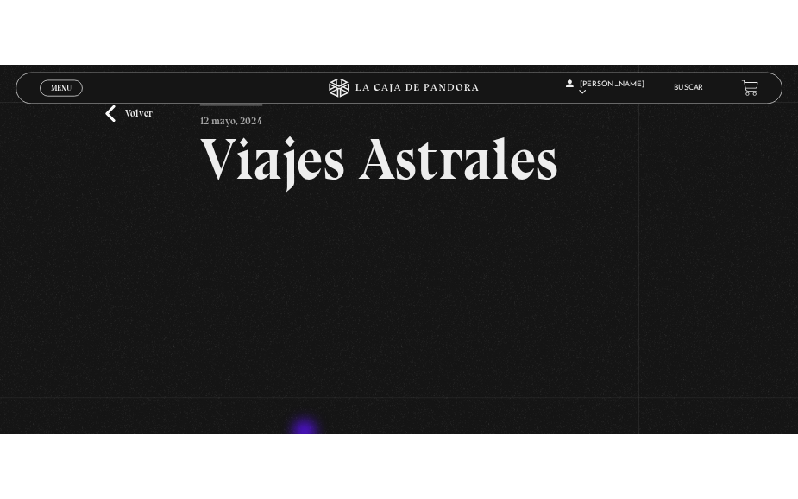
scroll to position [86, 0]
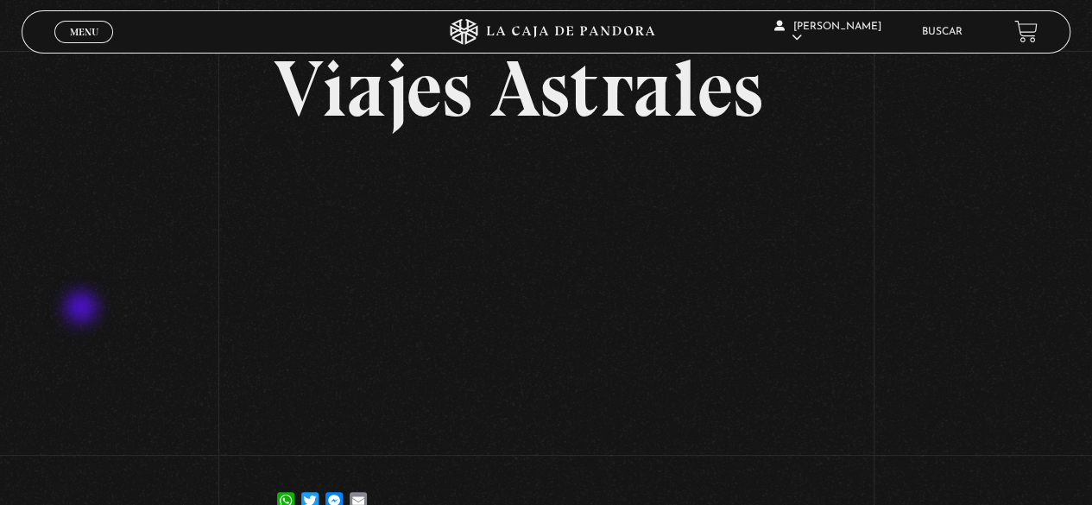
click at [83, 309] on div "Volver [DATE] Viajes Astrales WhatsApp Twitter Messenger Email" at bounding box center [546, 253] width 1092 height 576
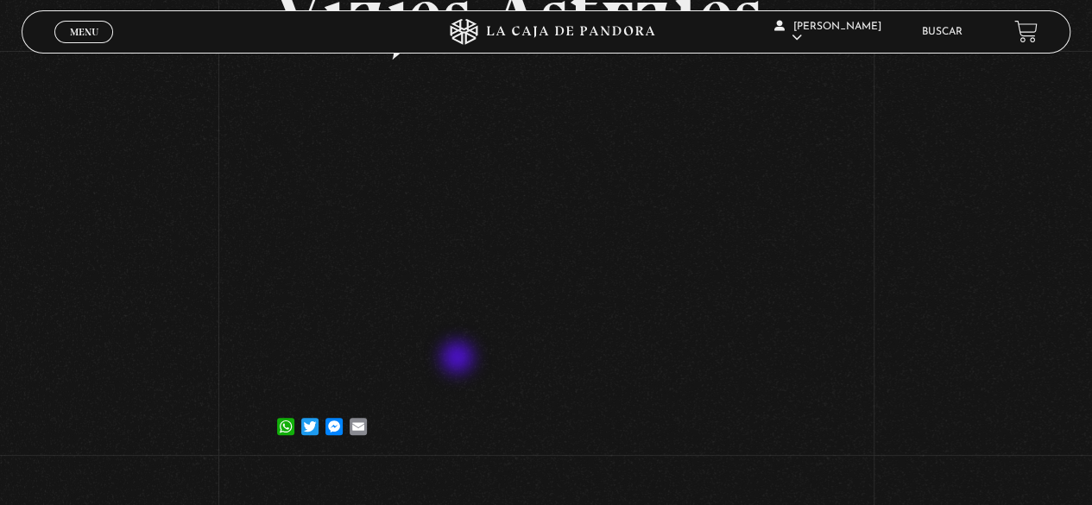
scroll to position [259, 0]
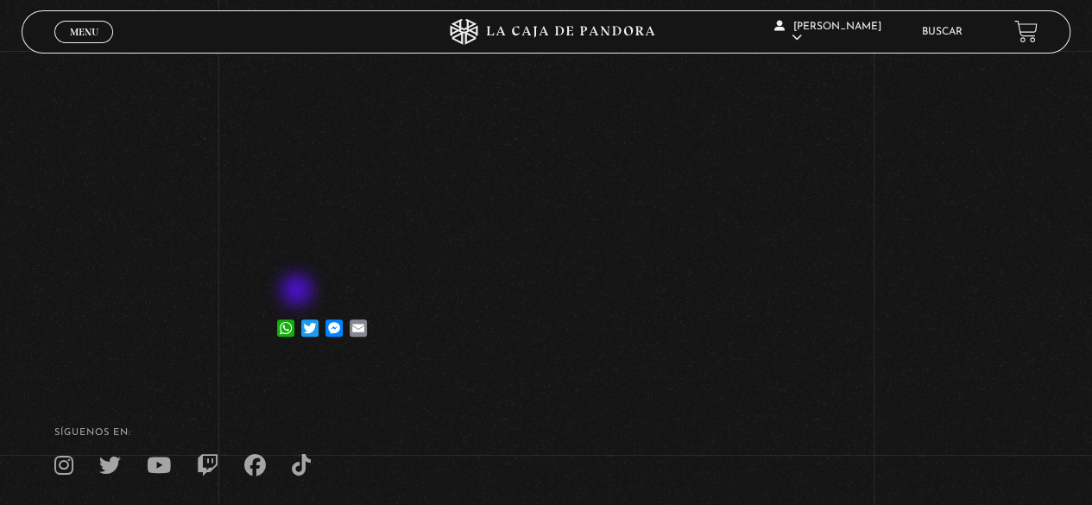
drag, startPoint x: 296, startPoint y: 292, endPoint x: 284, endPoint y: 292, distance: 12.1
click at [284, 292] on article "[DATE] Viajes Astrales WhatsApp Twitter Messenger Email" at bounding box center [546, 96] width 544 height 508
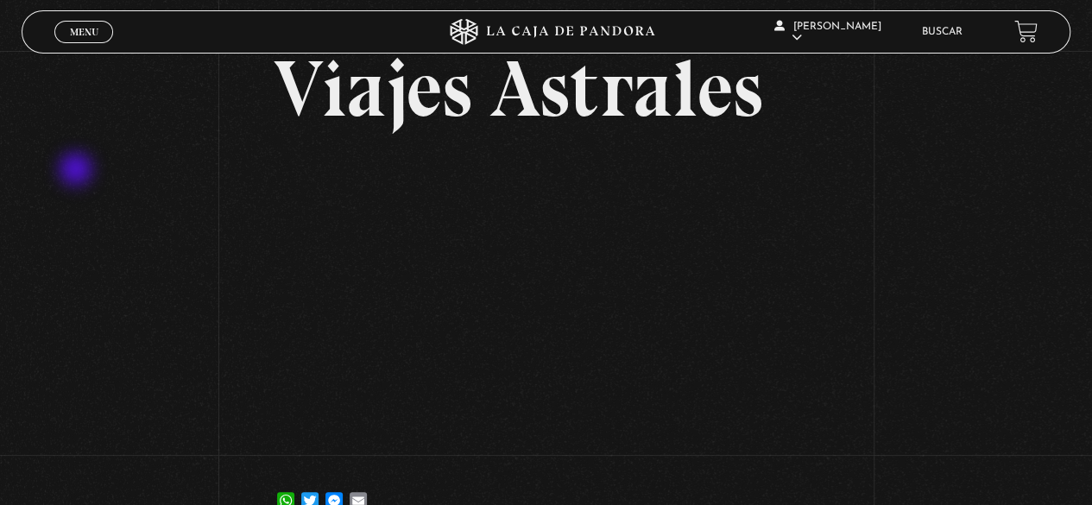
click at [78, 171] on div "Volver [DATE] Viajes Astrales WhatsApp Twitter Messenger Email" at bounding box center [546, 253] width 1092 height 576
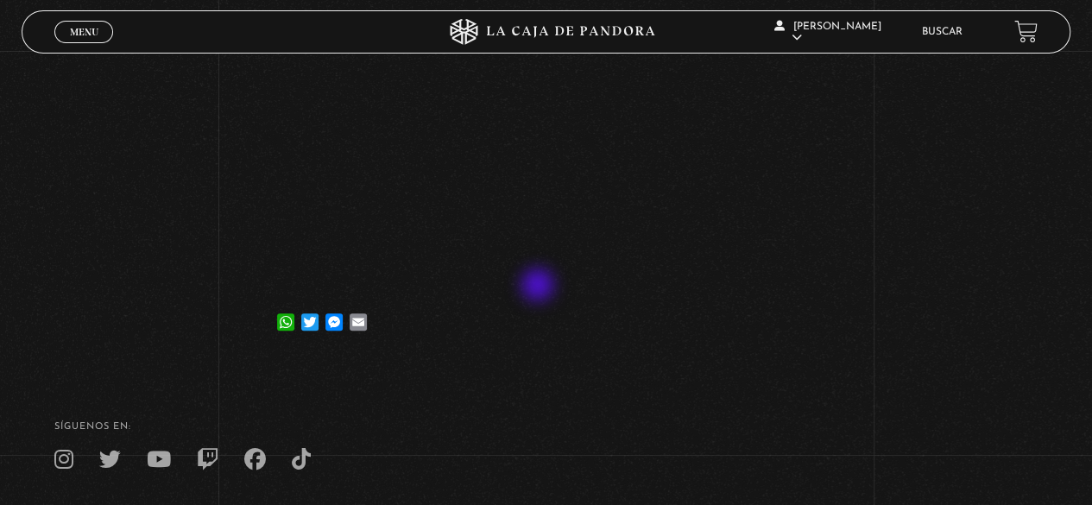
scroll to position [131, 0]
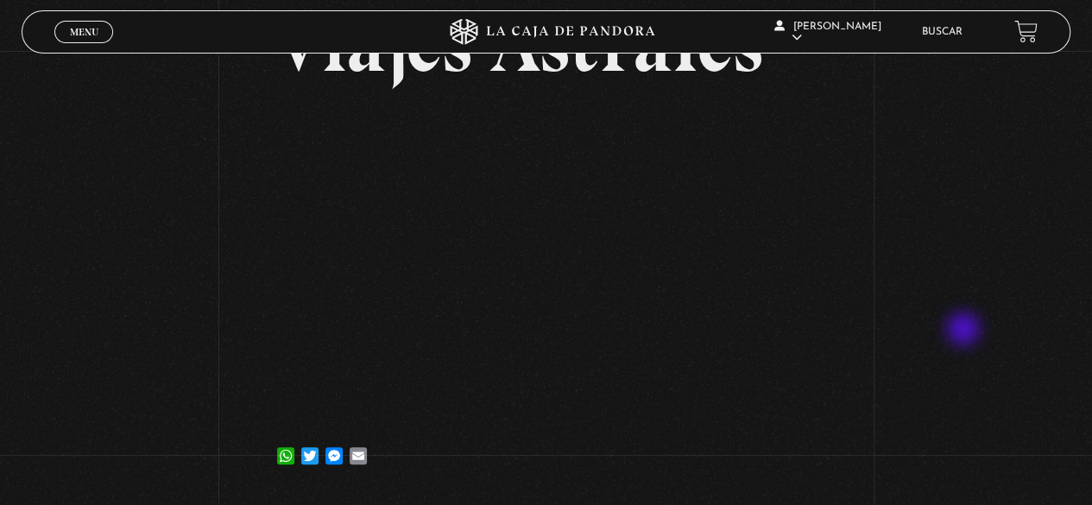
click at [965, 330] on div "Volver [DATE] Viajes Astrales WhatsApp Twitter Messenger Email" at bounding box center [546, 208] width 1092 height 576
